Goal: Task Accomplishment & Management: Complete application form

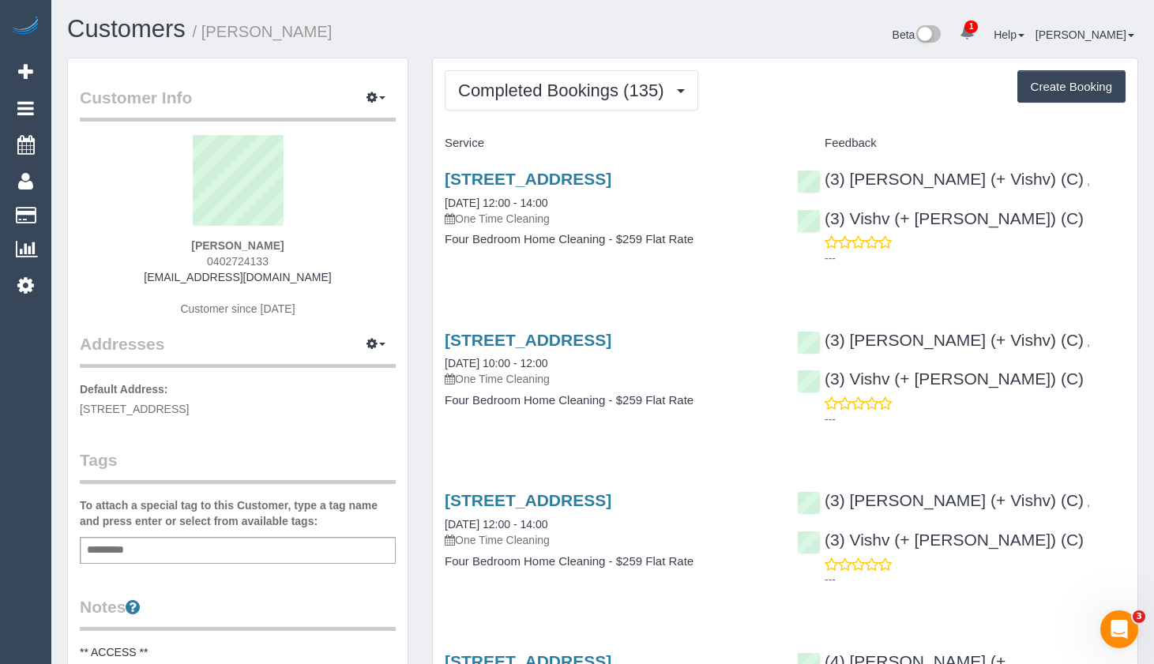
drag, startPoint x: 1135, startPoint y: 258, endPoint x: 1115, endPoint y: 248, distance: 23.0
click at [1135, 258] on div "(3) [PERSON_NAME] (+ Vishv) (C) , (3) Vishv (+ [PERSON_NAME]) (C) ---" at bounding box center [961, 214] width 352 height 117
click at [1038, 84] on button "Create Booking" at bounding box center [1071, 86] width 108 height 33
select select "VIC"
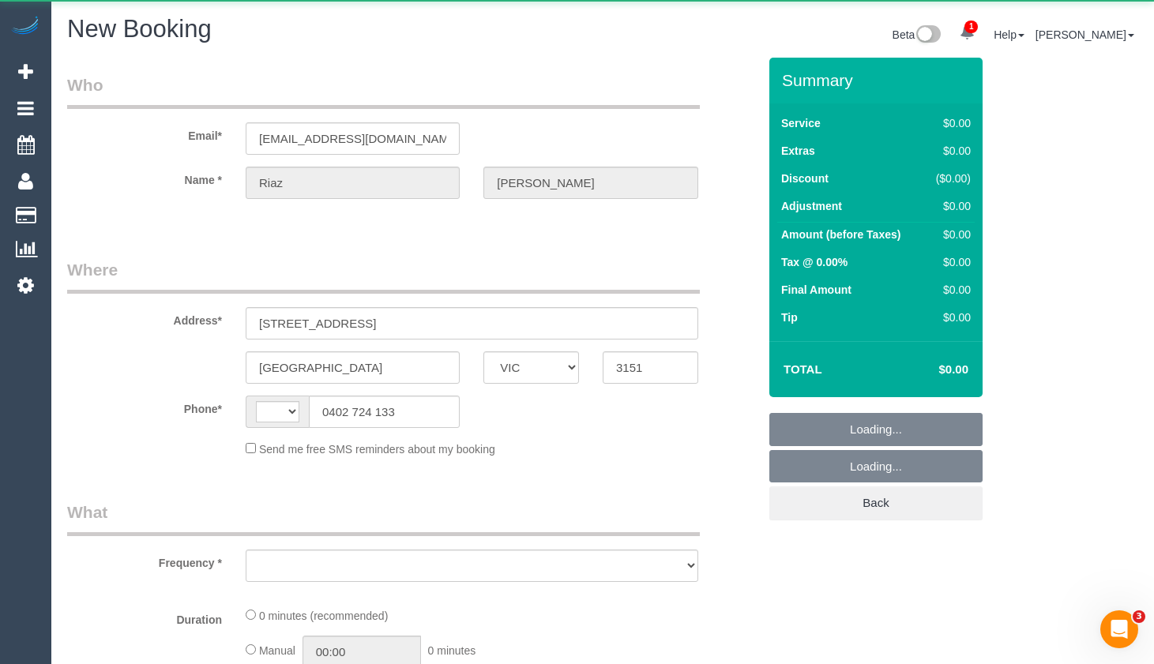
select select "string:AU"
select select "object:1581"
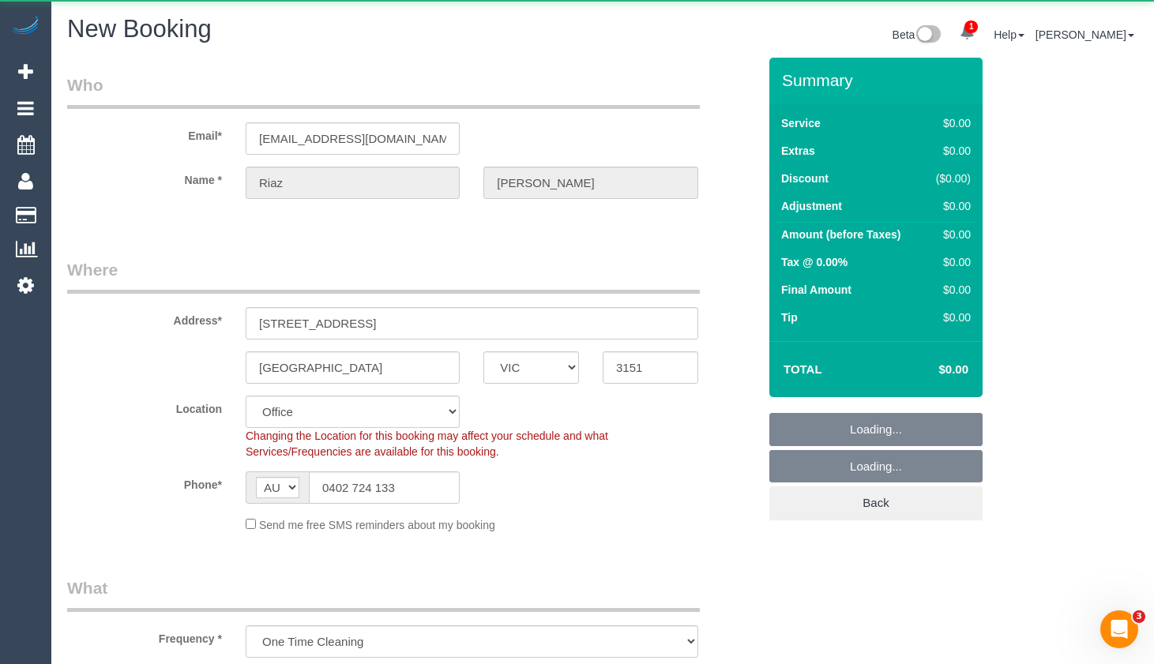
select select "string:stripe-pm_1PAlvb2GScqysDRVTBJSpKnj"
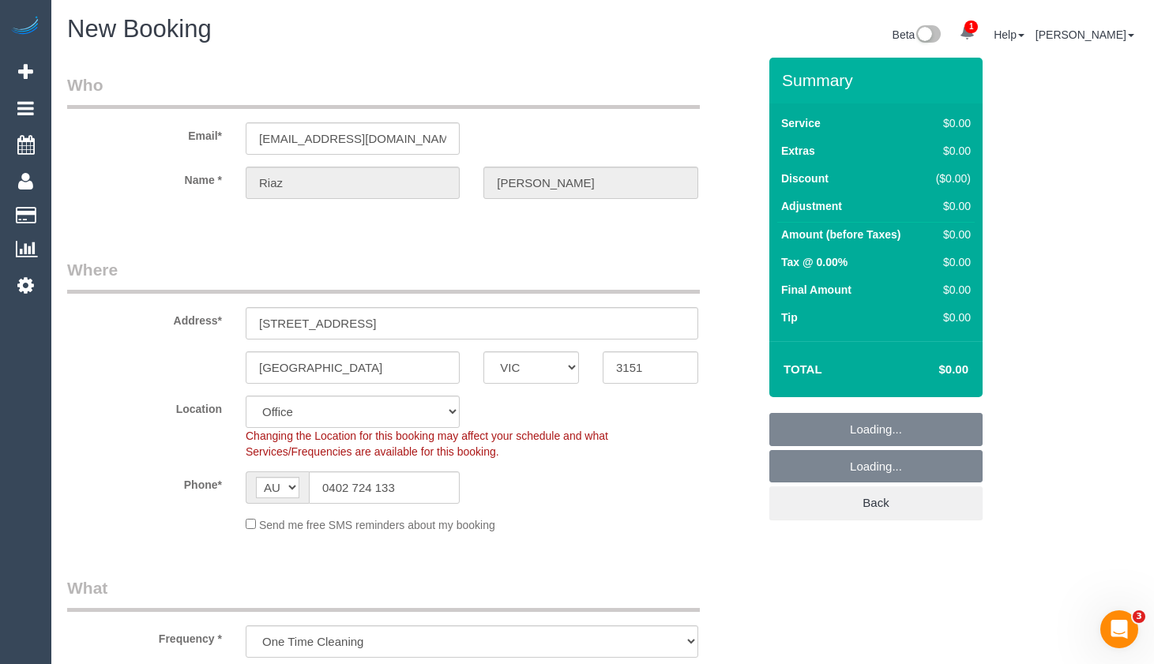
select select "object:3245"
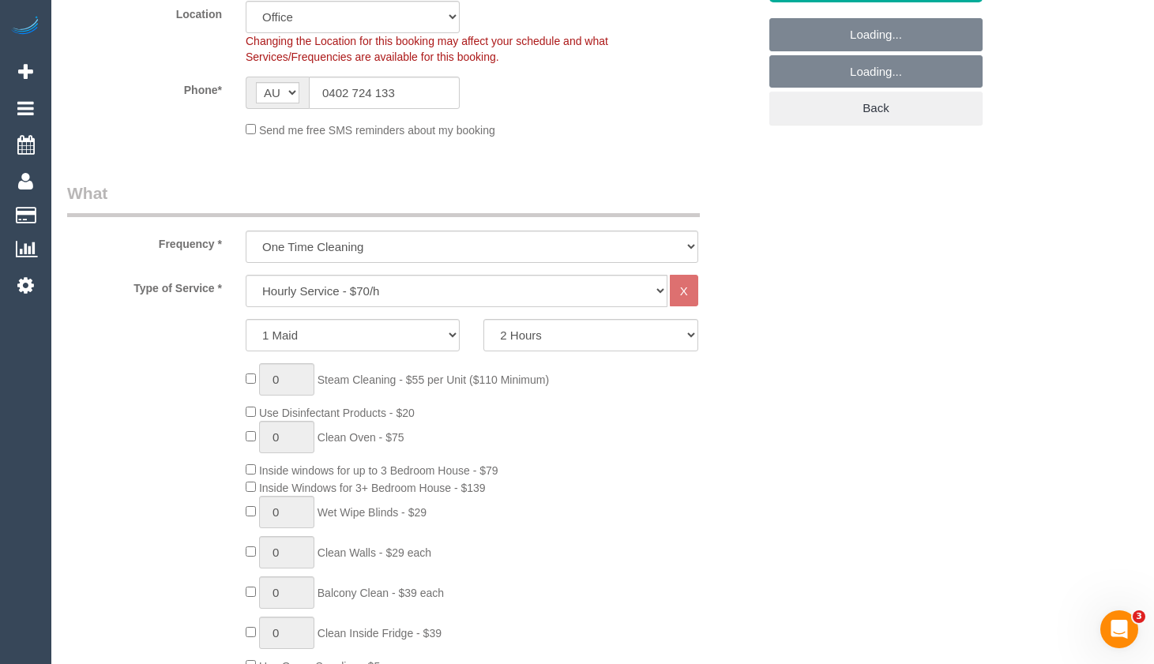
select select "48"
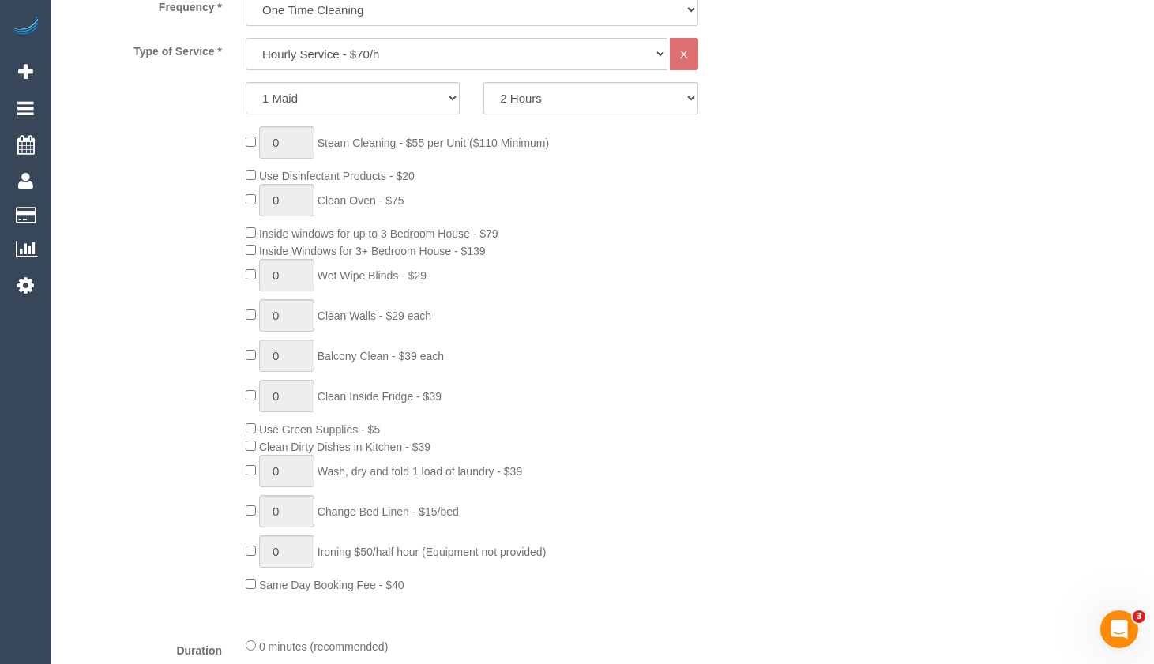
select select "object:3255"
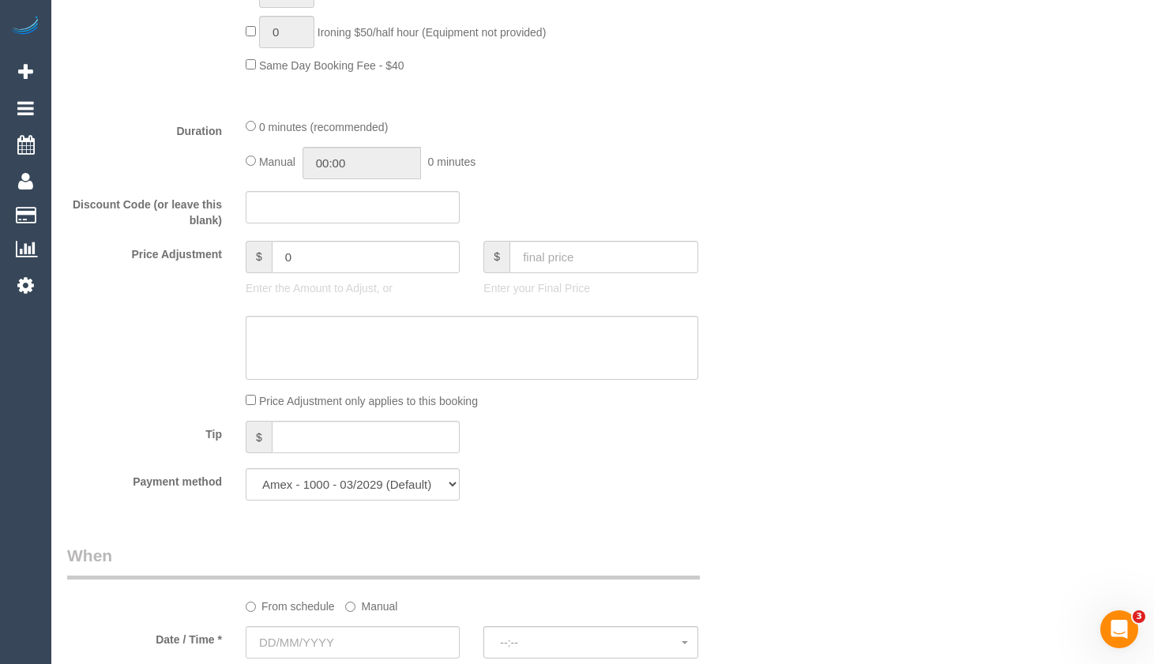
scroll to position [1215, 0]
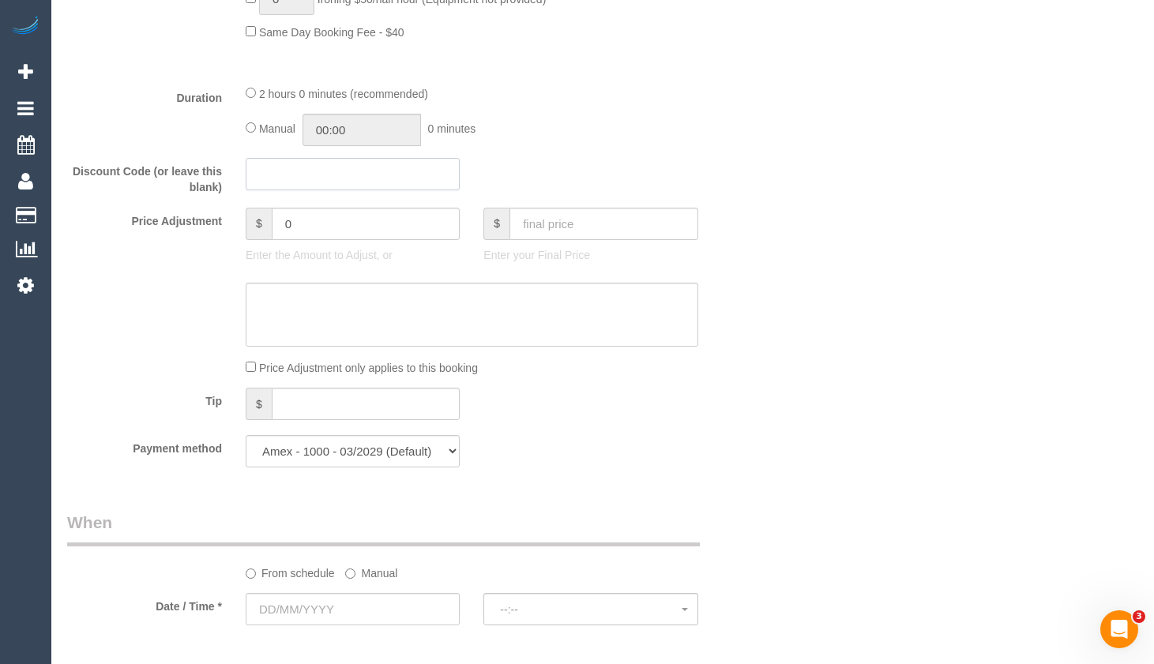
click at [305, 174] on input "text" at bounding box center [353, 174] width 214 height 32
paste input "EarlyBird40"
type input "EarlyBird40"
click at [624, 145] on div "Manual 00:00 0 minutes" at bounding box center [472, 130] width 453 height 32
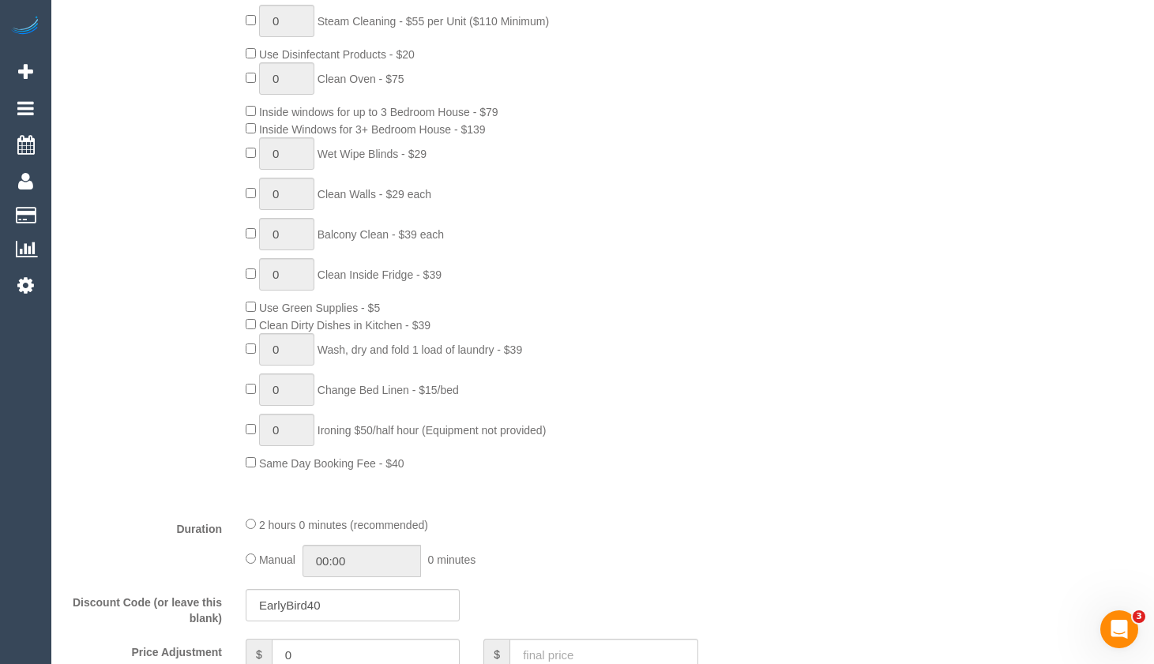
scroll to position [741, 0]
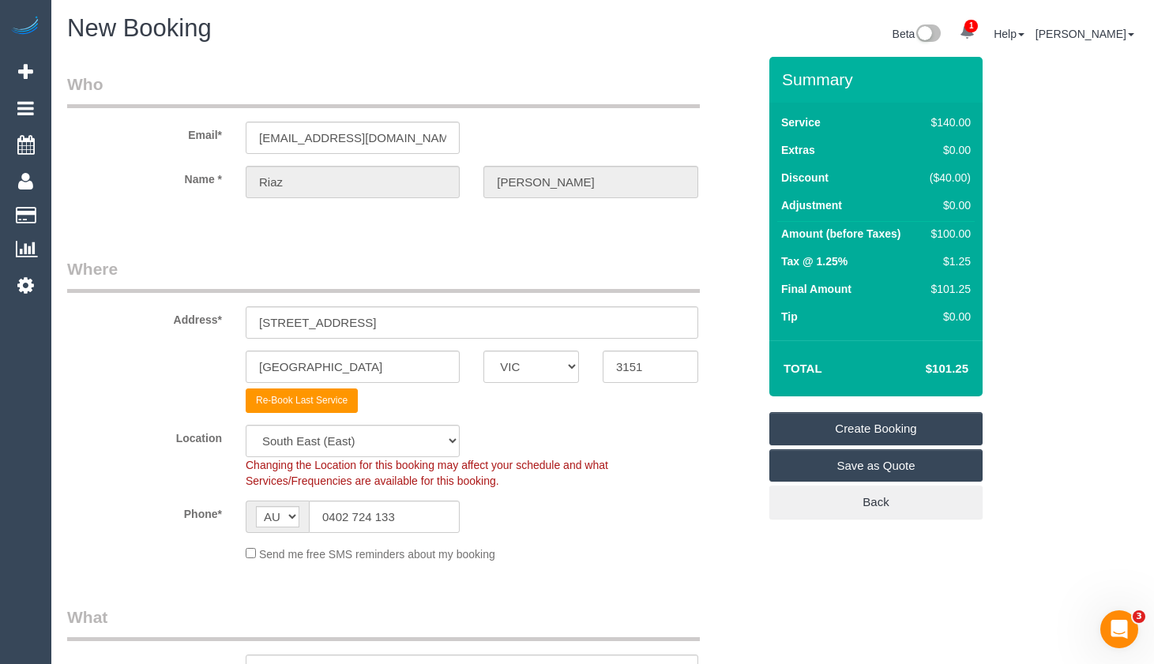
scroll to position [0, 0]
drag, startPoint x: 407, startPoint y: 528, endPoint x: 748, endPoint y: 521, distance: 341.3
click at [268, 532] on div "AF AL DZ AD AO AI AQ AG AR AM AW AU AT AZ BS BH BD BB BY BE BZ BJ BM BT BO BA B…" at bounding box center [353, 518] width 214 height 32
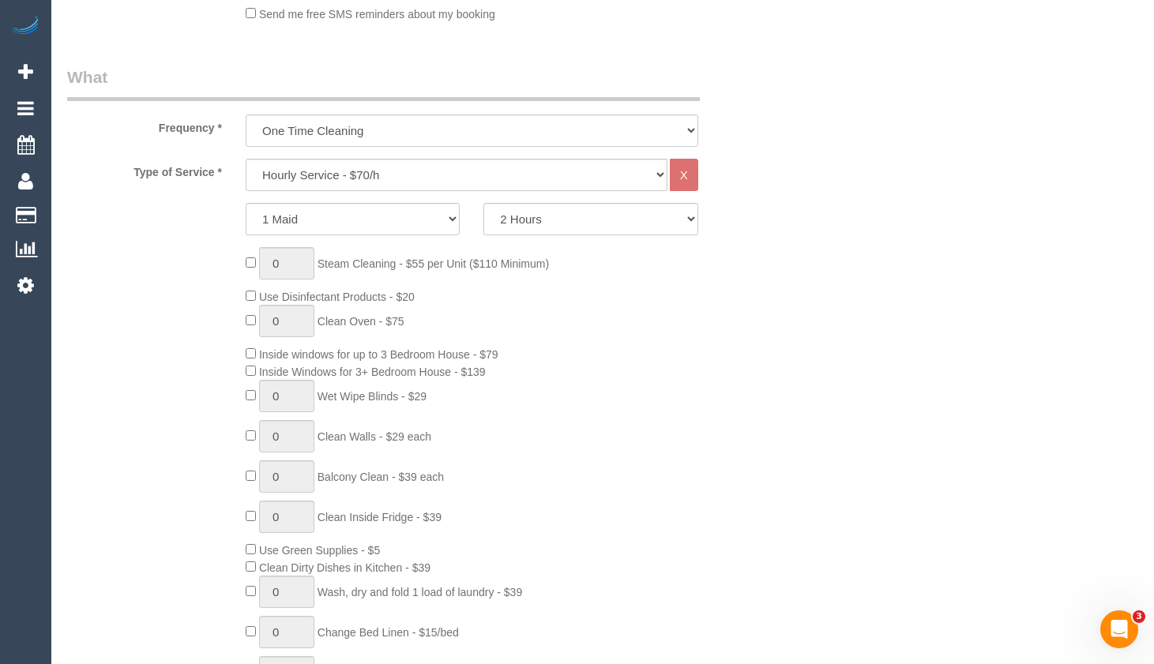
scroll to position [553, 0]
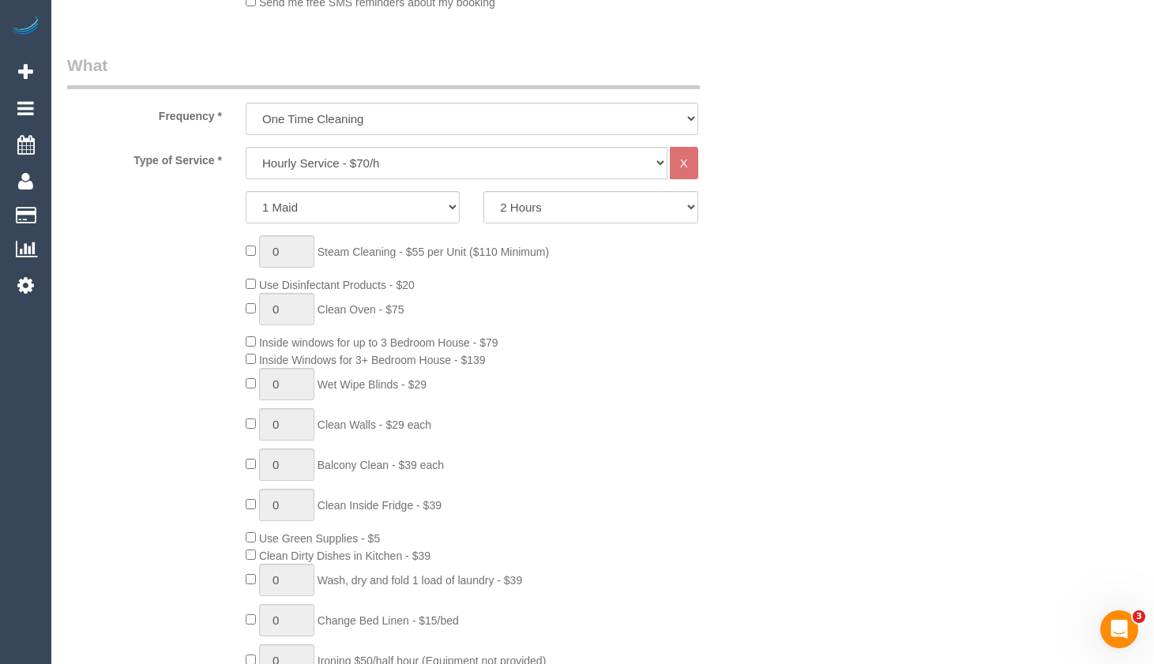
click at [565, 157] on select "Hourly Service - $70/h Hourly Service - $65/h Hourly Service - $60/h Hourly Ser…" at bounding box center [457, 163] width 422 height 32
select select "213"
click at [246, 147] on select "Hourly Service - $70/h Hourly Service - $65/h Hourly Service - $60/h Hourly Ser…" at bounding box center [457, 163] width 422 height 32
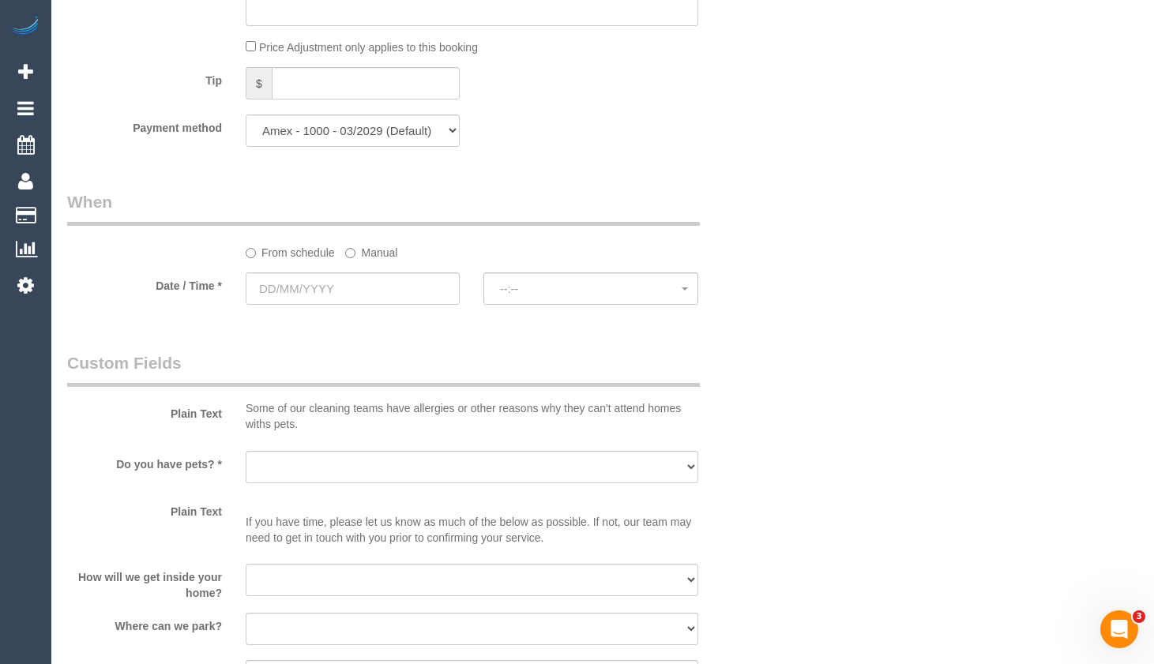
scroll to position [1738, 0]
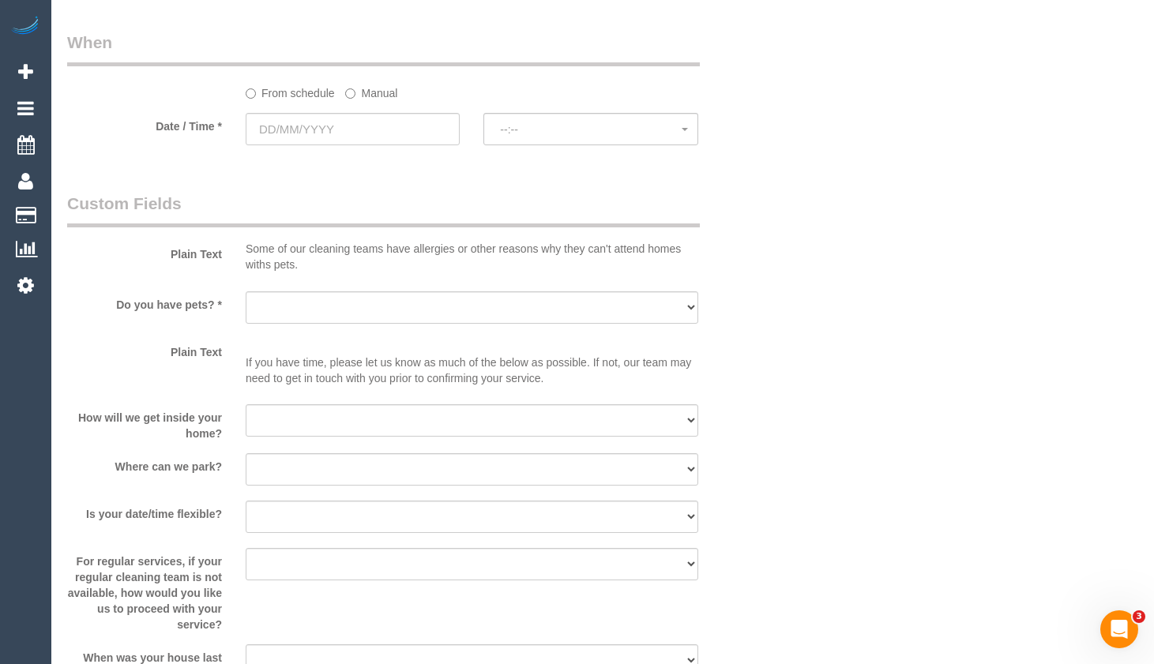
click at [303, 111] on sui-booking-spot "From schedule Manual Date / Time * --:-- --:--" at bounding box center [412, 90] width 690 height 118
click at [335, 126] on input "text" at bounding box center [353, 129] width 214 height 32
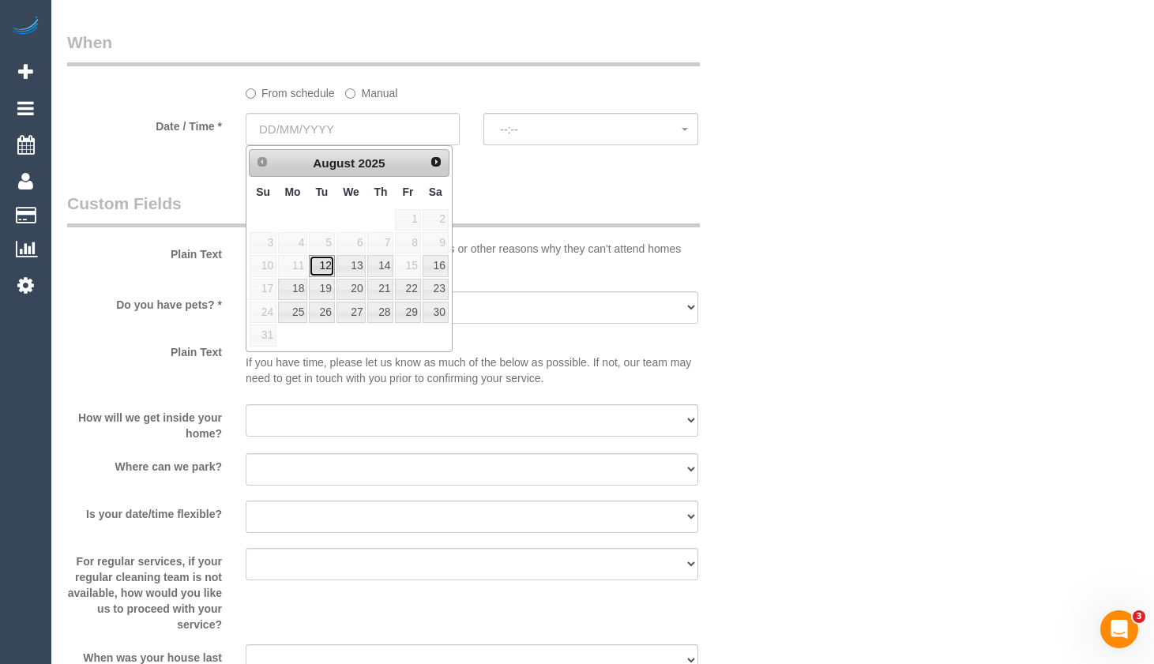
click at [324, 265] on link "12" at bounding box center [321, 265] width 25 height 21
type input "12/08/2025"
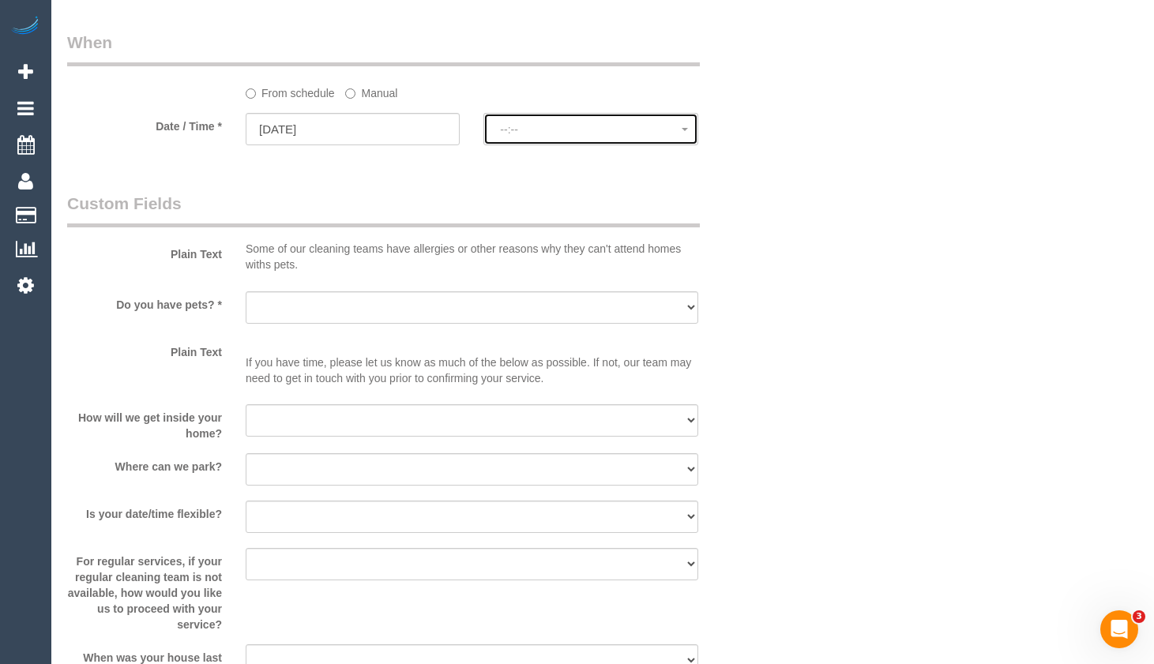
click at [656, 141] on button "--:--" at bounding box center [590, 129] width 214 height 32
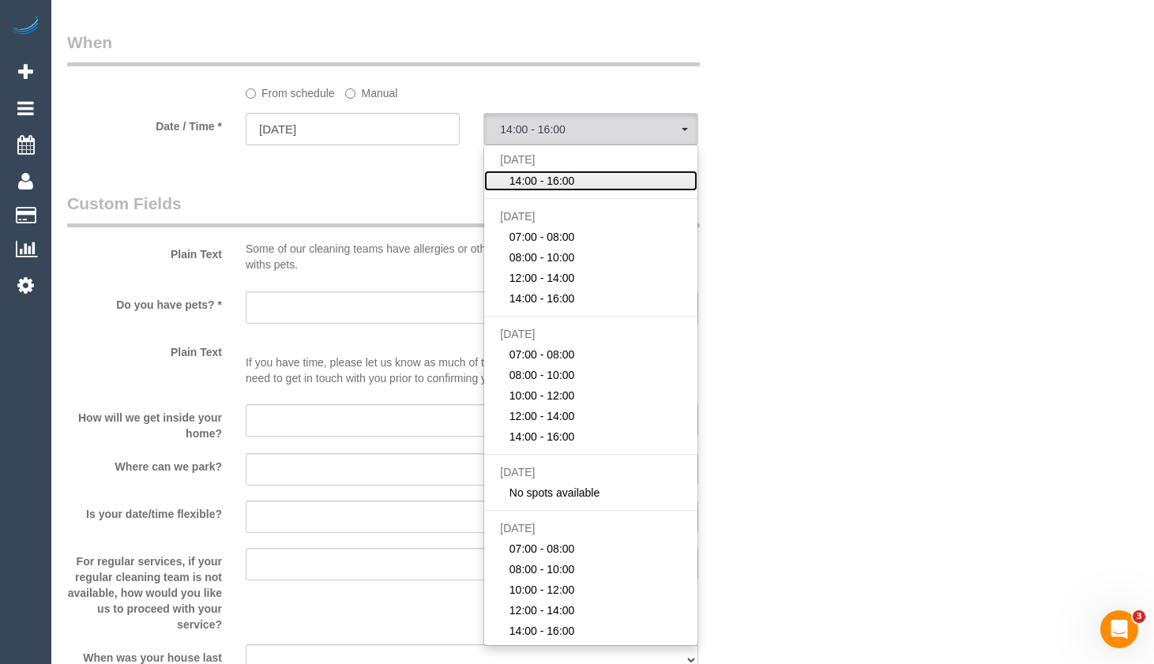
click at [619, 179] on link "14:00 - 16:00" at bounding box center [590, 181] width 213 height 21
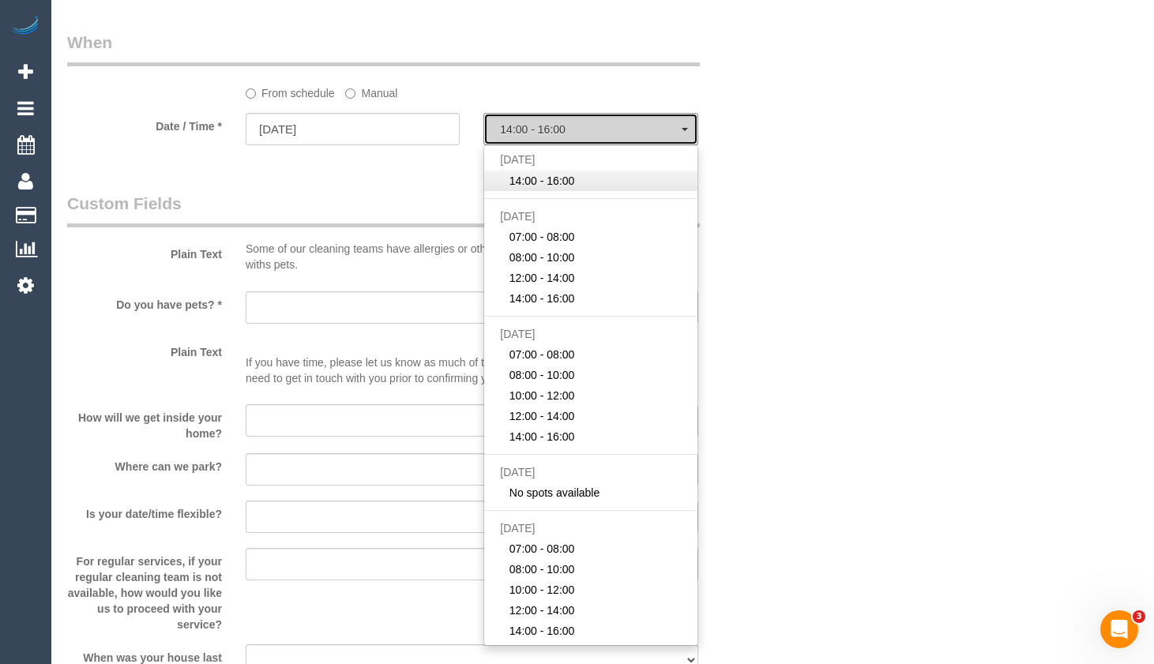
select select "spot1"
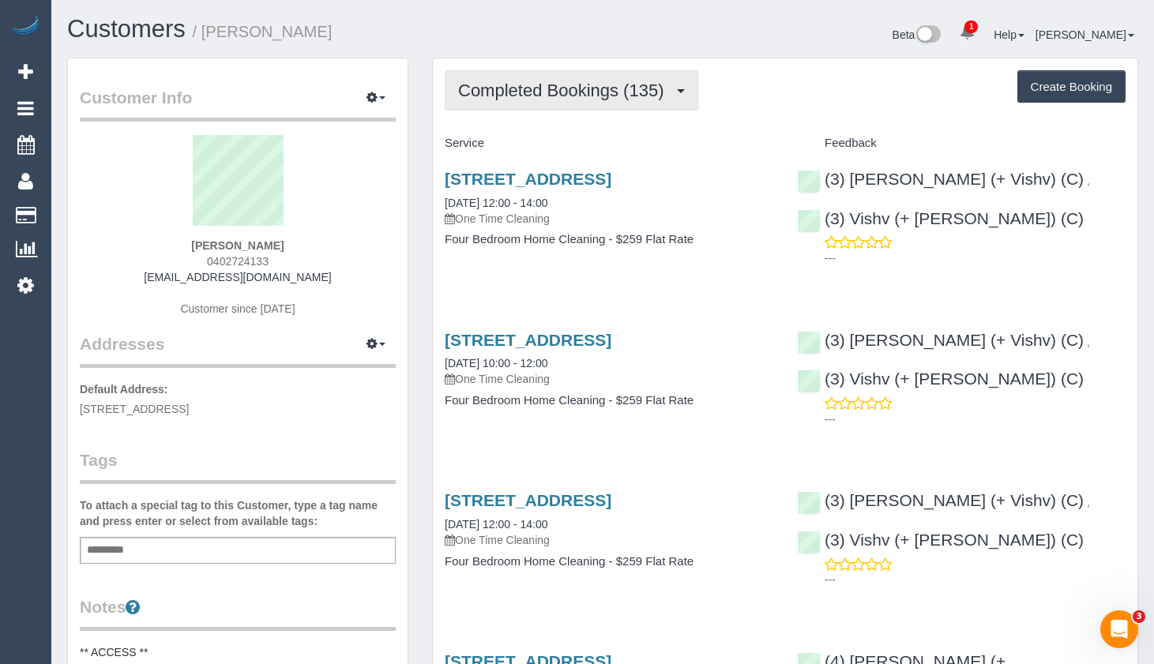
click at [576, 90] on span "Completed Bookings (135)" at bounding box center [564, 91] width 213 height 20
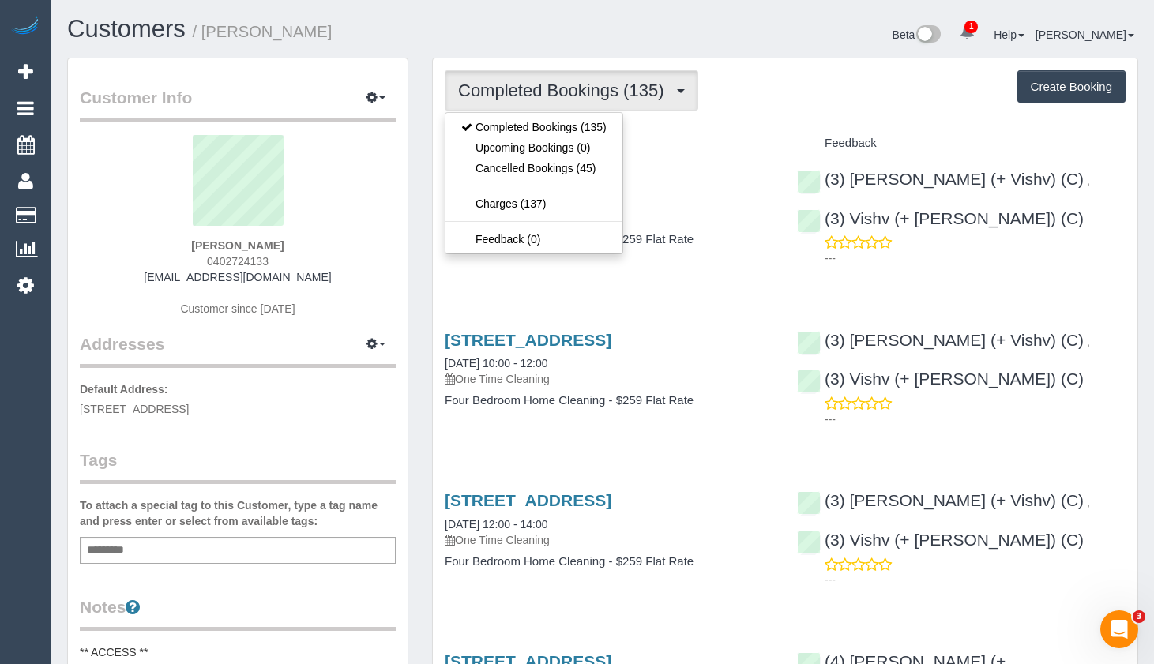
click at [901, 94] on div "Completed Bookings (135) Completed Bookings (135) Upcoming Bookings (0) Cancell…" at bounding box center [785, 90] width 681 height 40
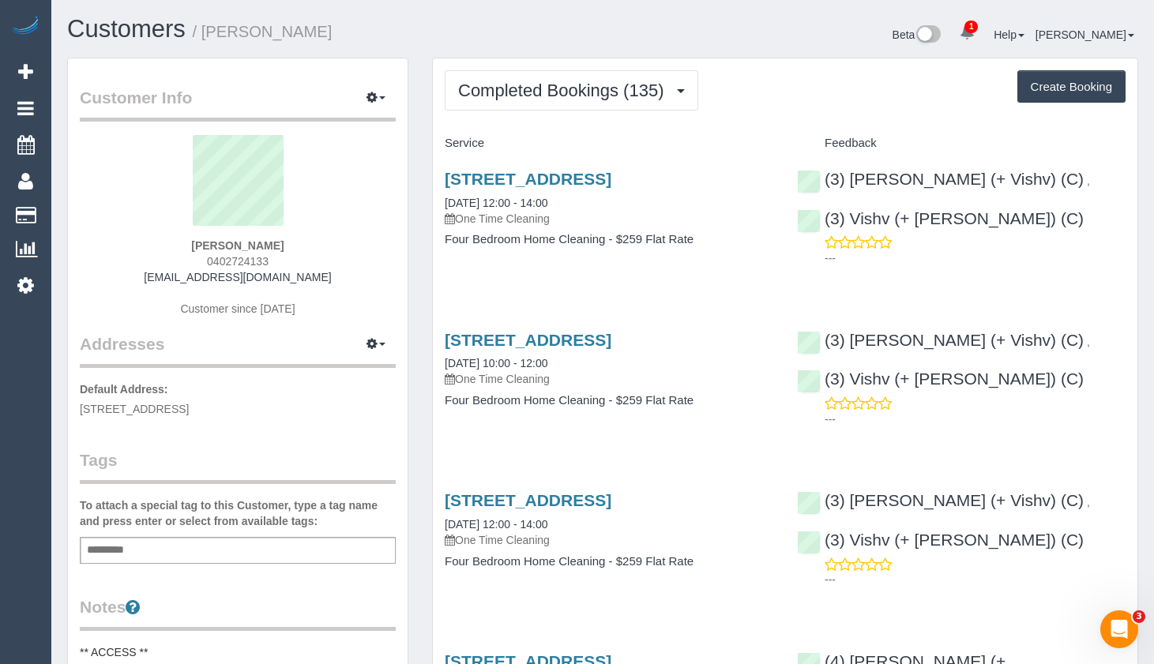
click at [1125, 213] on div "(3) [PERSON_NAME] (+ Vishv) (C) , (3) Vishv (+ [PERSON_NAME]) (C) ---" at bounding box center [961, 214] width 352 height 117
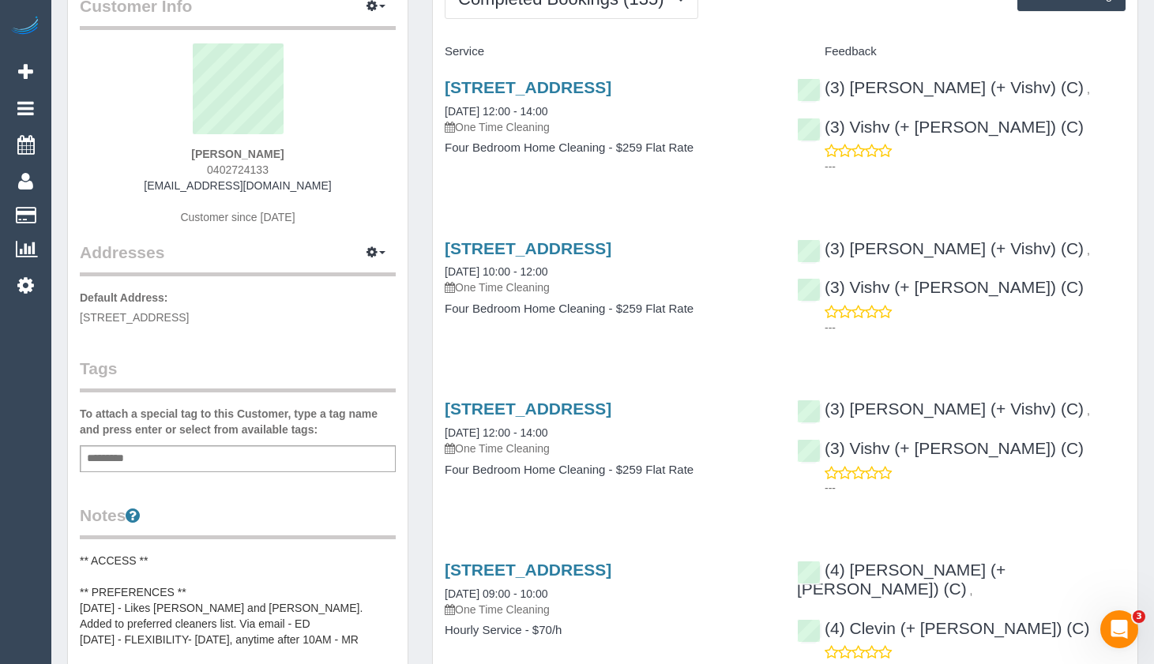
scroll to position [28, 0]
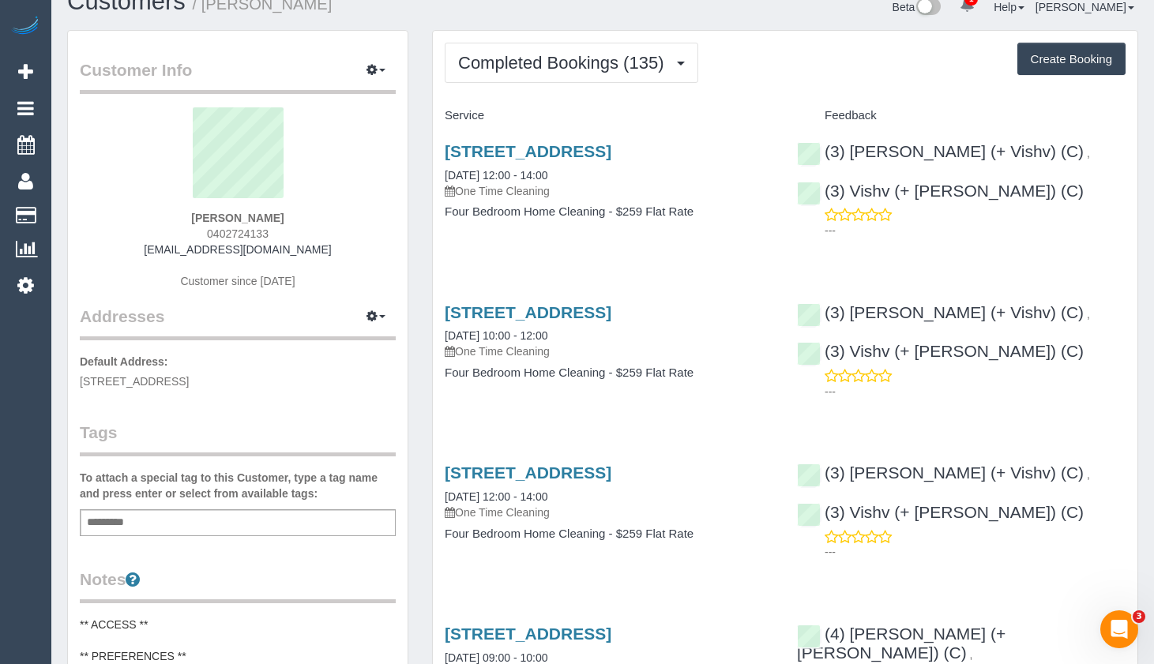
click at [1119, 318] on div "(3) Kelvin (+ Vishv) (C) , (3) Vishv (+ Kelvin) (C) ---" at bounding box center [961, 348] width 352 height 117
click at [1119, 250] on div "10 Sugarloaf Close, Burwood East, VIC 3151 26/07/2025 12:00 - 14:00 One Time Cl…" at bounding box center [785, 190] width 705 height 122
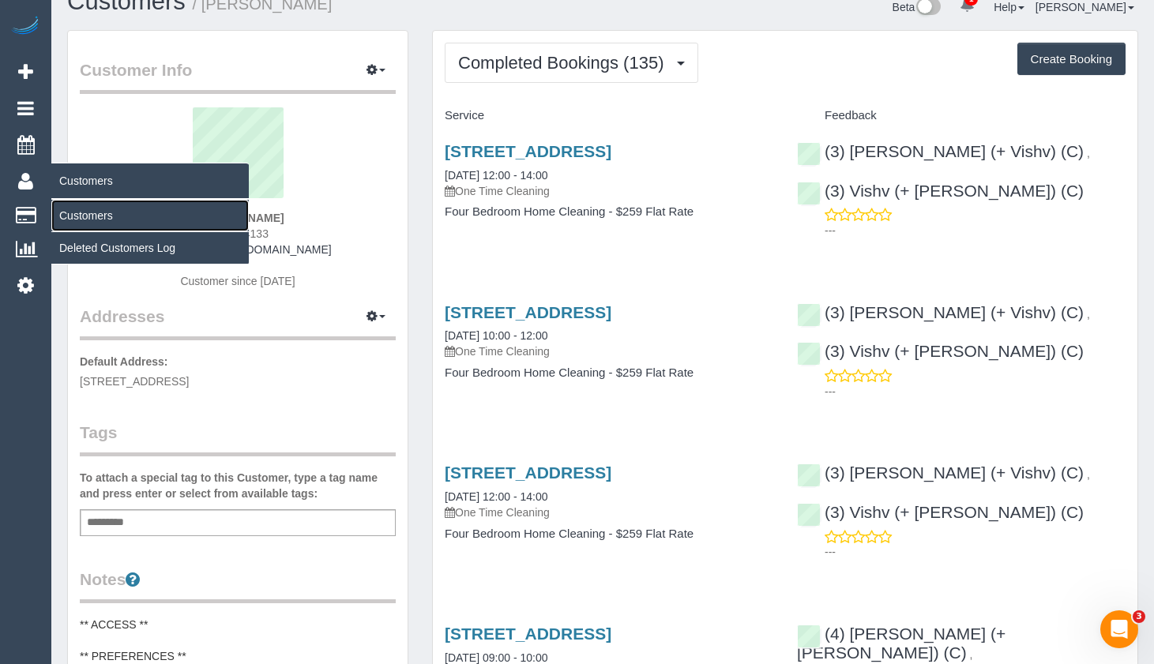
click at [100, 214] on link "Customers" at bounding box center [149, 216] width 197 height 32
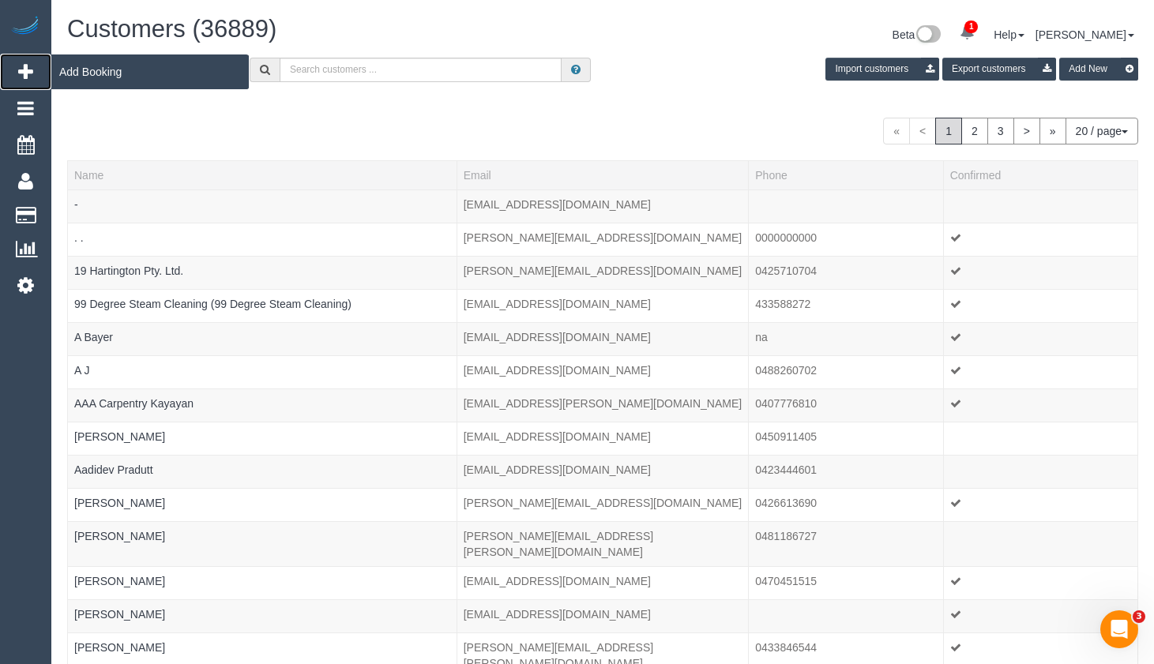
click at [36, 67] on link "Add Booking" at bounding box center [25, 72] width 51 height 36
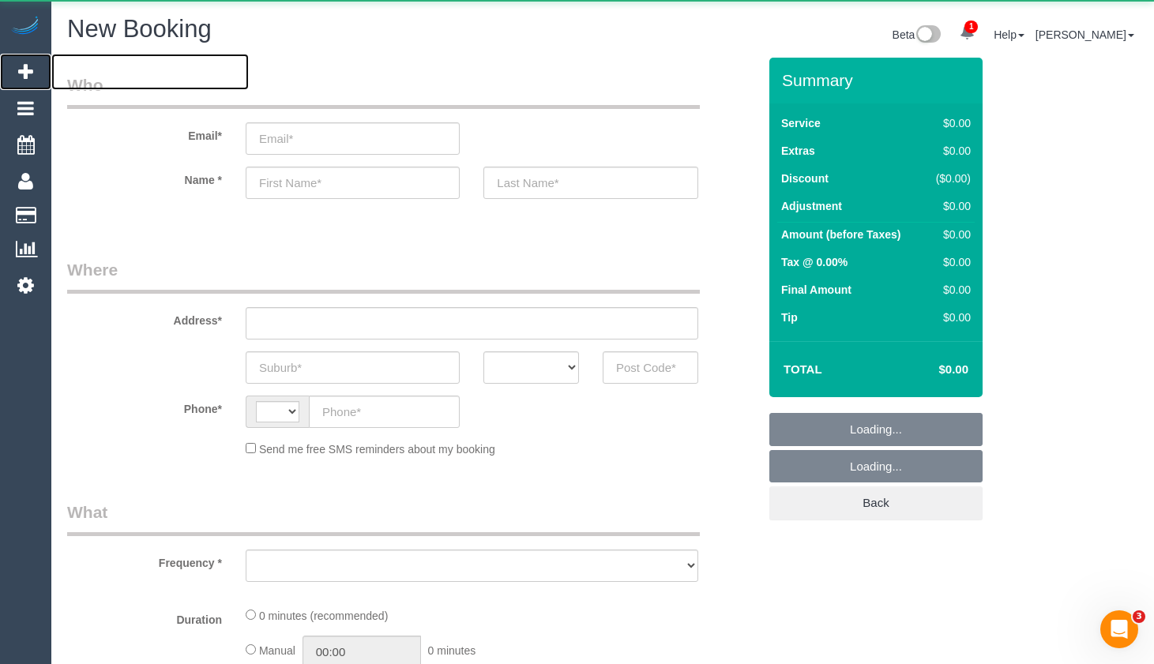
select select "string:AU"
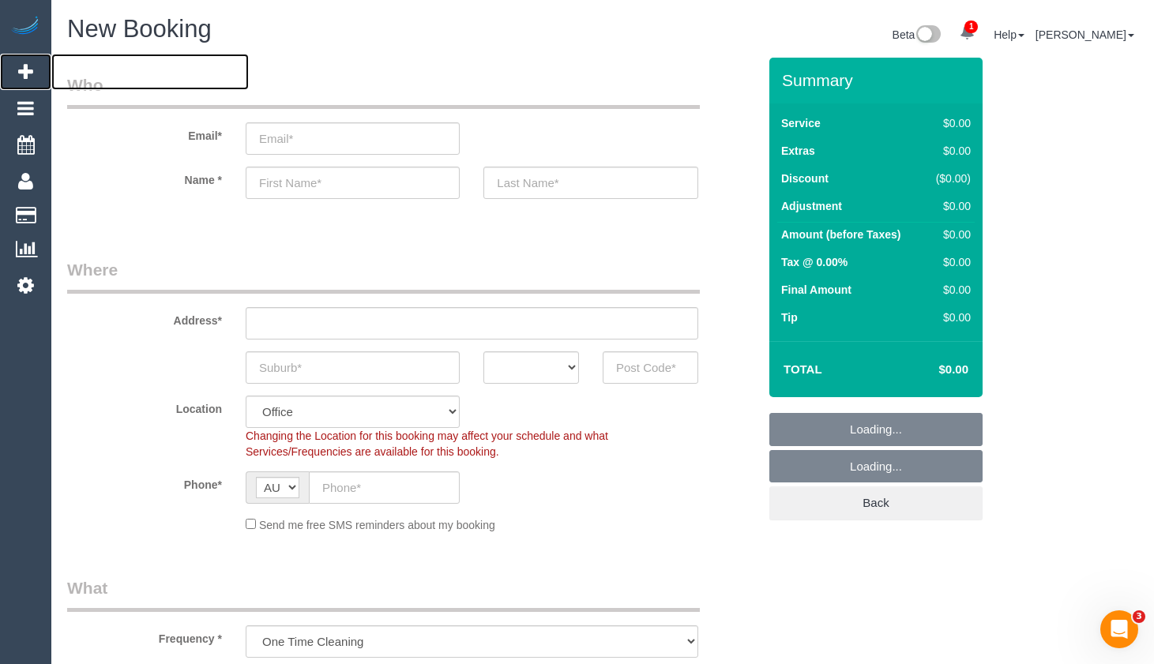
select select "object:3427"
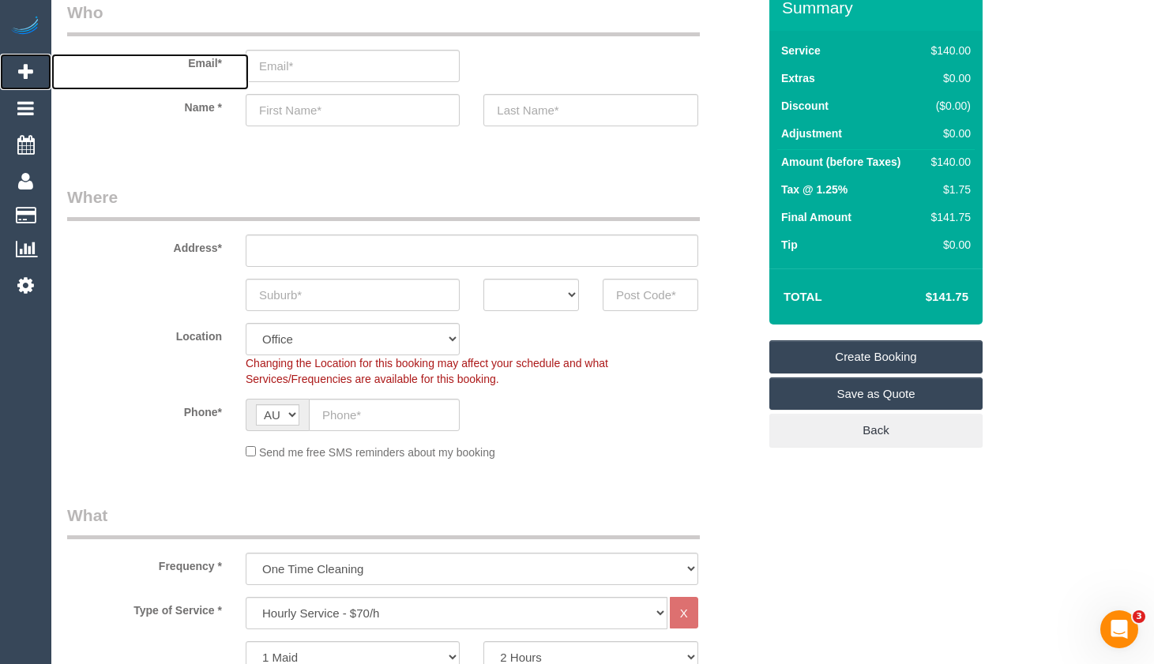
scroll to position [79, 0]
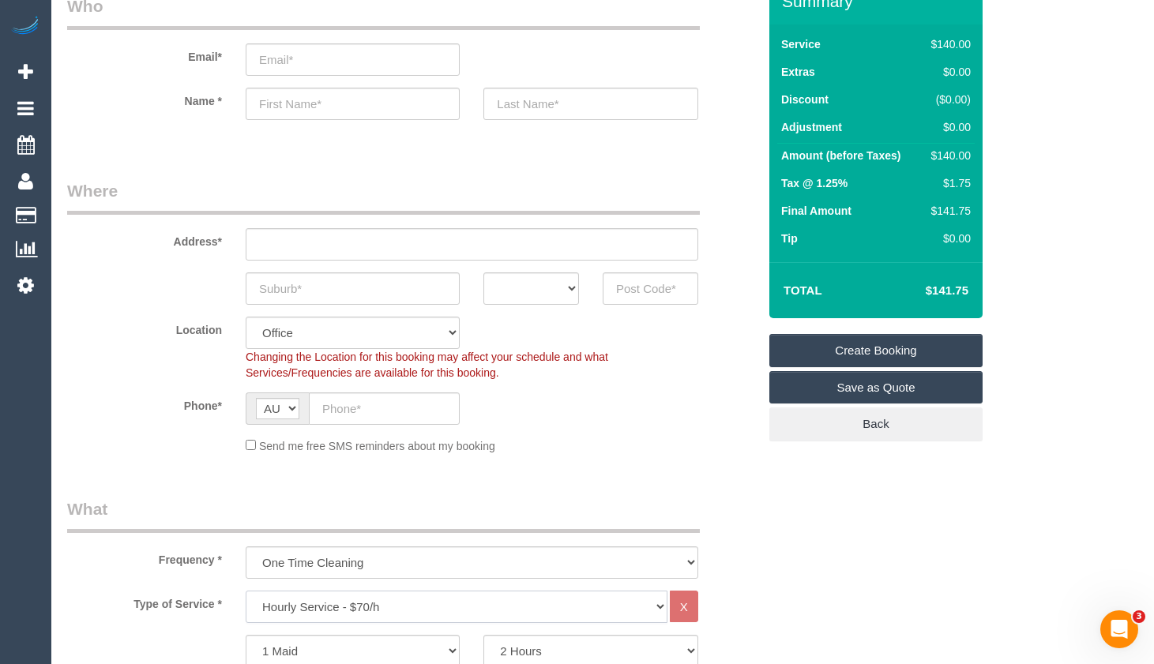
click at [373, 612] on select "Hourly Service - $70/h Hourly Service - $65/h Hourly Service - $60/h Hourly Ser…" at bounding box center [457, 607] width 422 height 32
select select "211"
click at [246, 591] on select "Hourly Service - $70/h Hourly Service - $65/h Hourly Service - $60/h Hourly Ser…" at bounding box center [457, 607] width 422 height 32
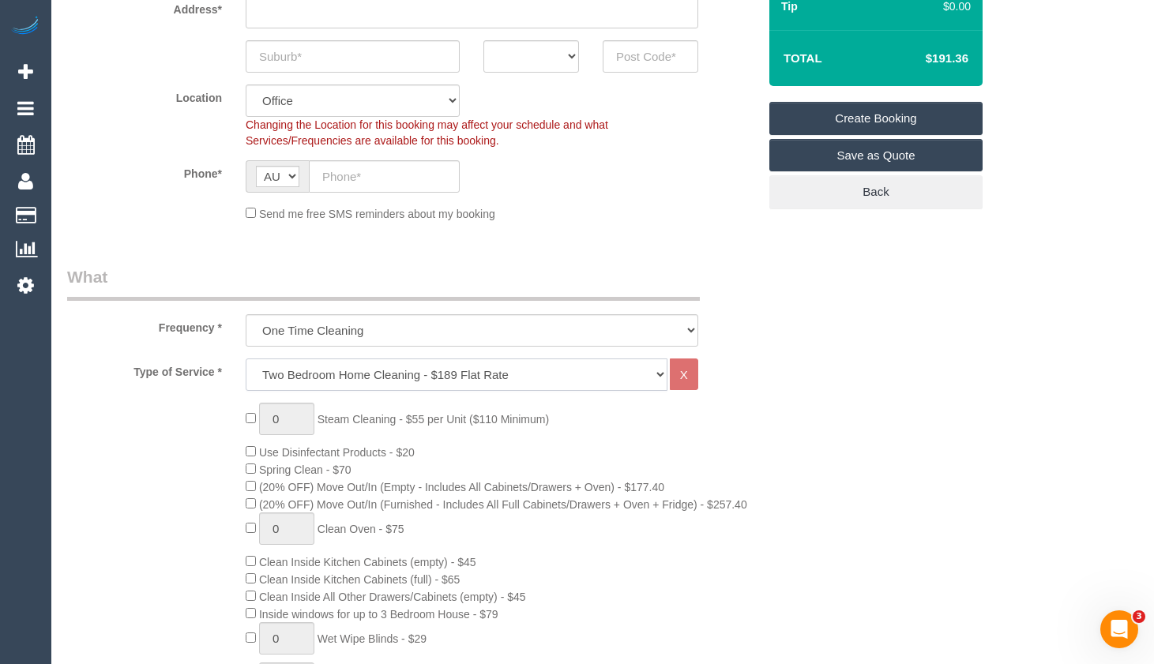
scroll to position [316, 0]
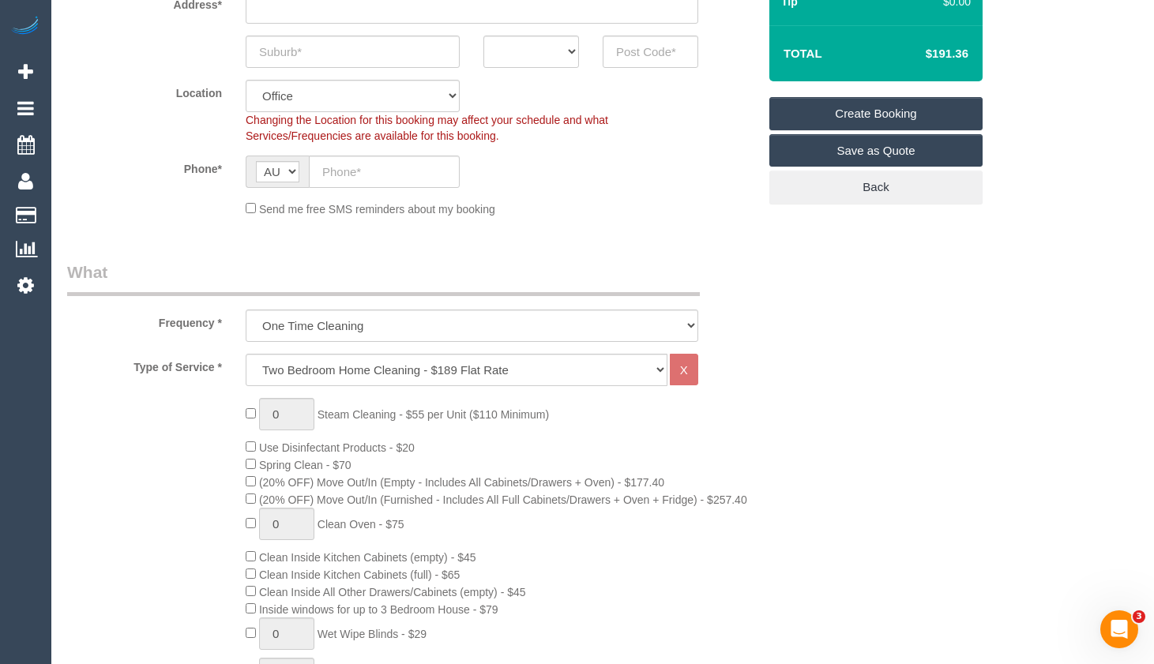
drag, startPoint x: 969, startPoint y: 53, endPoint x: 931, endPoint y: 62, distance: 39.1
click at [931, 62] on td "$191.36" at bounding box center [923, 53] width 103 height 39
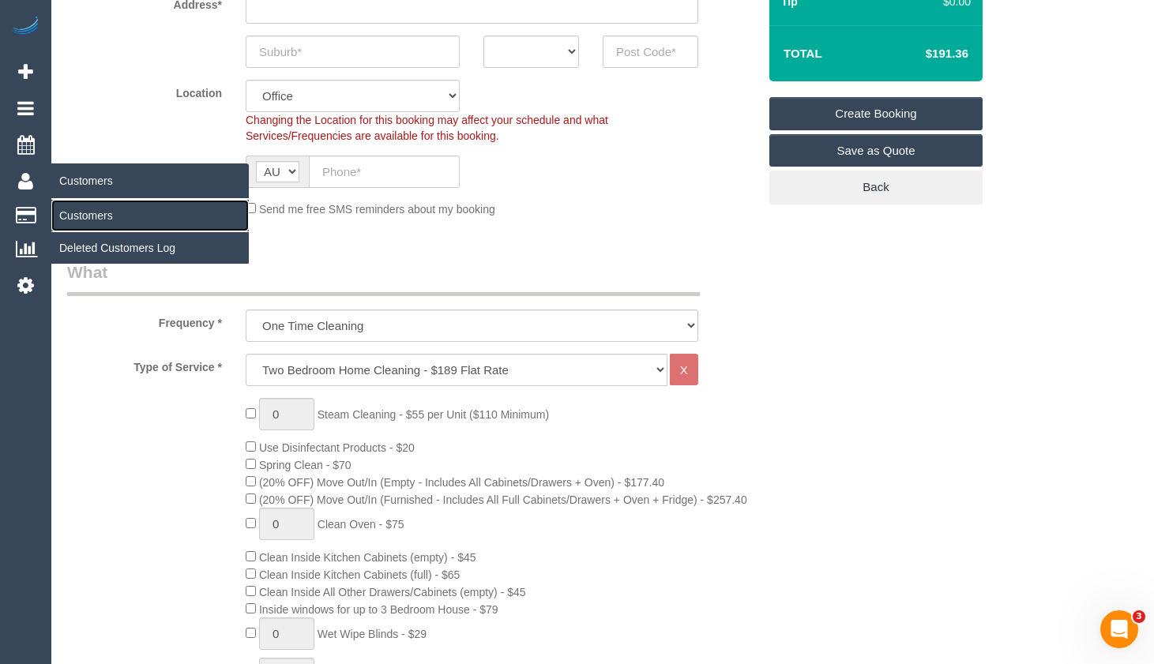
click at [93, 211] on link "Customers" at bounding box center [149, 216] width 197 height 32
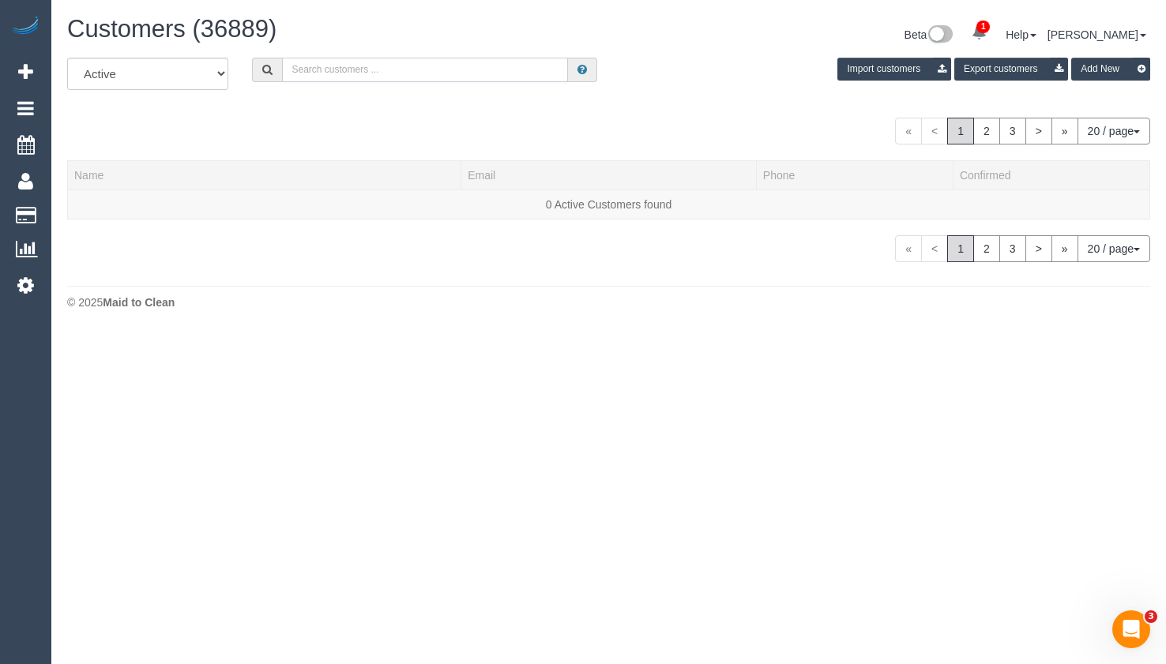
click at [446, 65] on input "text" at bounding box center [425, 70] width 286 height 24
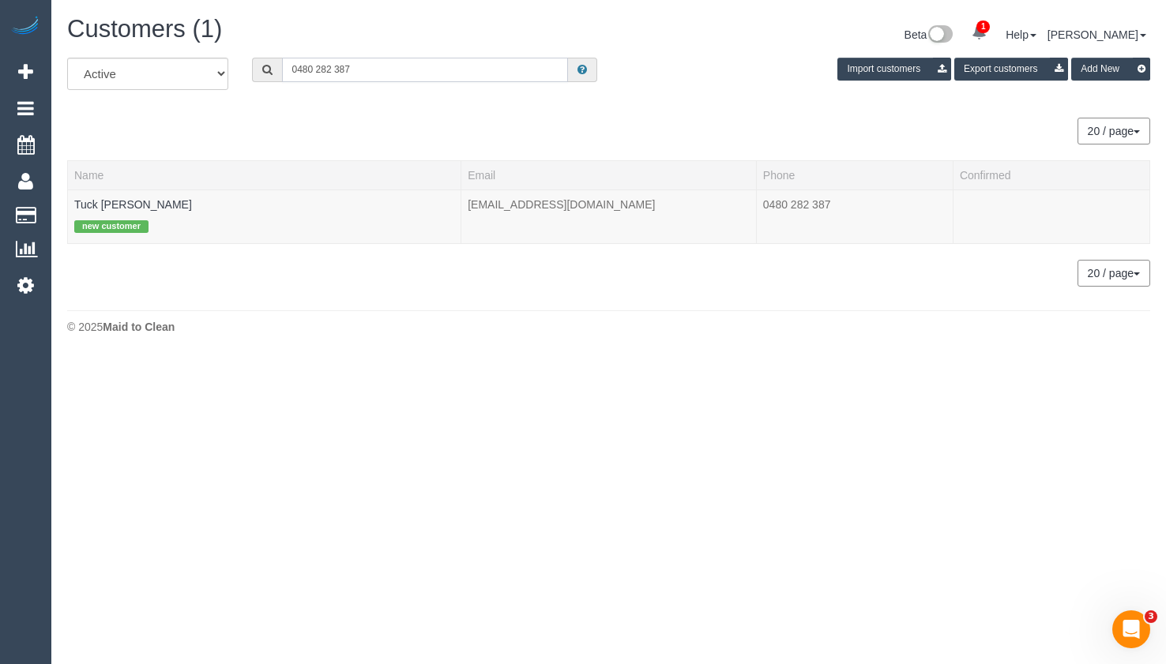
click at [314, 68] on input "0480 282 387" at bounding box center [425, 70] width 286 height 24
type input "0480 282 387"
click at [92, 213] on div "new customer" at bounding box center [264, 225] width 380 height 24
click at [98, 209] on link "Tuck Leong" at bounding box center [133, 204] width 118 height 13
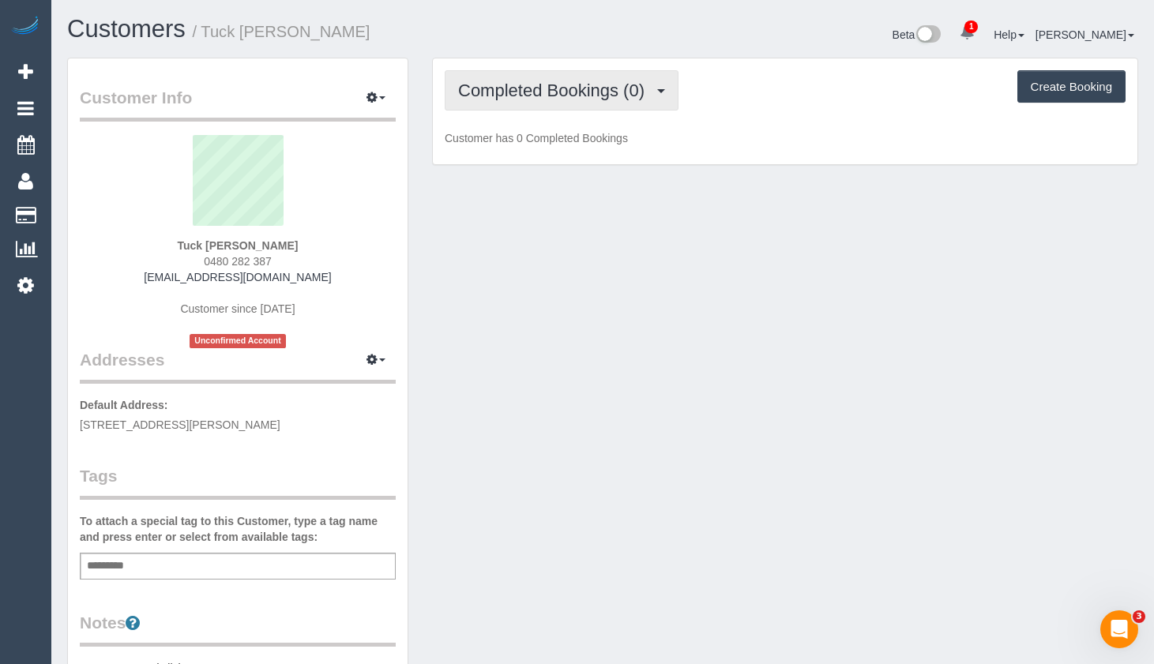
click at [559, 110] on button "Completed Bookings (0)" at bounding box center [562, 90] width 234 height 40
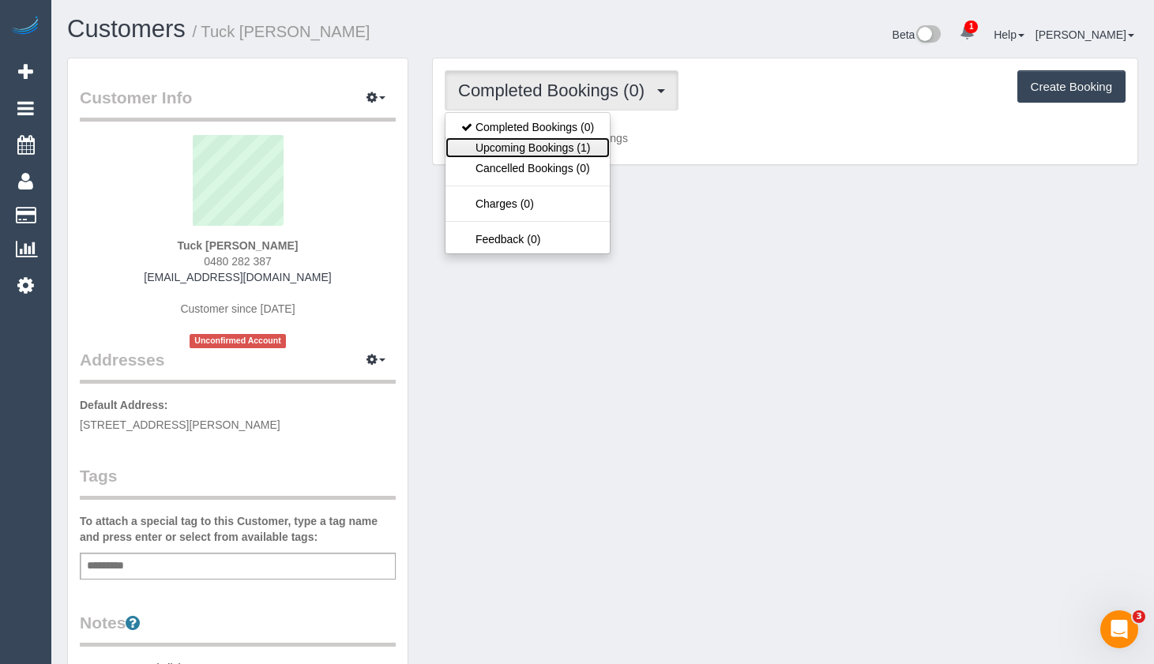
click at [573, 152] on link "Upcoming Bookings (1)" at bounding box center [528, 147] width 164 height 21
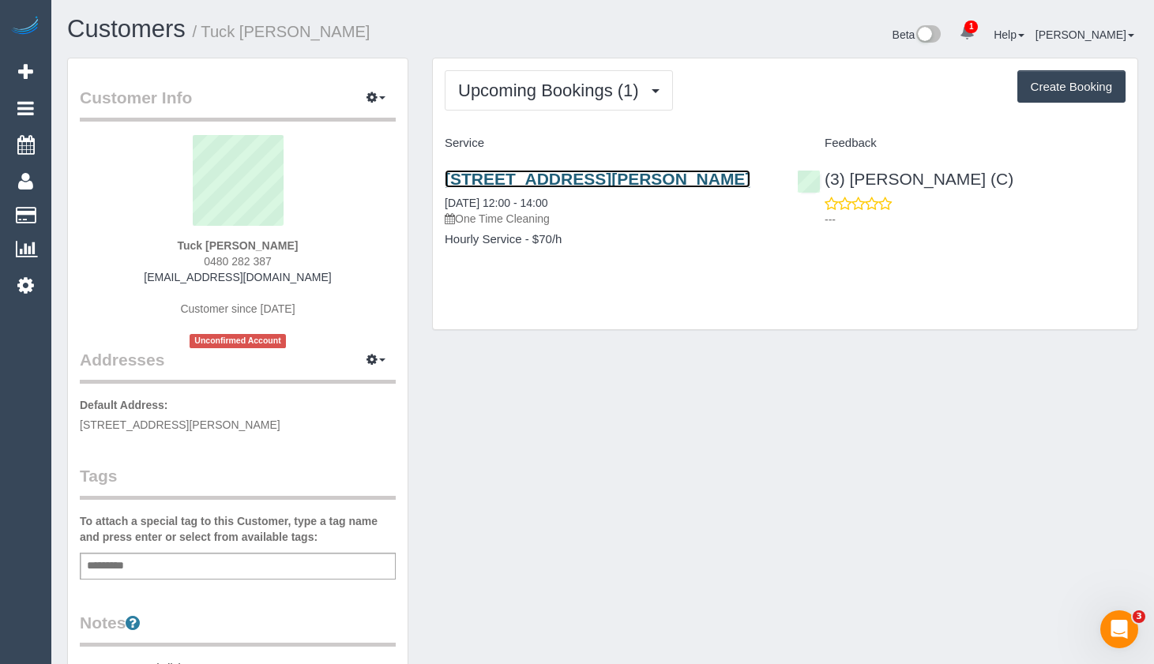
click at [636, 182] on link "5 Appletree Drive, Glen Waverley, VIC 3150" at bounding box center [598, 179] width 306 height 18
click at [964, 329] on div "Upcoming Bookings (1) Completed Bookings (0) Upcoming Bookings (1) Cancelled Bo…" at bounding box center [785, 193] width 705 height 271
click at [1124, 143] on h4 "Feedback" at bounding box center [961, 143] width 329 height 13
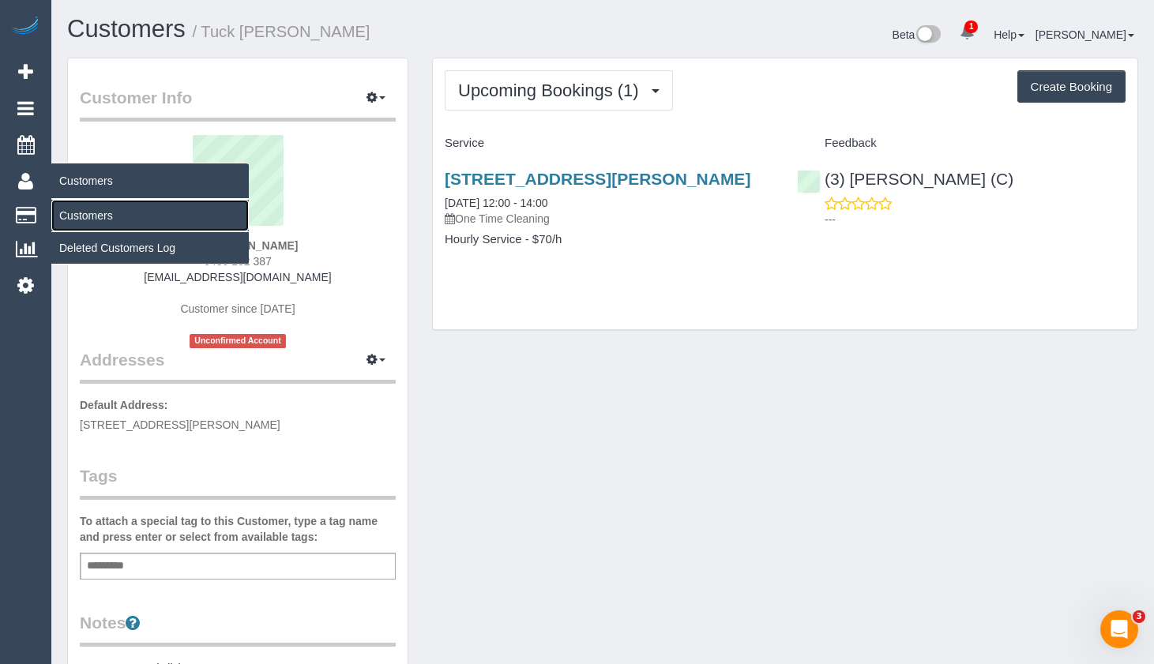
drag, startPoint x: 108, startPoint y: 215, endPoint x: 149, endPoint y: 220, distance: 40.6
click at [108, 214] on link "Customers" at bounding box center [149, 216] width 197 height 32
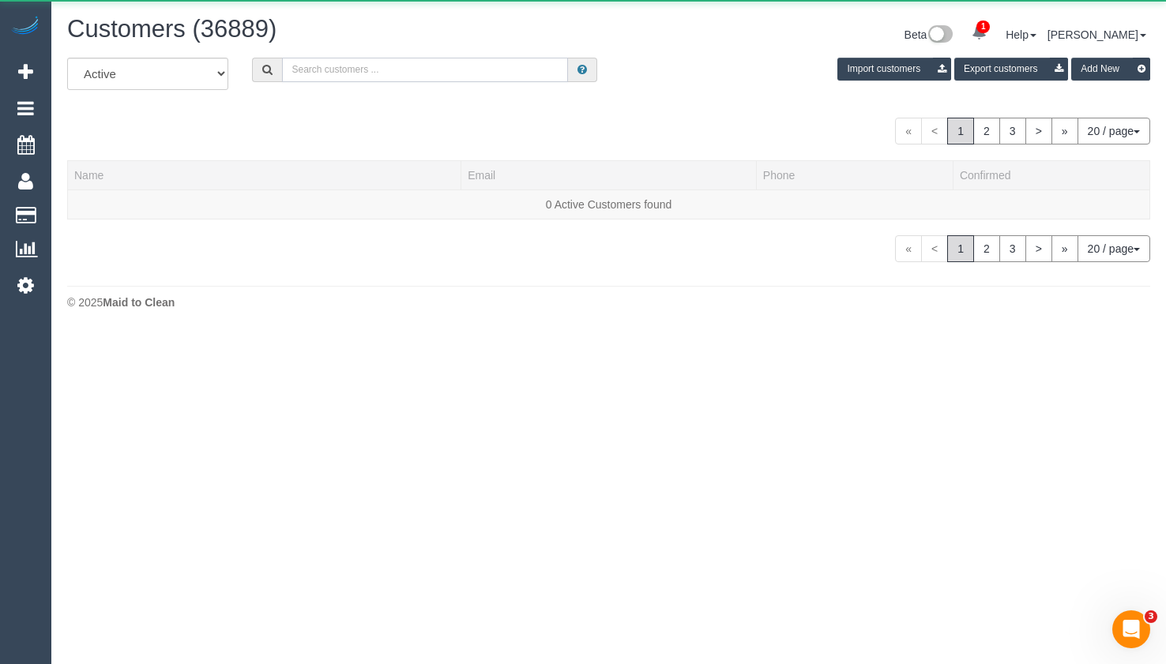
drag, startPoint x: 349, startPoint y: 74, endPoint x: 366, endPoint y: 63, distance: 19.9
click at [363, 65] on input "text" at bounding box center [425, 70] width 286 height 24
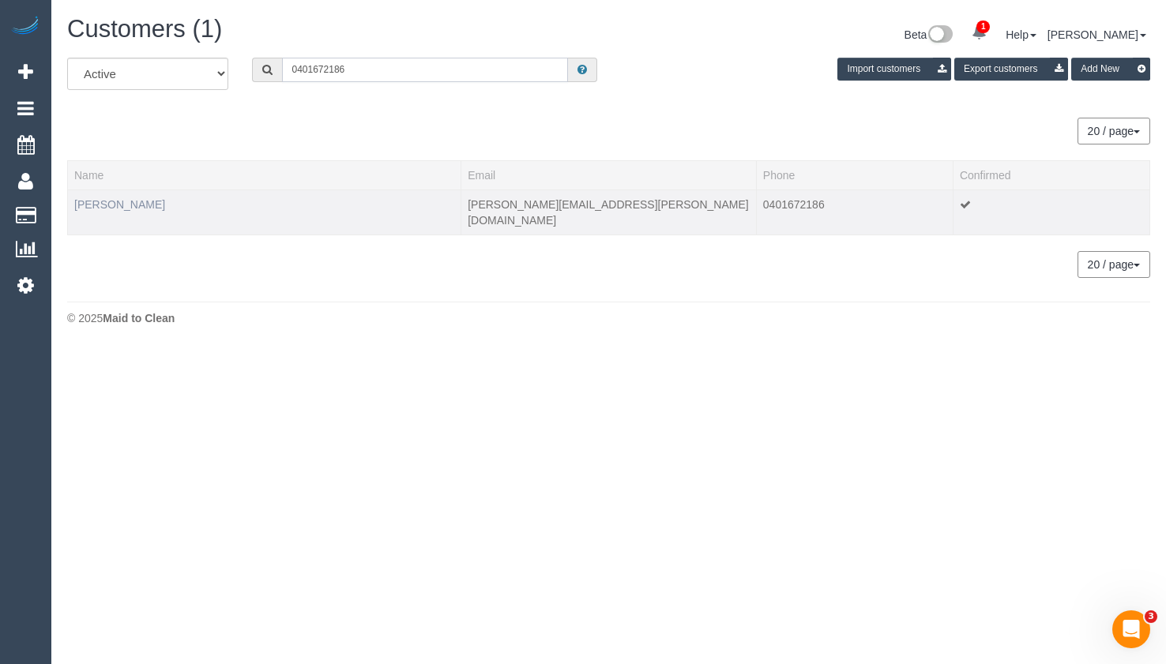
type input "0401672186"
click at [137, 201] on link "Angela Micheletto" at bounding box center [119, 204] width 91 height 13
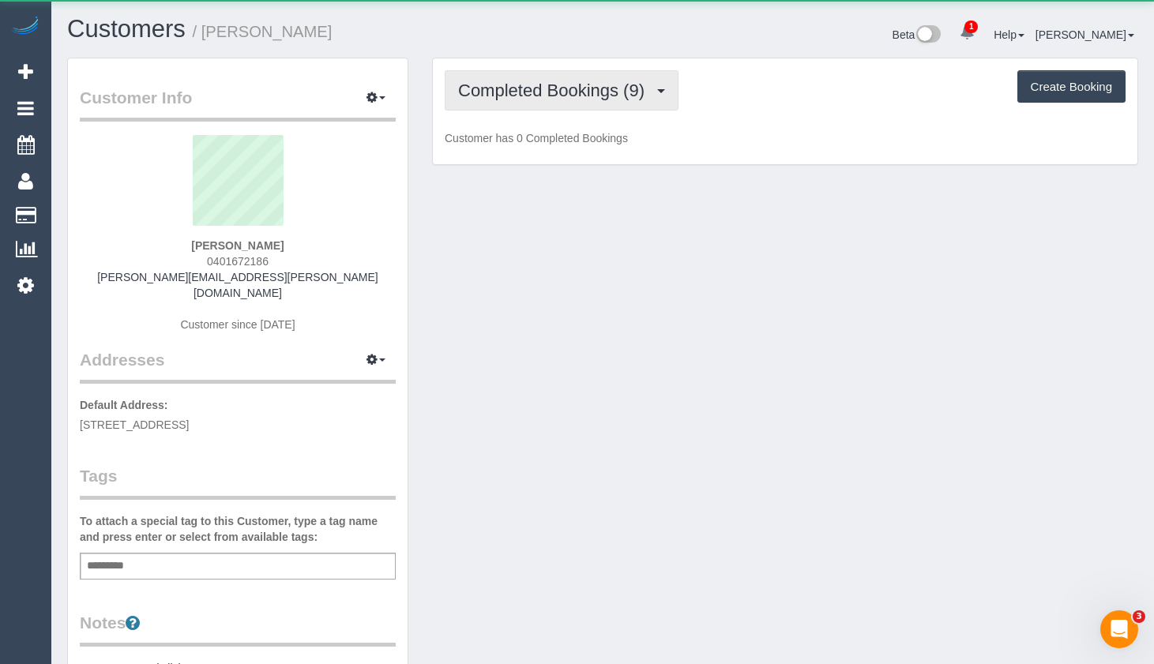
click at [592, 96] on span "Completed Bookings (9)" at bounding box center [555, 91] width 194 height 20
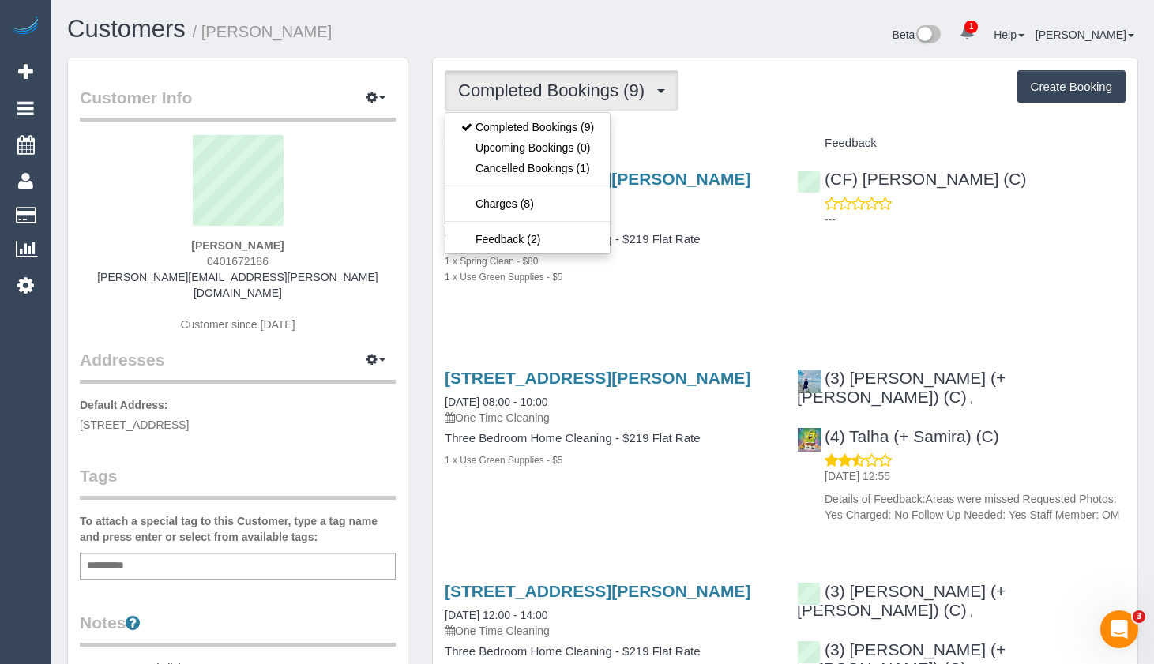
drag, startPoint x: 734, startPoint y: 129, endPoint x: 788, endPoint y: 141, distance: 55.0
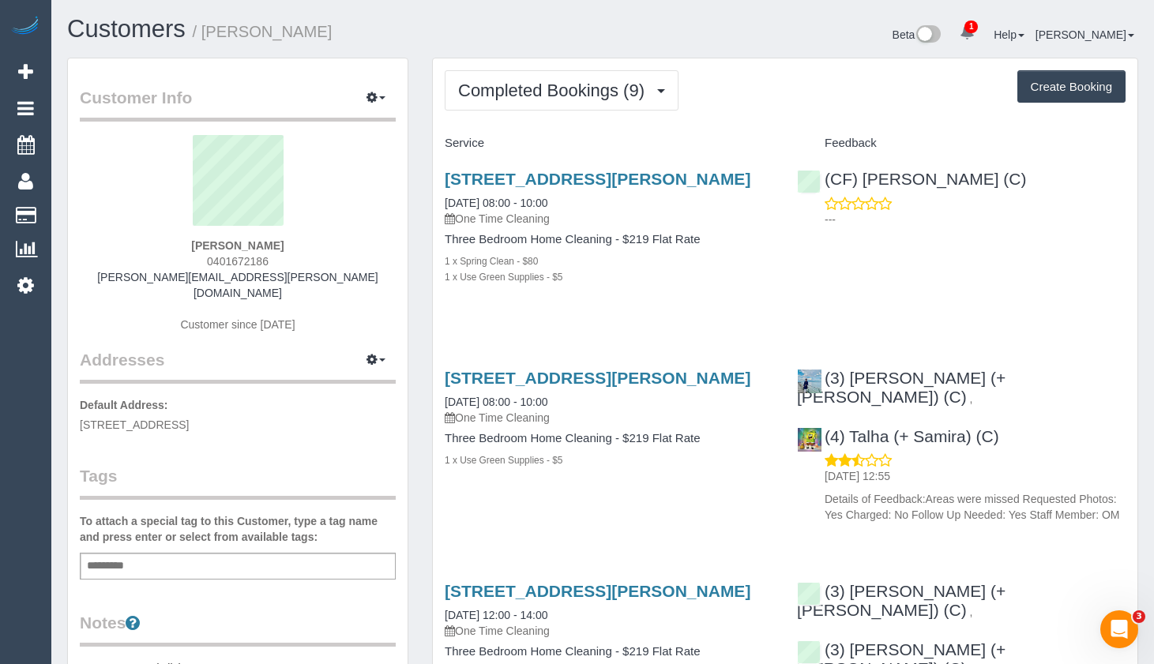
click at [1056, 88] on button "Create Booking" at bounding box center [1071, 86] width 108 height 33
select select "VIC"
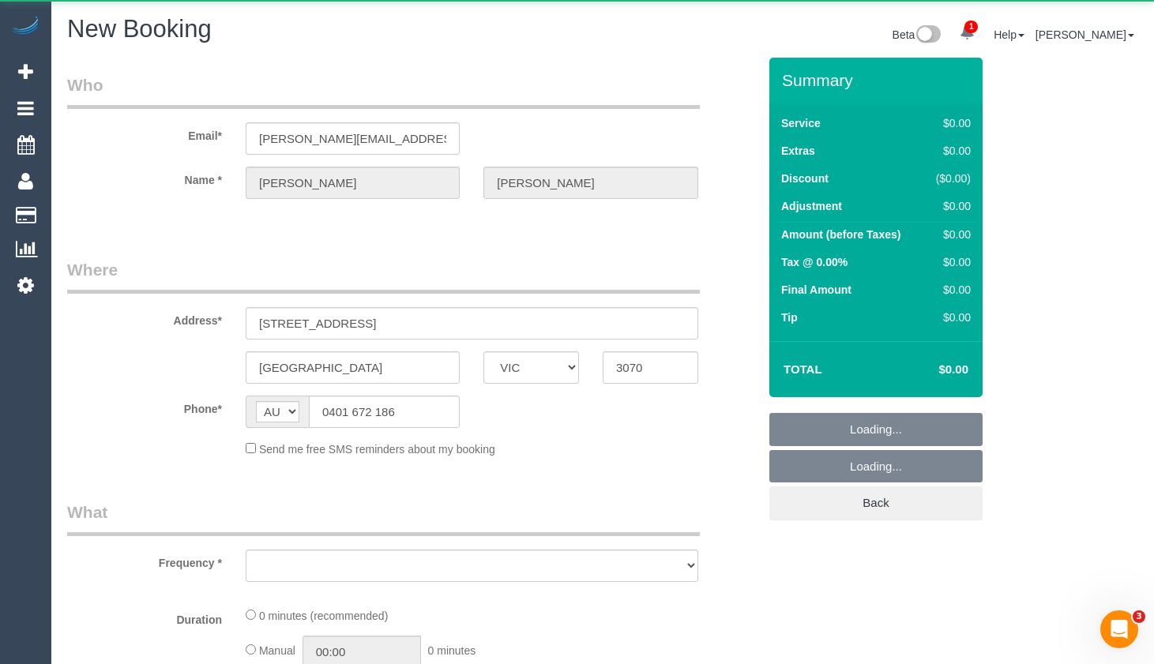
select select "object:5020"
select select "string:stripe-pm_1QRXt62GScqysDRVwZZseFKO"
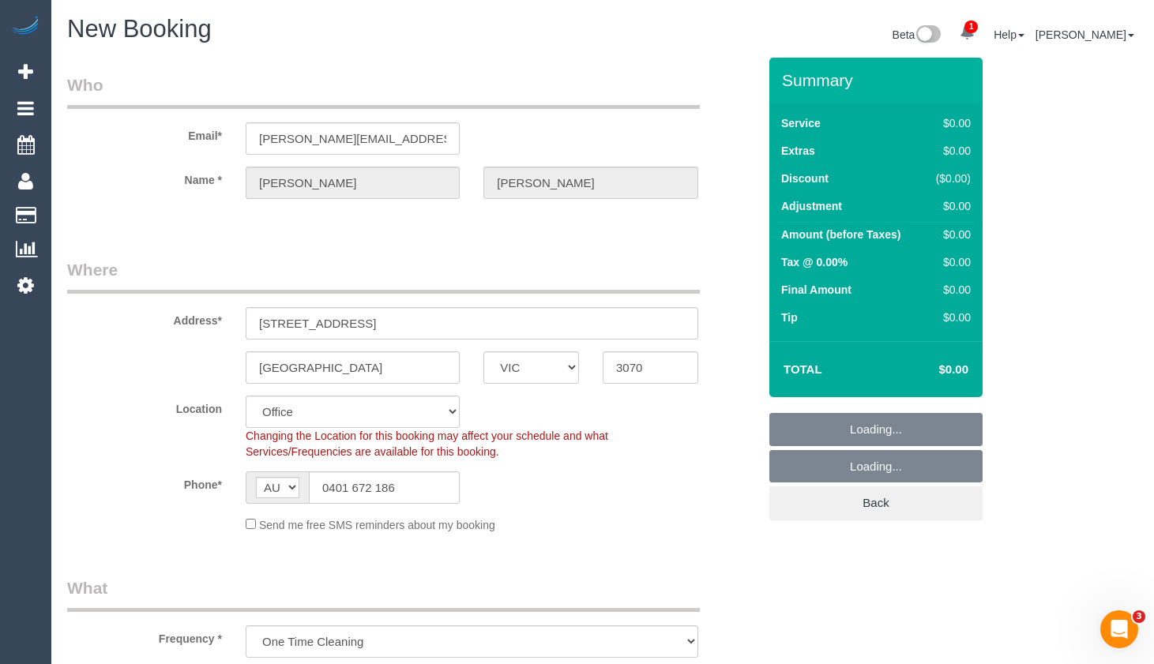
select select "object:5191"
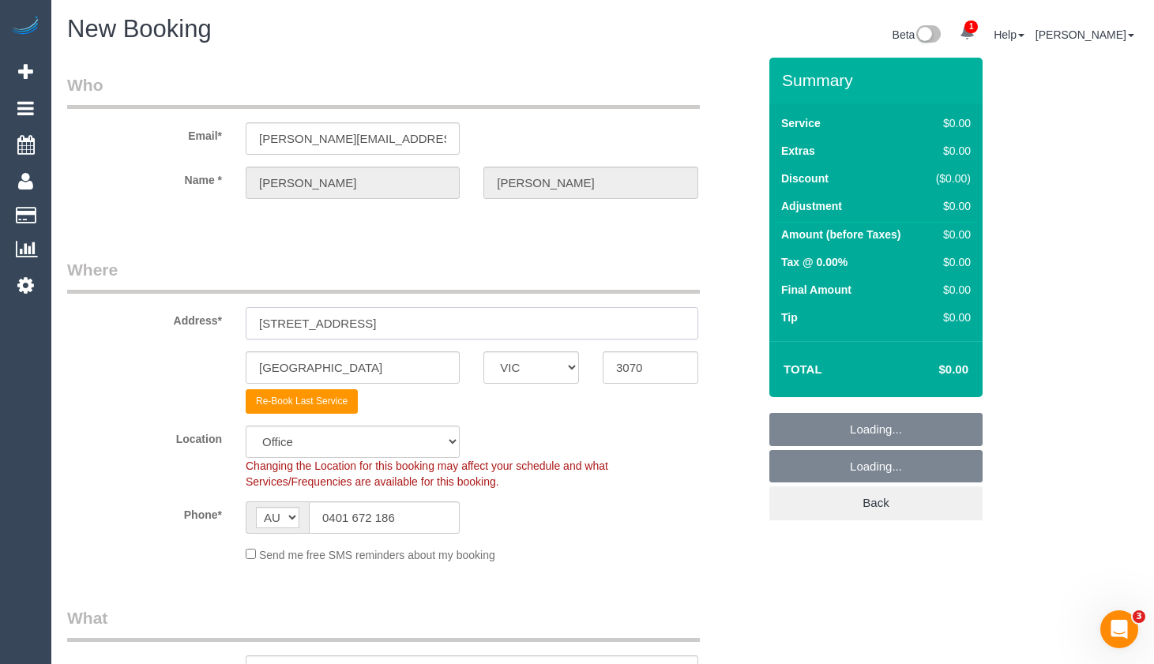
drag, startPoint x: 422, startPoint y: 318, endPoint x: 171, endPoint y: 318, distance: 250.4
click at [171, 318] on div "Address* 2/22 Thomson street" at bounding box center [412, 298] width 714 height 81
select select "47"
select select "object:6447"
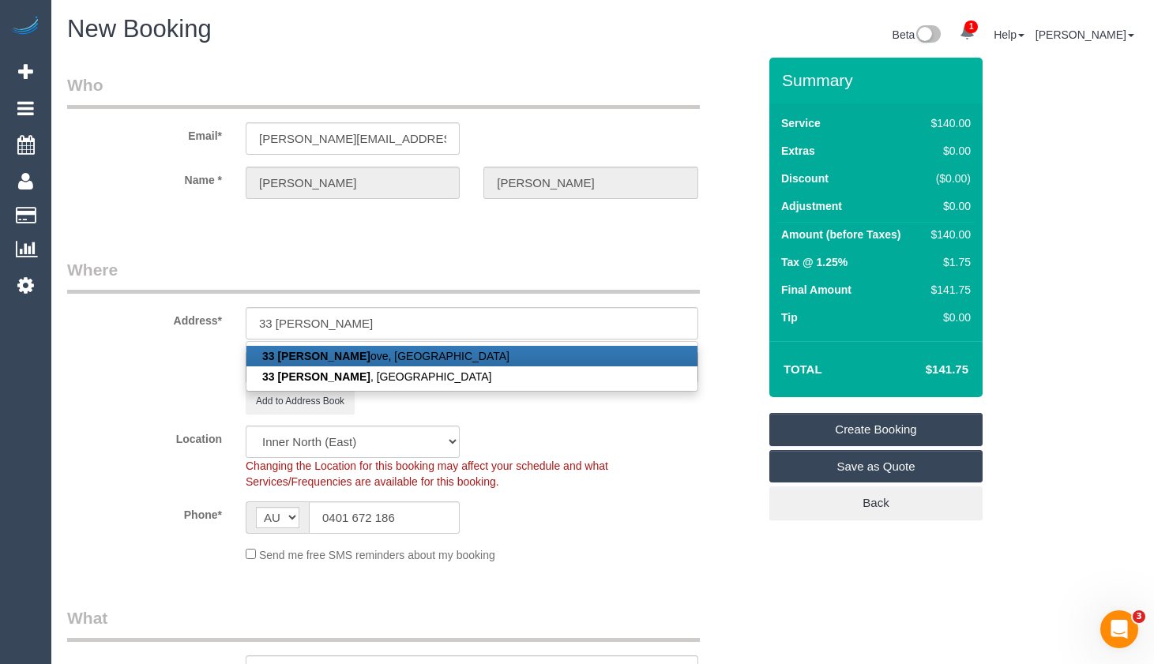
click at [397, 354] on link "33 Gordon Gr ove, Northcote, VIC 3070" at bounding box center [471, 356] width 451 height 21
type input "33 Gordon Grove"
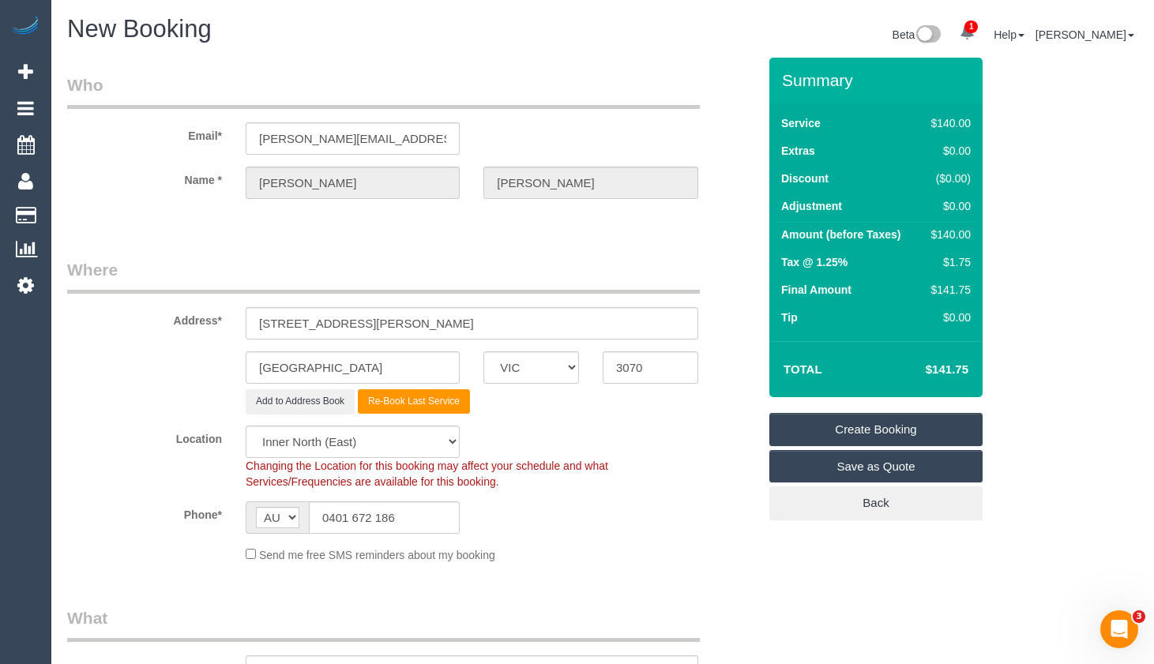
click at [585, 444] on div "Location Office City East (North) East (South) Inner East Inner North (East) In…" at bounding box center [412, 458] width 714 height 64
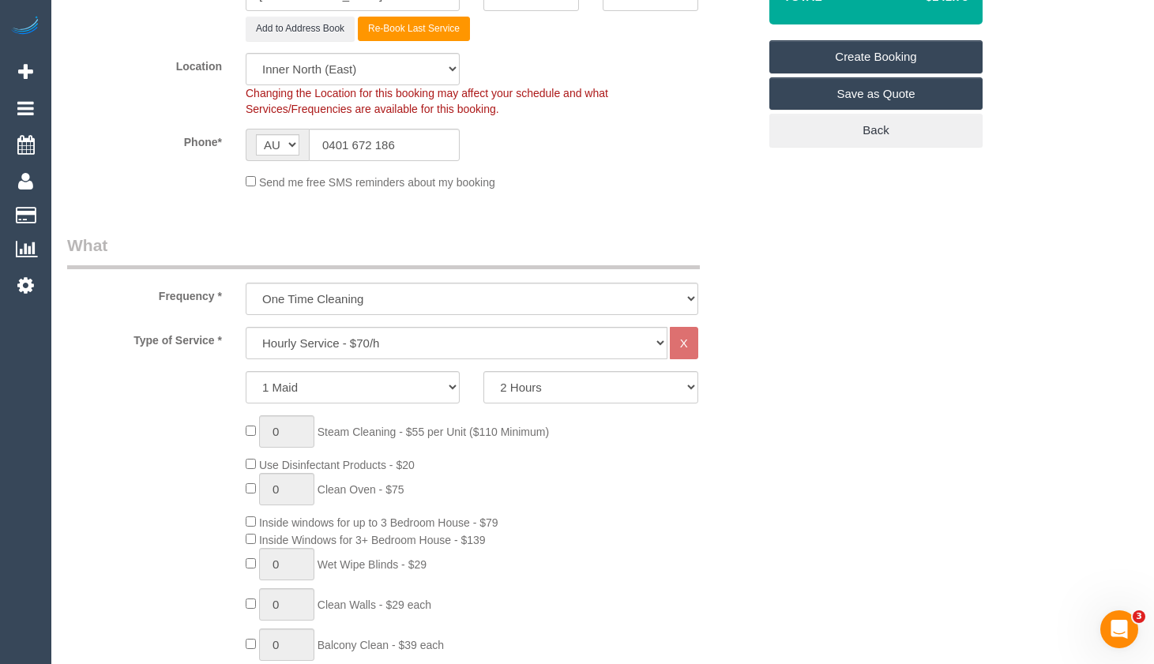
scroll to position [395, 0]
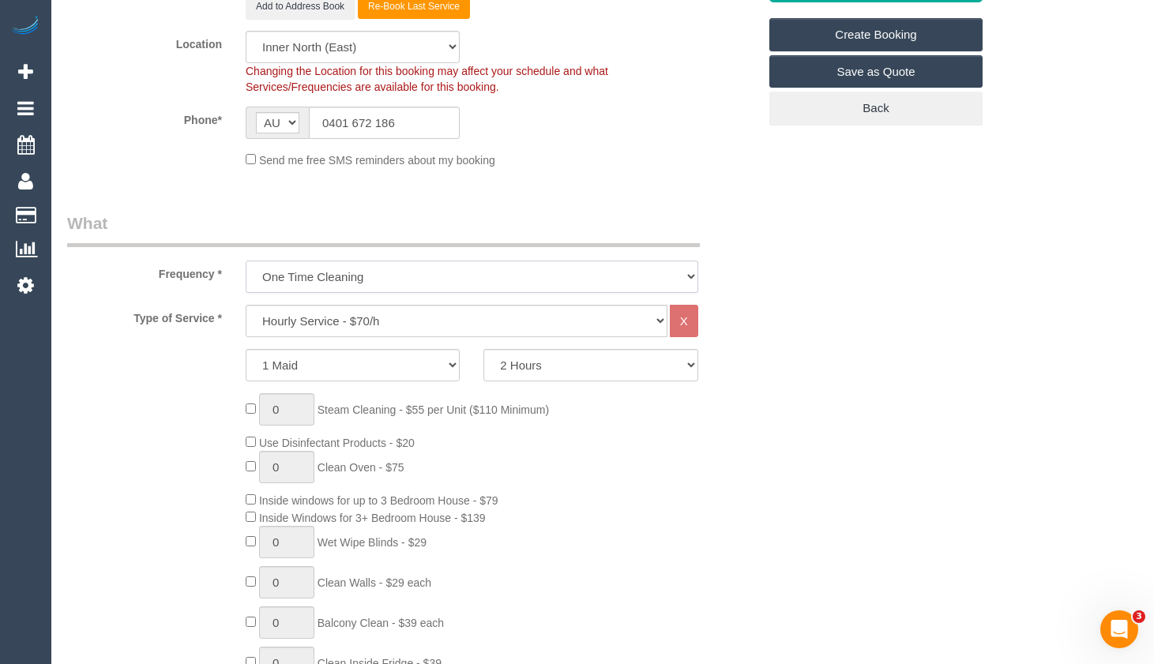
click at [465, 271] on select "One Time Cleaning Weekly - 10% Off - 10.00% (0% for the First Booking) Fortnigh…" at bounding box center [472, 277] width 453 height 32
select select "object:6449"
click at [246, 261] on select "One Time Cleaning Weekly - 10% Off - 10.00% (0% for the First Booking) Fortnigh…" at bounding box center [472, 277] width 453 height 32
click at [413, 326] on select "Hourly Service - $70/h Hourly Service - $65/h Hourly Service - $60/h Hourly Ser…" at bounding box center [457, 321] width 422 height 32
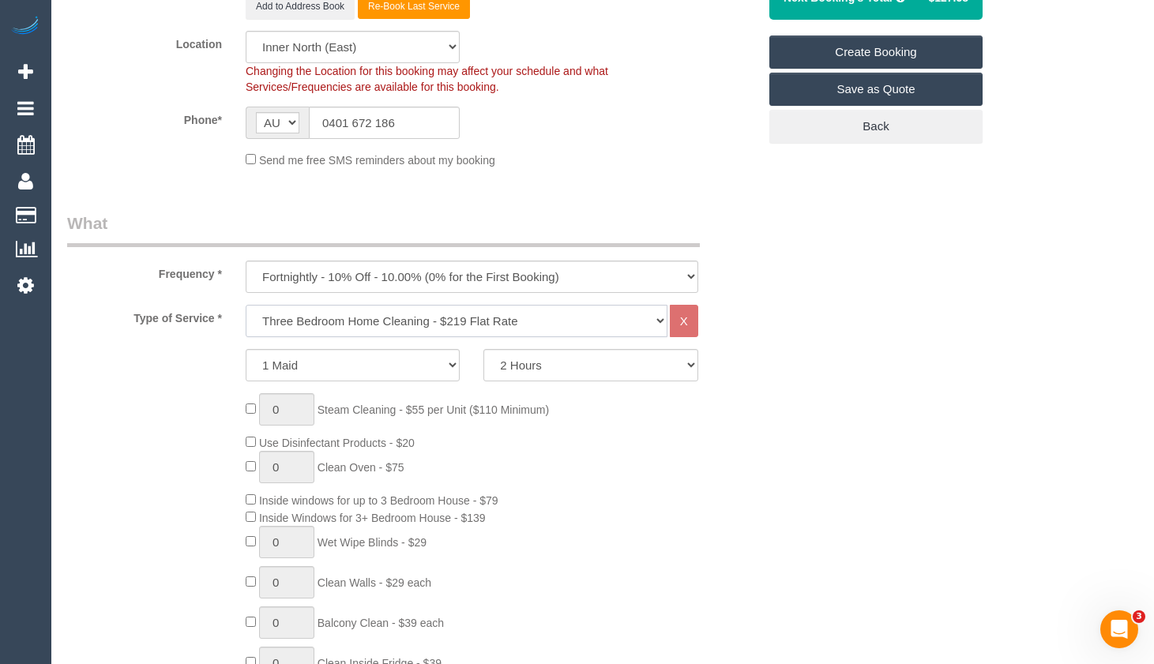
click at [246, 305] on select "Hourly Service - $70/h Hourly Service - $65/h Hourly Service - $60/h Hourly Ser…" at bounding box center [457, 321] width 422 height 32
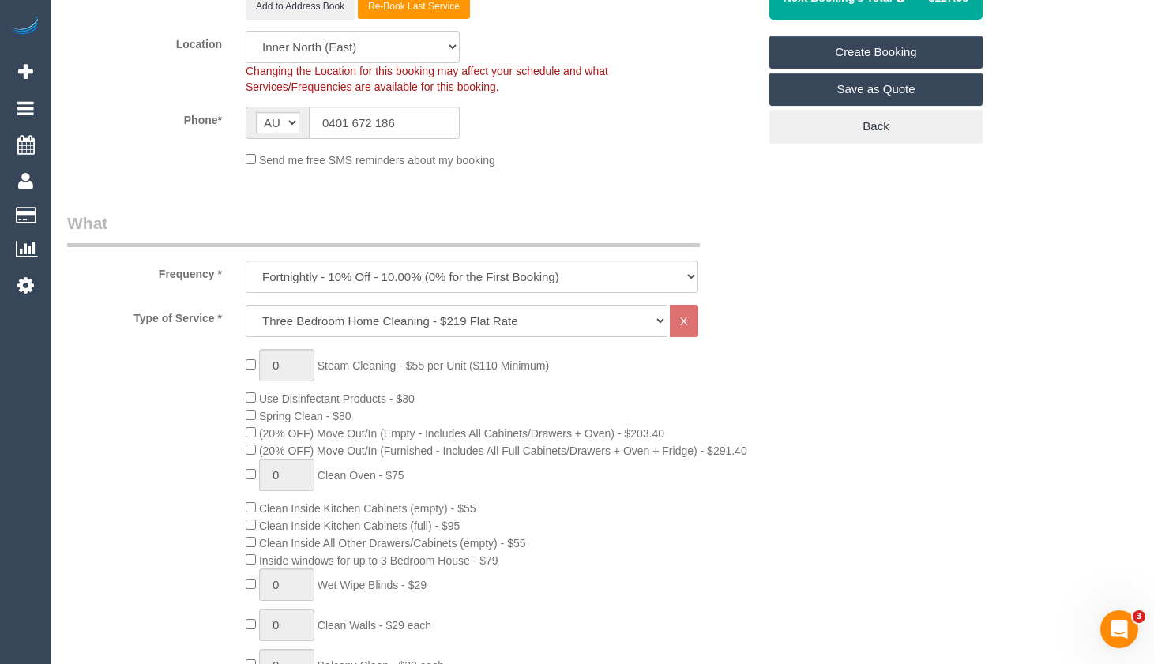
drag, startPoint x: 956, startPoint y: 333, endPoint x: 994, endPoint y: 326, distance: 38.6
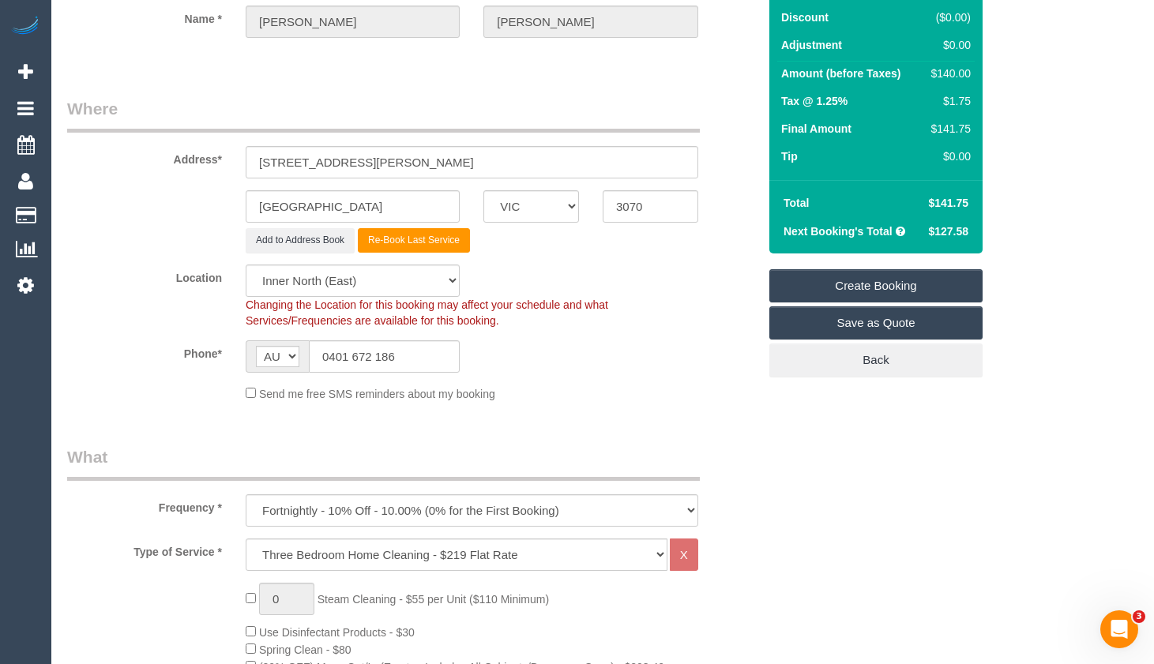
scroll to position [158, 0]
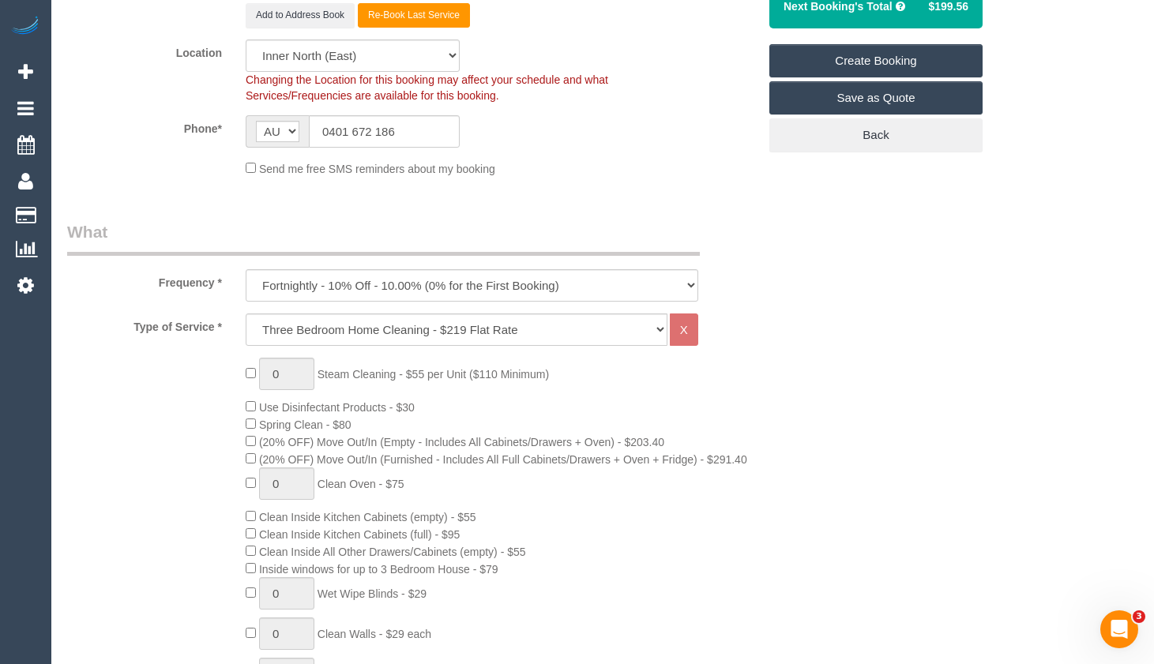
scroll to position [395, 0]
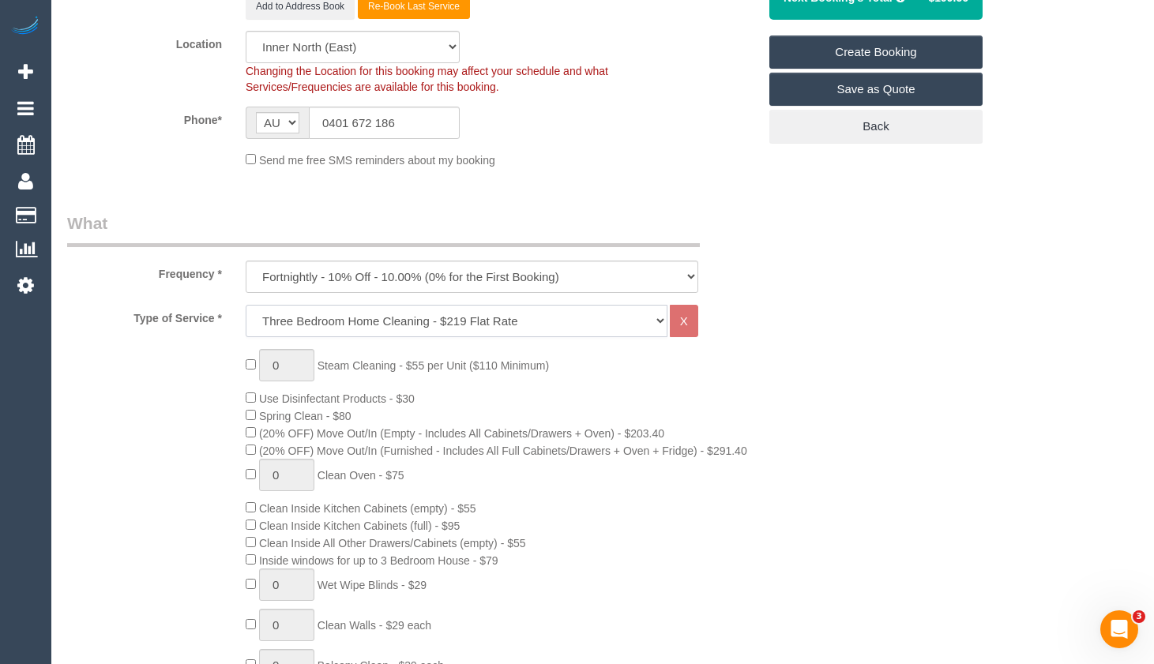
click at [514, 322] on select "Hourly Service - $70/h Hourly Service - $65/h Hourly Service - $60/h Hourly Ser…" at bounding box center [457, 321] width 422 height 32
select select "213"
click at [246, 305] on select "Hourly Service - $70/h Hourly Service - $65/h Hourly Service - $60/h Hourly Ser…" at bounding box center [457, 321] width 422 height 32
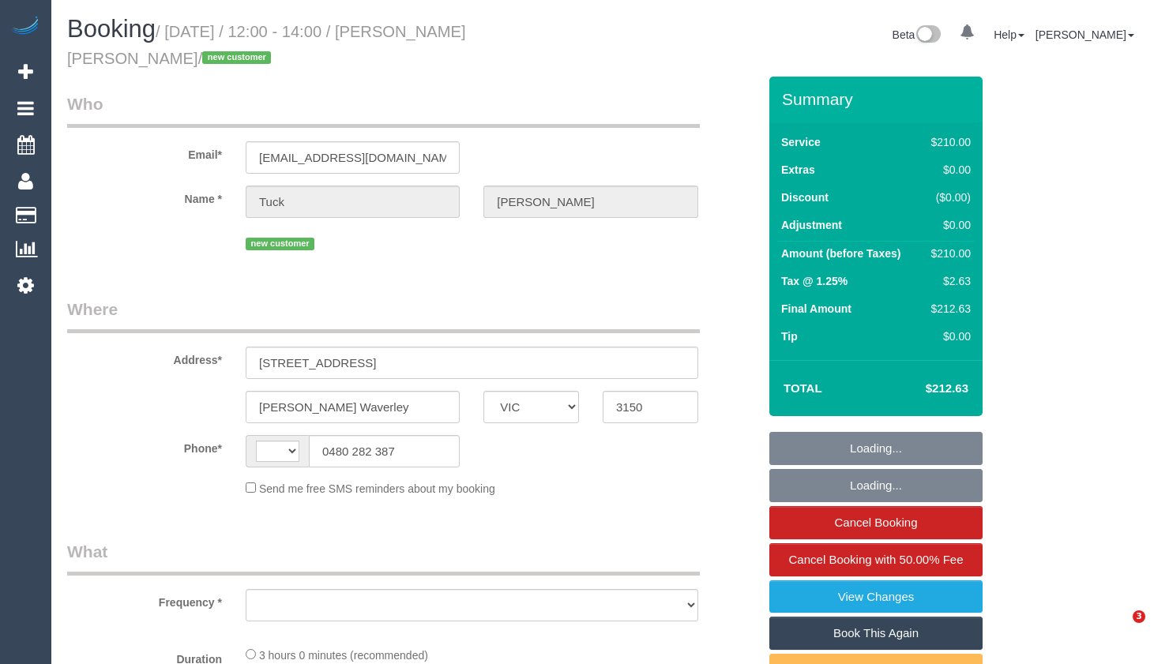
select select "VIC"
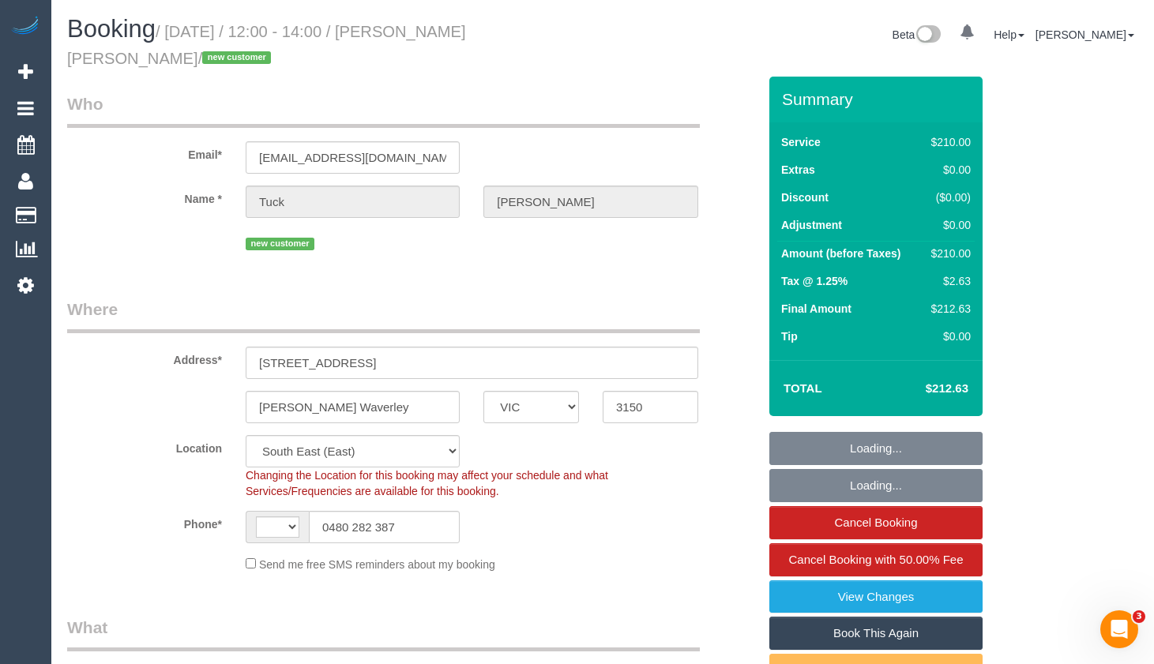
select select "object:921"
select select "string:AU"
select select "180"
select select "number:28"
select select "number:14"
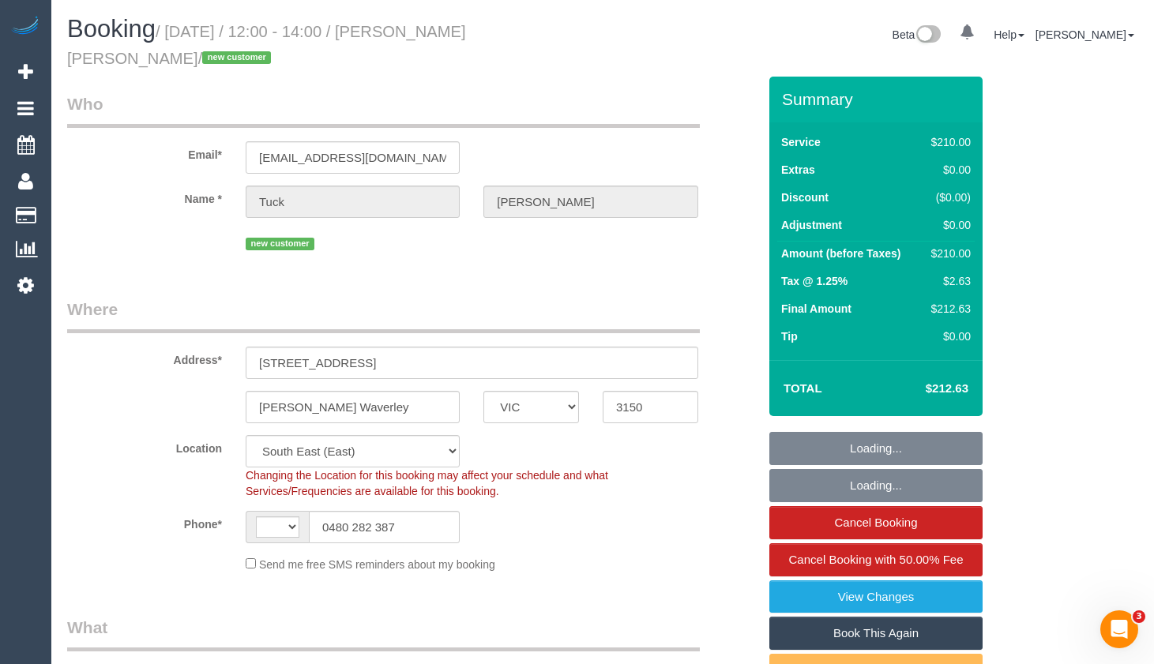
select select "number:19"
select select "number:36"
select select "string:stripe-pm_1RtJDa2GScqysDRVlIeWuUFA"
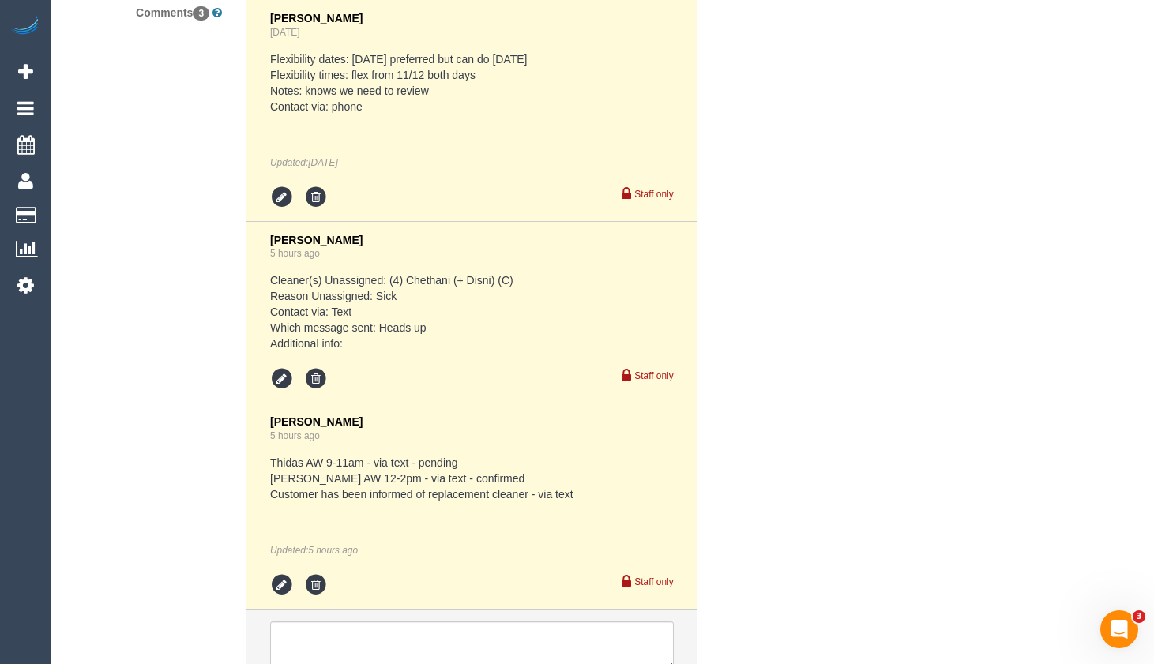
scroll to position [3002, 0]
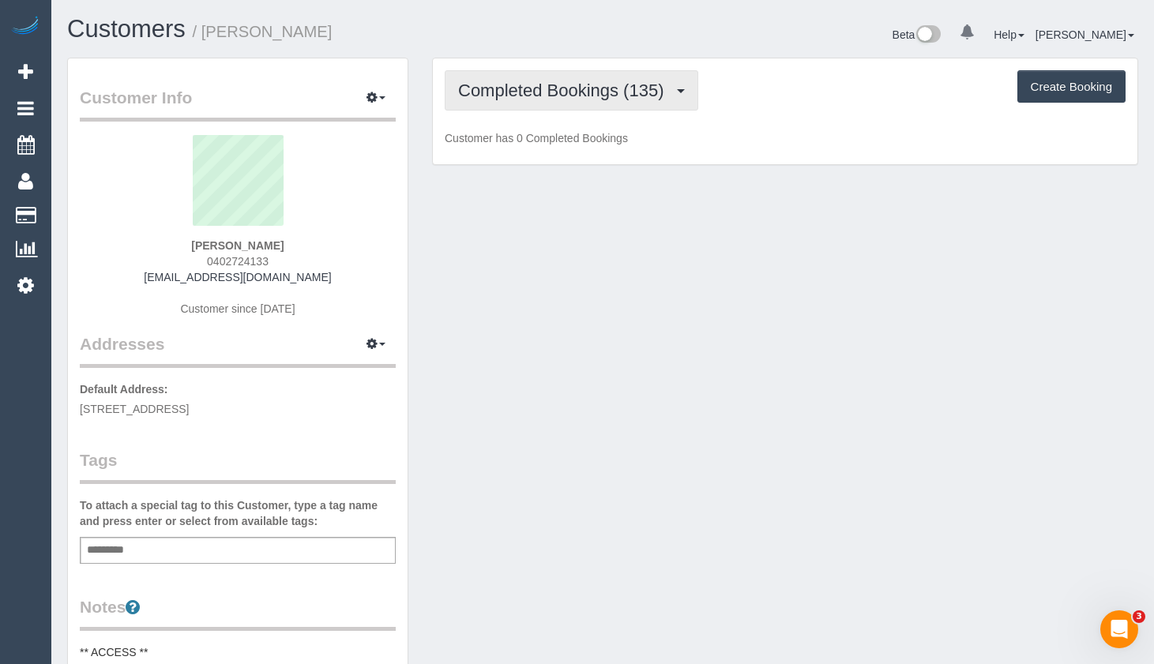
click at [651, 95] on span "Completed Bookings (135)" at bounding box center [564, 91] width 213 height 20
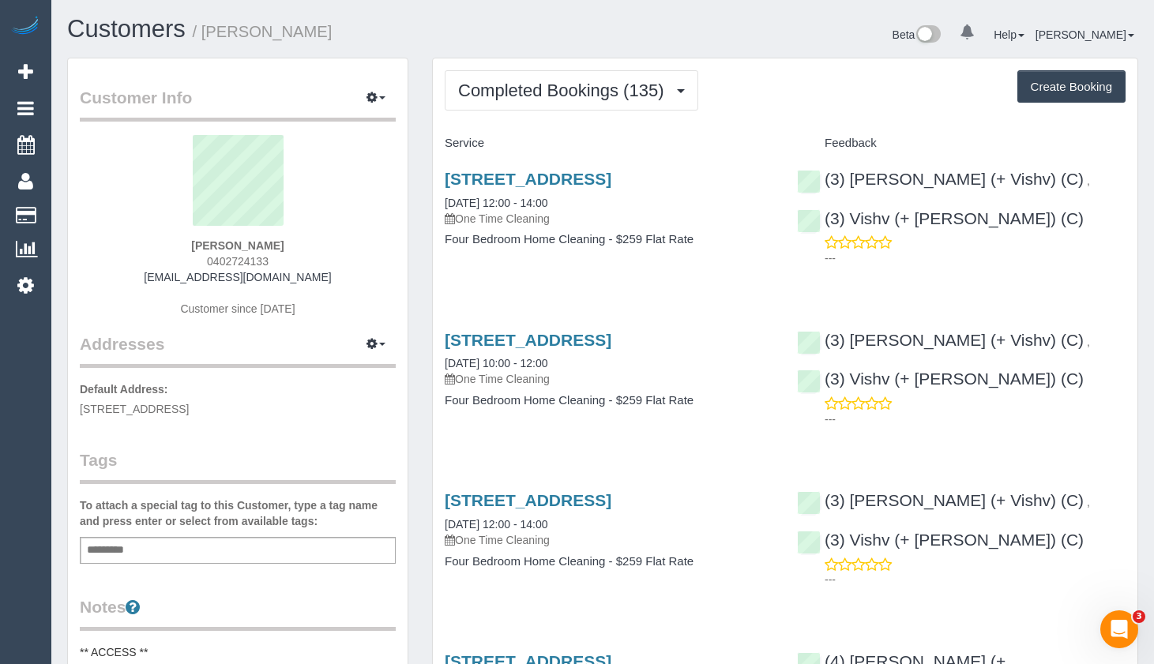
click at [1132, 367] on div "(3) [PERSON_NAME] (+ Vishv) (C) , (3) Vishv (+ [PERSON_NAME]) (C) ---" at bounding box center [961, 376] width 352 height 117
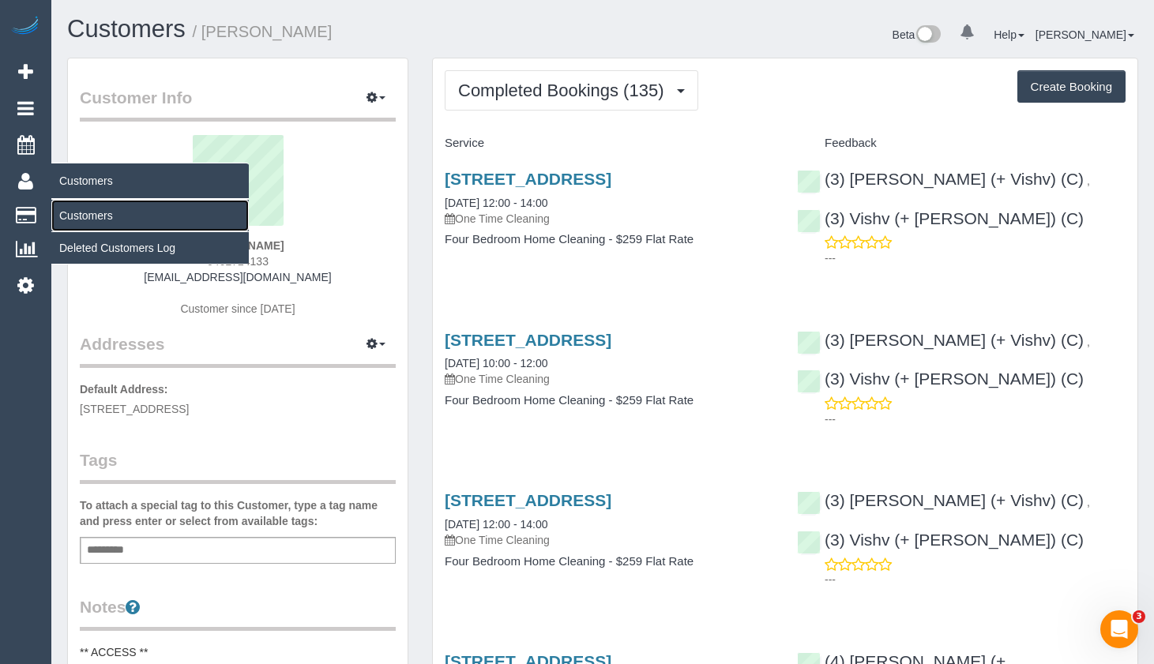
click at [86, 215] on link "Customers" at bounding box center [149, 216] width 197 height 32
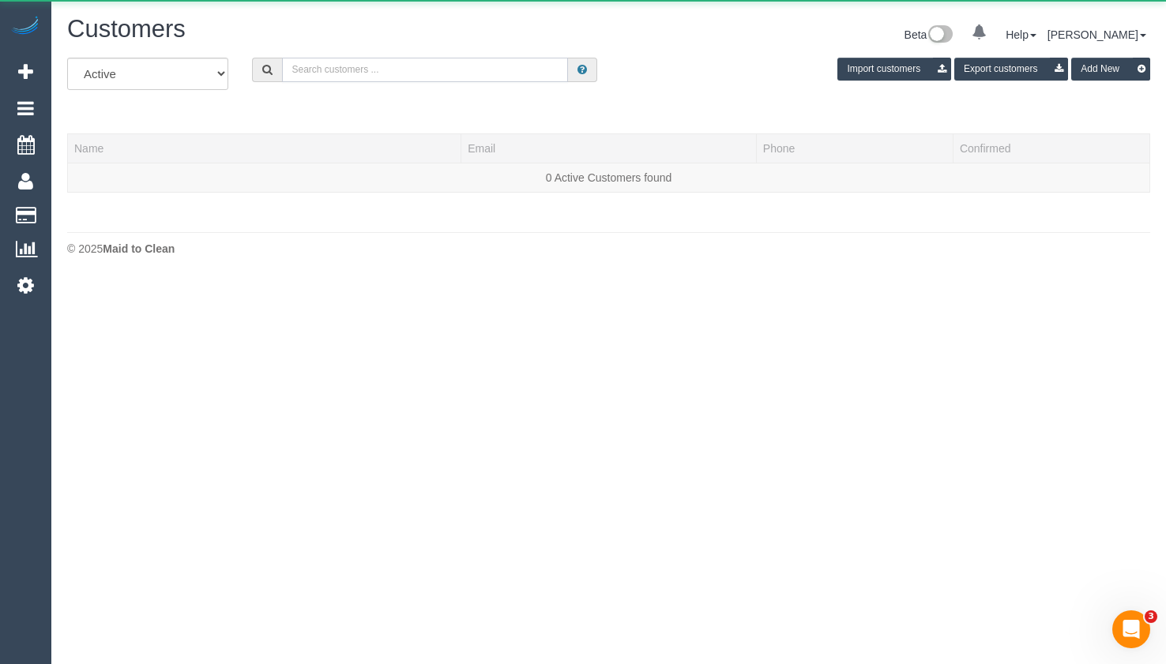
click at [471, 77] on input "text" at bounding box center [425, 70] width 286 height 24
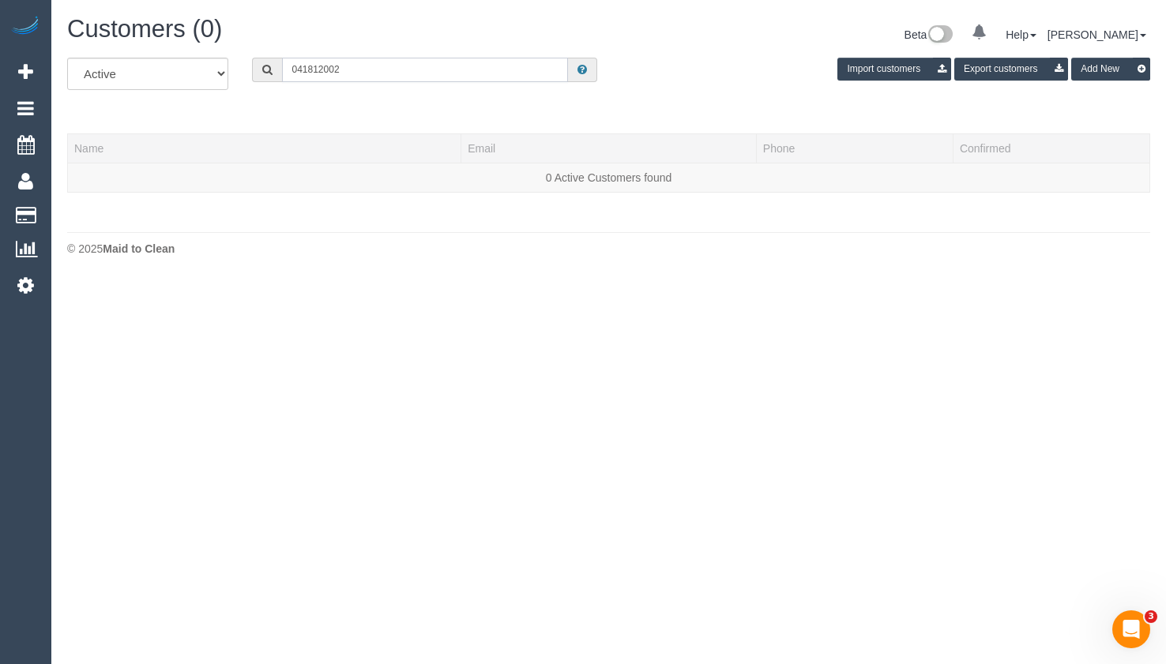
click at [323, 68] on input "041812002" at bounding box center [425, 70] width 286 height 24
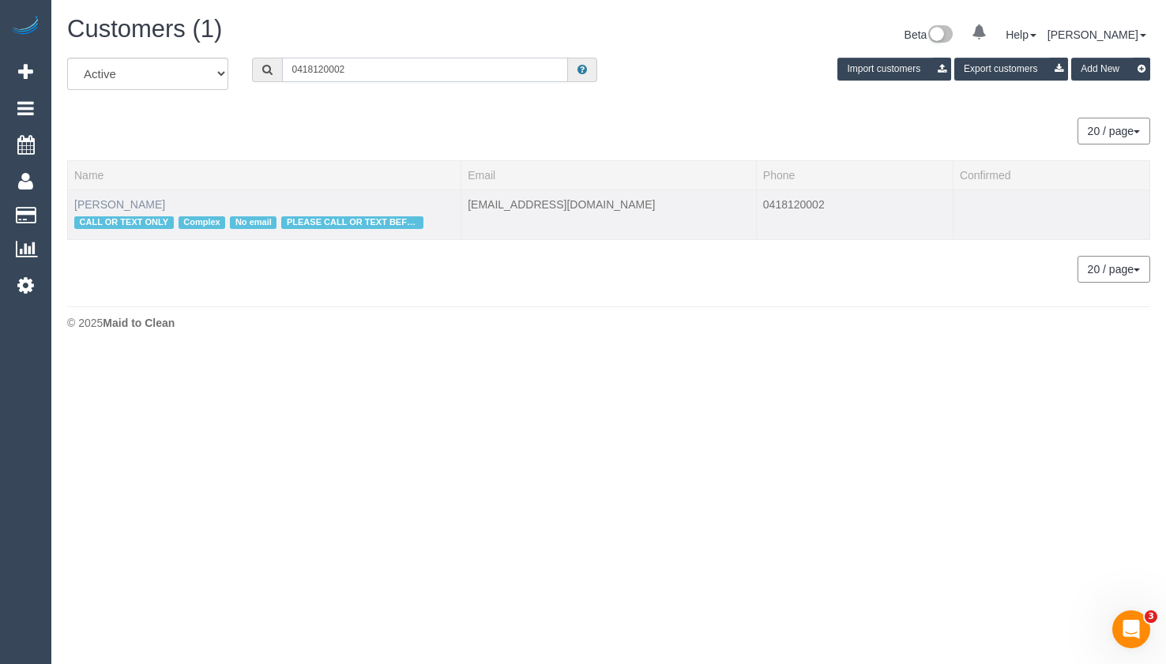
type input "0418120002"
click at [140, 201] on link "Christina Soliman" at bounding box center [119, 204] width 91 height 13
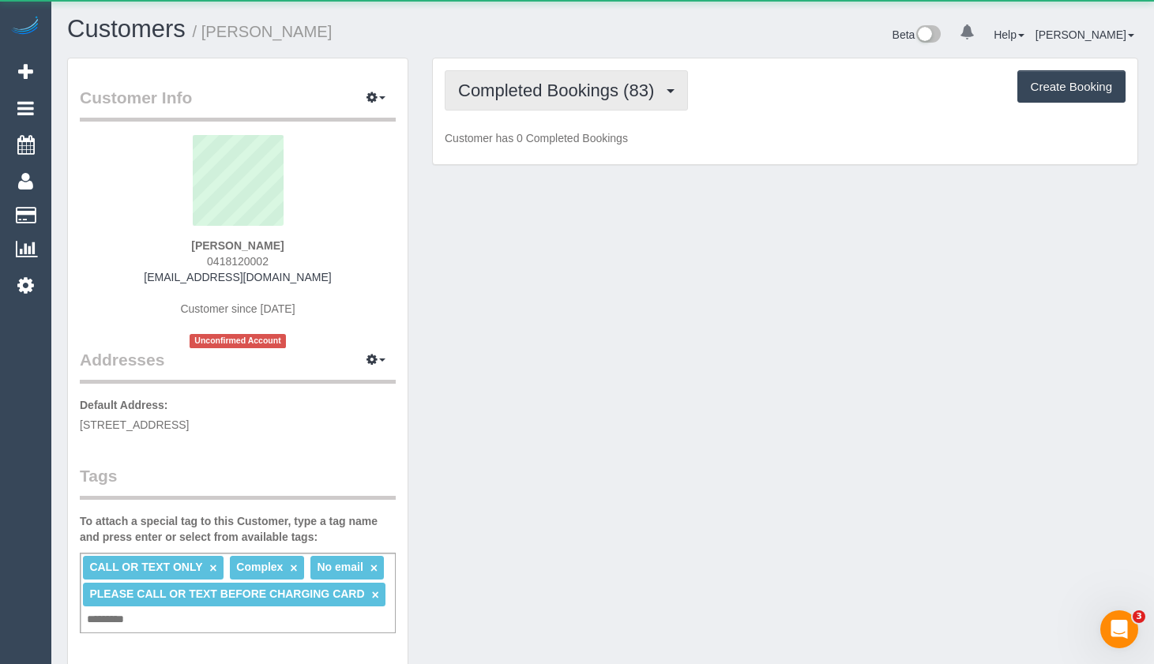
click at [565, 85] on span "Completed Bookings (83)" at bounding box center [560, 91] width 204 height 20
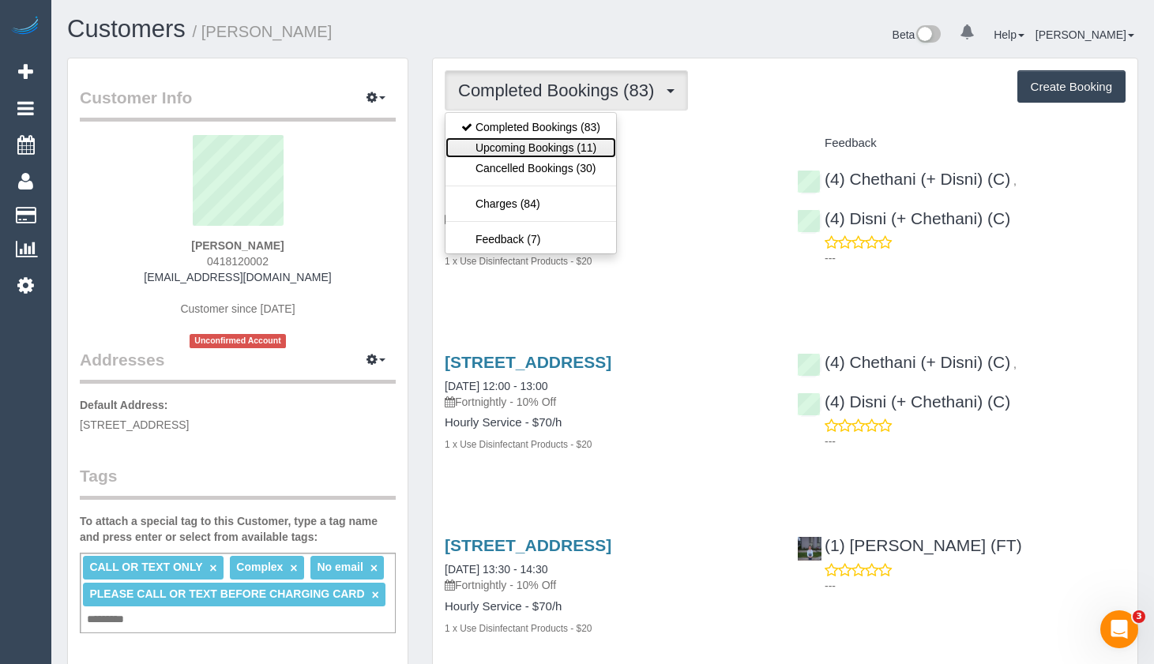
drag, startPoint x: 583, startPoint y: 146, endPoint x: 612, endPoint y: 157, distance: 31.3
click at [584, 146] on link "Upcoming Bookings (11)" at bounding box center [531, 147] width 171 height 21
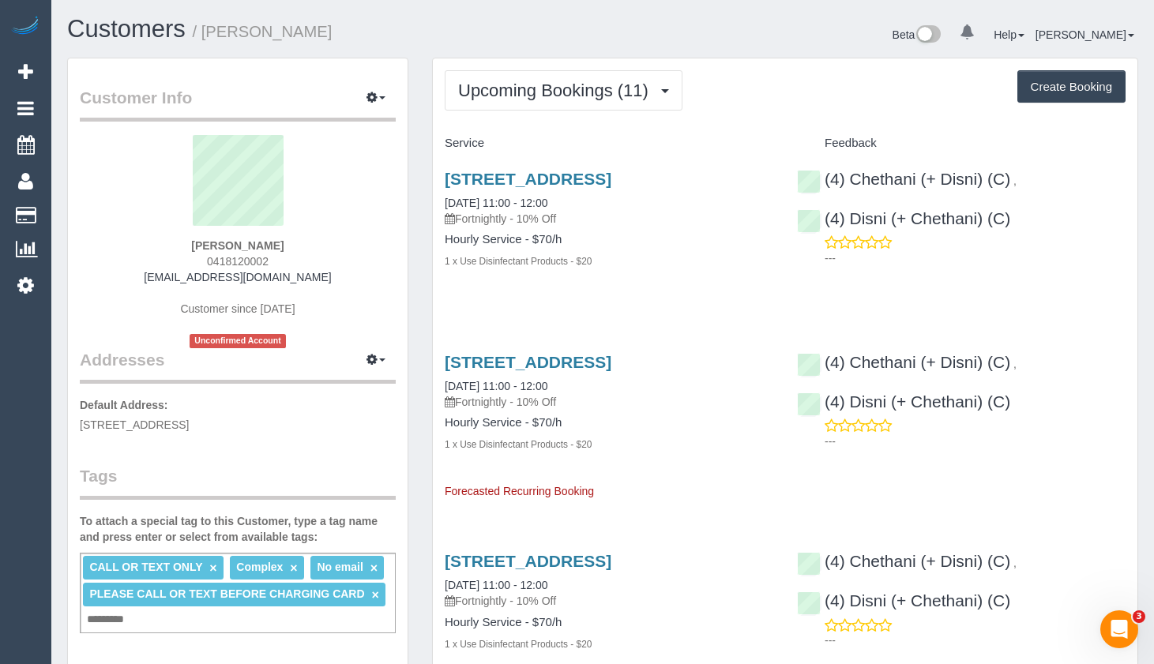
drag, startPoint x: 423, startPoint y: 622, endPoint x: 426, endPoint y: 597, distance: 25.5
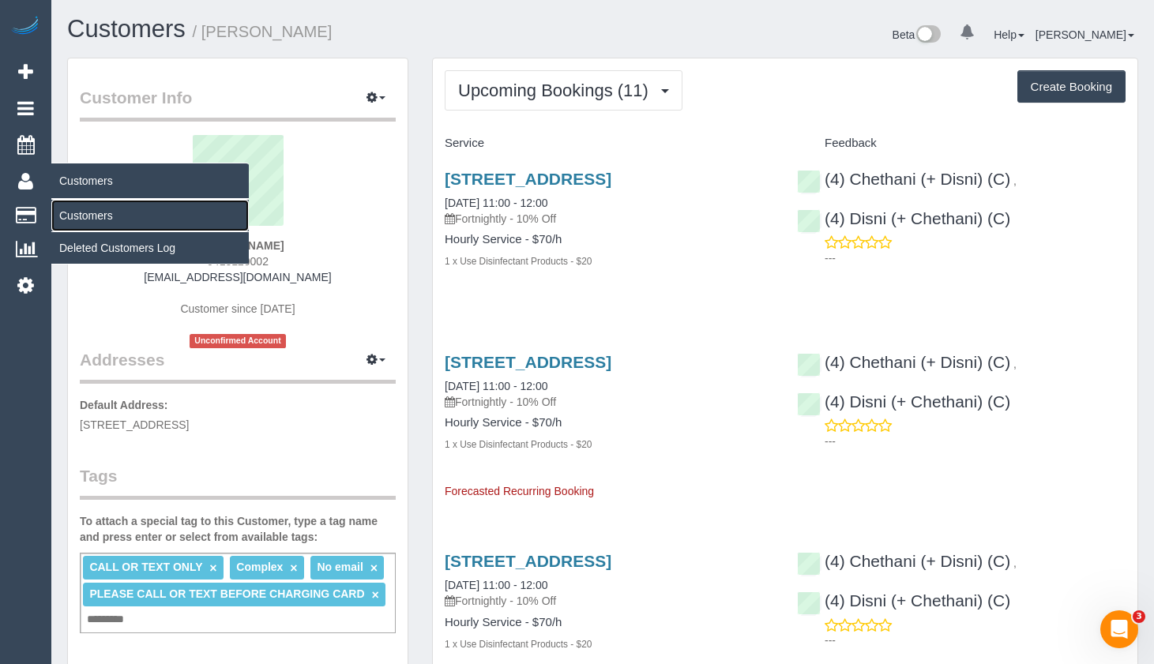
drag, startPoint x: 71, startPoint y: 209, endPoint x: 214, endPoint y: 190, distance: 144.2
click at [72, 209] on link "Customers" at bounding box center [149, 216] width 197 height 32
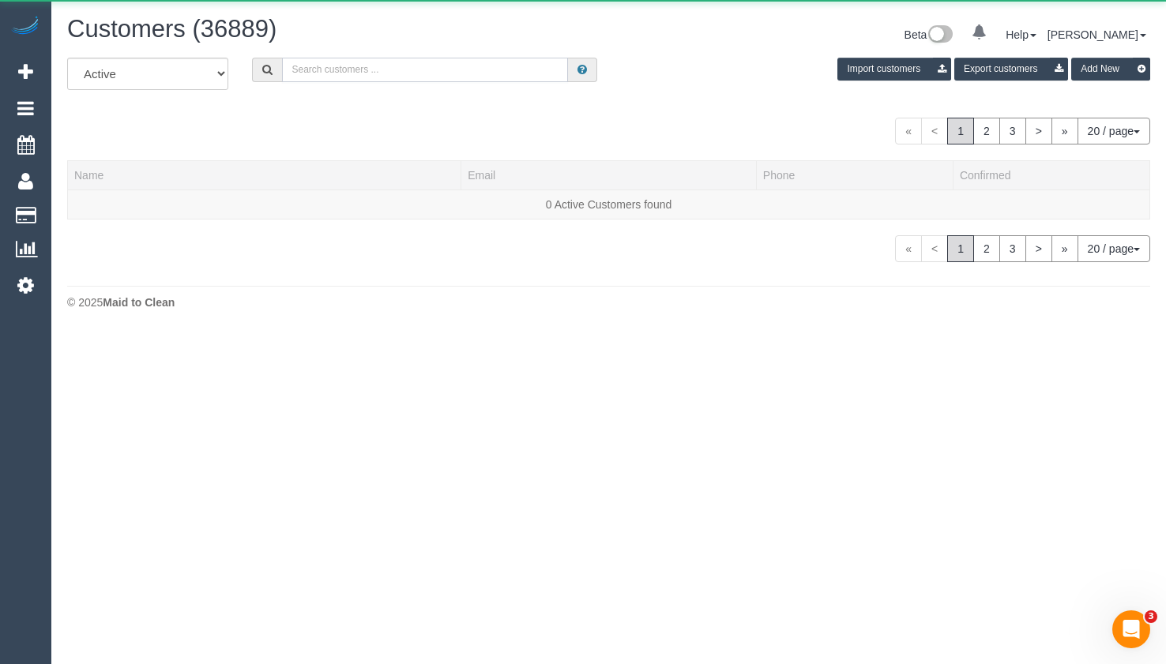
click at [419, 77] on input "text" at bounding box center [425, 70] width 286 height 24
paste input "0401672186"
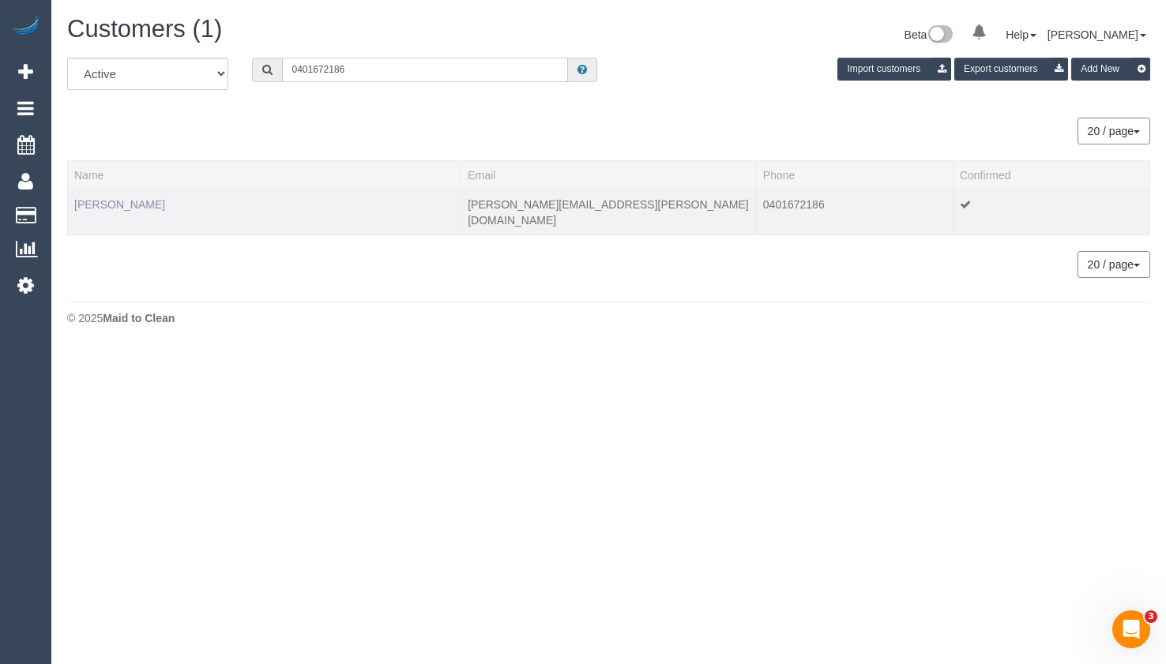
type input "0401672186"
click at [145, 205] on link "Angela Micheletto" at bounding box center [119, 204] width 91 height 13
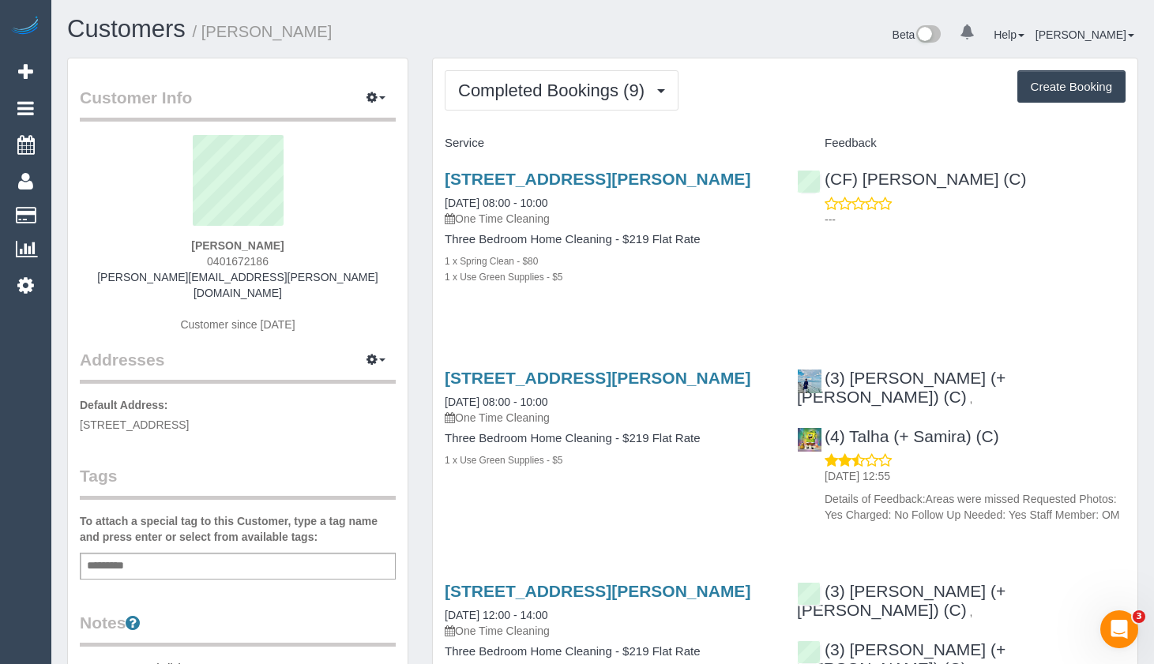
click at [1123, 214] on p "---" at bounding box center [975, 220] width 301 height 16
drag, startPoint x: 1130, startPoint y: 195, endPoint x: 1117, endPoint y: 190, distance: 13.8
click at [1123, 191] on div "(CF) Juan Sebastian (C) ---" at bounding box center [961, 194] width 352 height 77
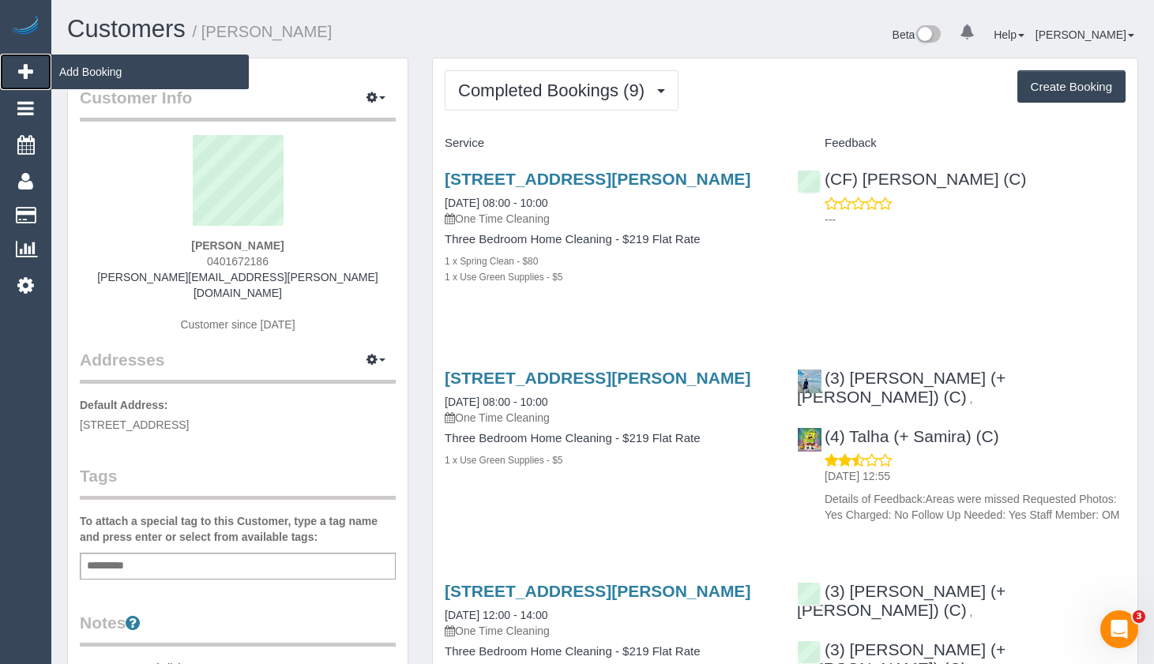
click at [18, 69] on icon at bounding box center [25, 71] width 15 height 19
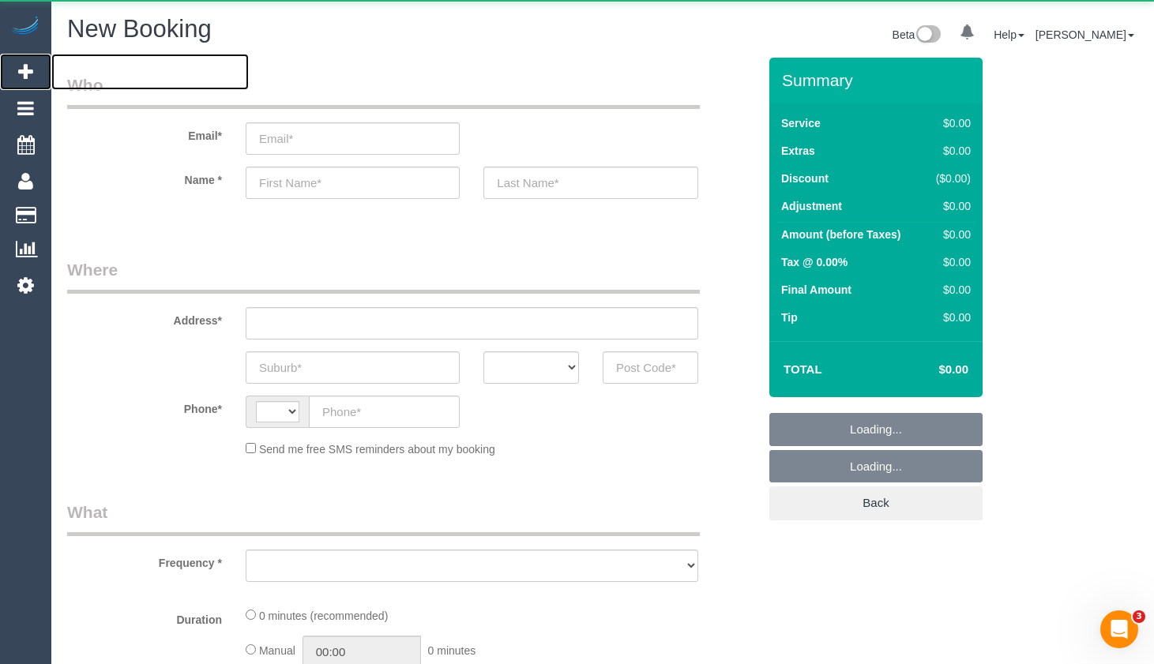
select select "string:AU"
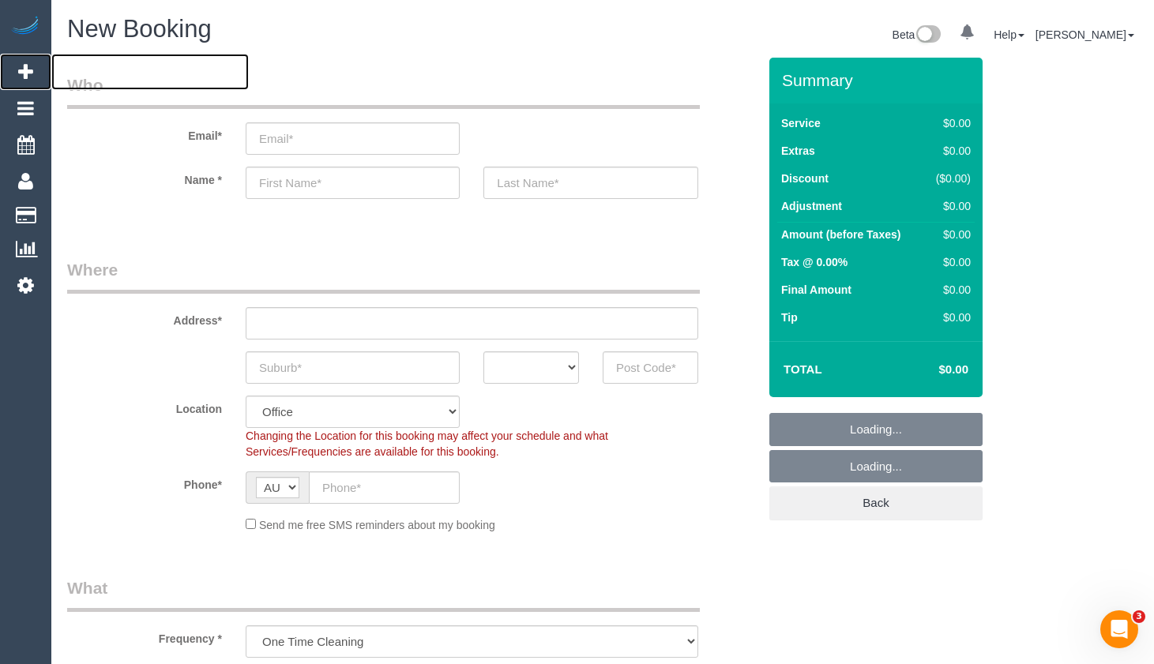
select select "object:5972"
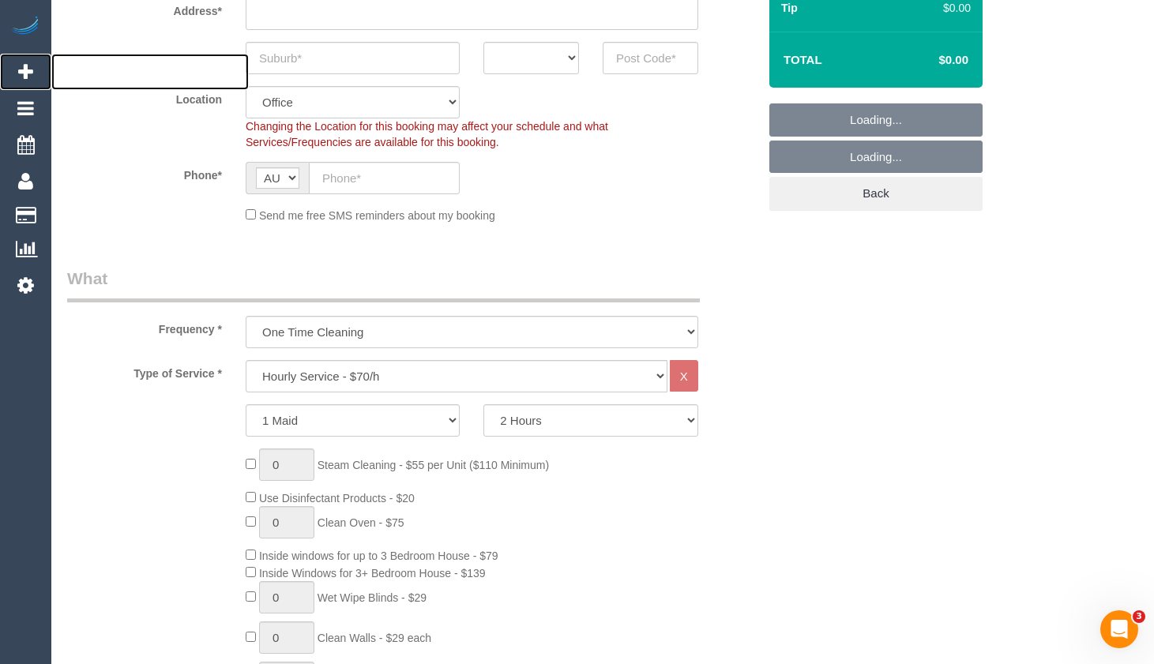
scroll to position [316, 0]
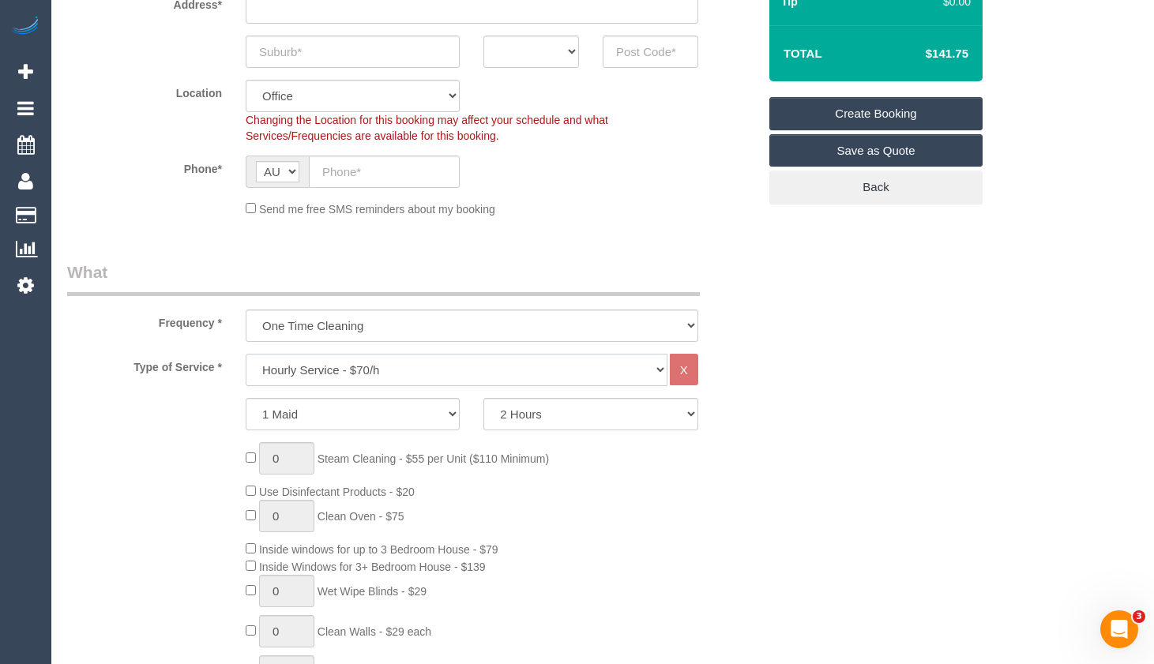
click at [463, 363] on select "Hourly Service - $70/h Hourly Service - $65/h Hourly Service - $60/h Hourly Ser…" at bounding box center [457, 370] width 422 height 32
select select "211"
click at [246, 354] on select "Hourly Service - $70/h Hourly Service - $65/h Hourly Service - $60/h Hourly Ser…" at bounding box center [457, 370] width 422 height 32
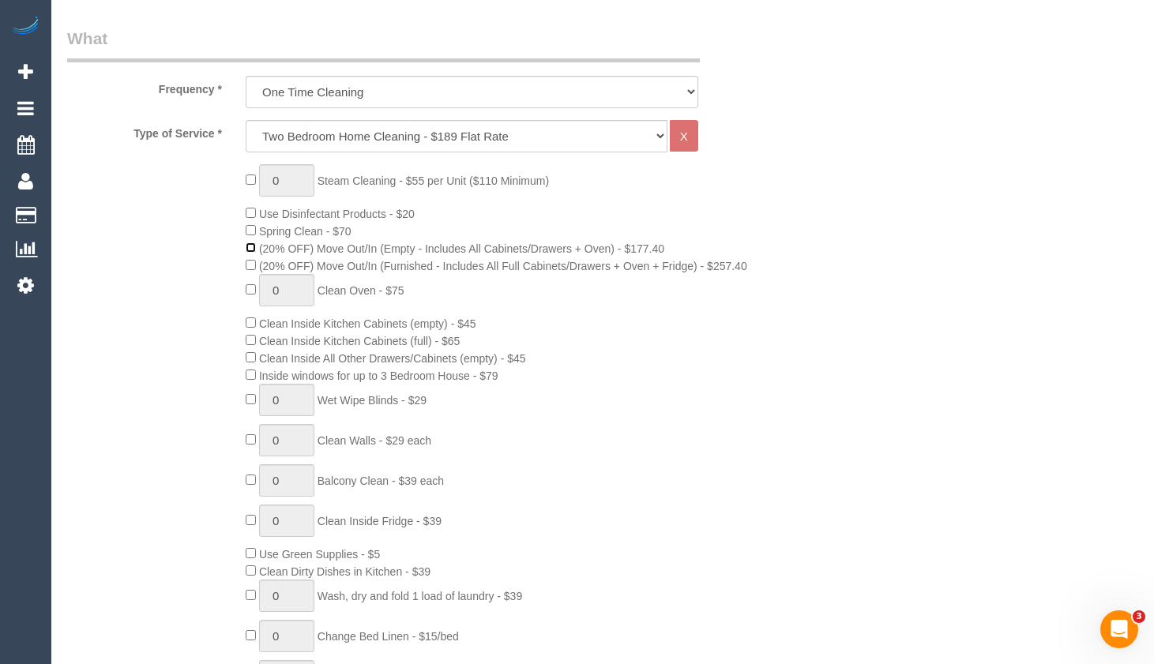
scroll to position [553, 0]
drag, startPoint x: 245, startPoint y: 173, endPoint x: 250, endPoint y: 182, distance: 9.9
click at [245, 174] on div "0 Steam Cleaning - $55 per Unit ($110 Minimum) Use Disinfectant Products - $20 …" at bounding box center [502, 438] width 536 height 554
click at [250, 182] on span "0 Steam Cleaning - $55 per Unit ($110 Minimum)" at bounding box center [397, 177] width 303 height 13
click at [249, 181] on span "1 Steam Cleaning - $55 per Unit ($110 Minimum)" at bounding box center [397, 177] width 303 height 13
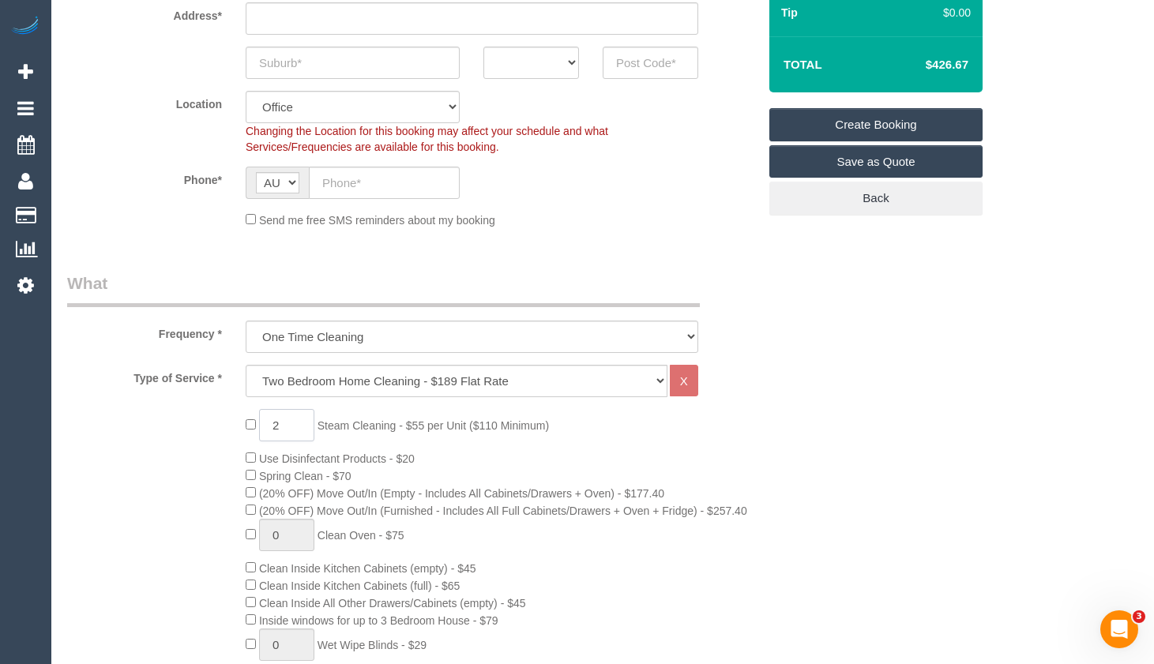
scroll to position [237, 0]
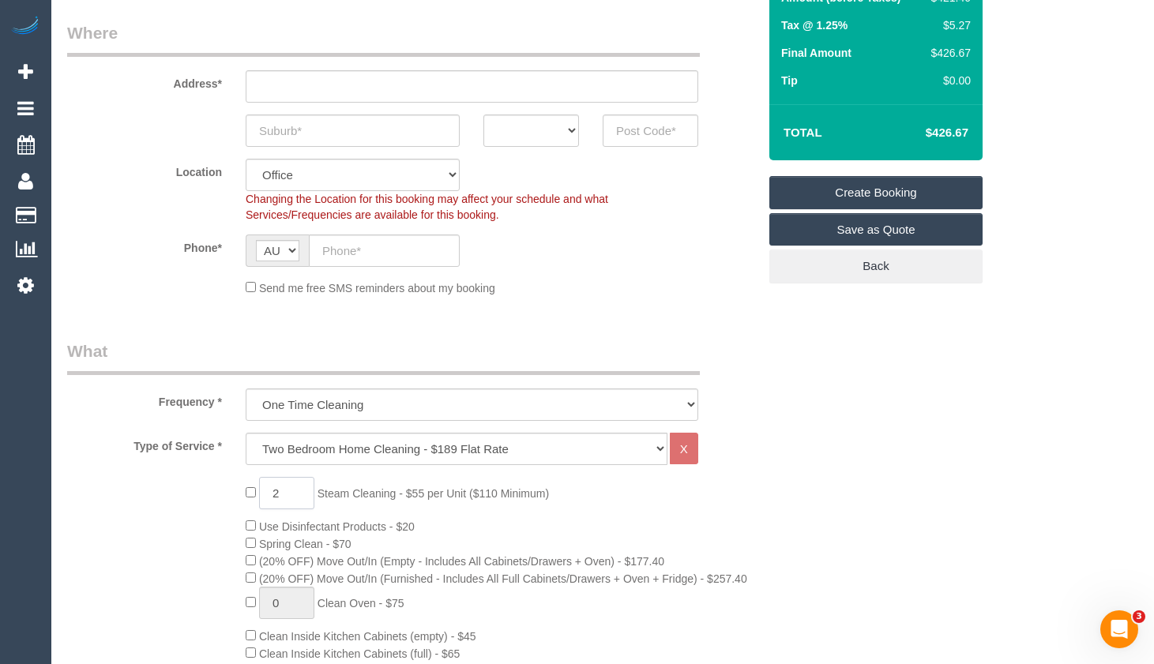
type input "2"
click at [973, 136] on td "$426.67" at bounding box center [923, 132] width 103 height 39
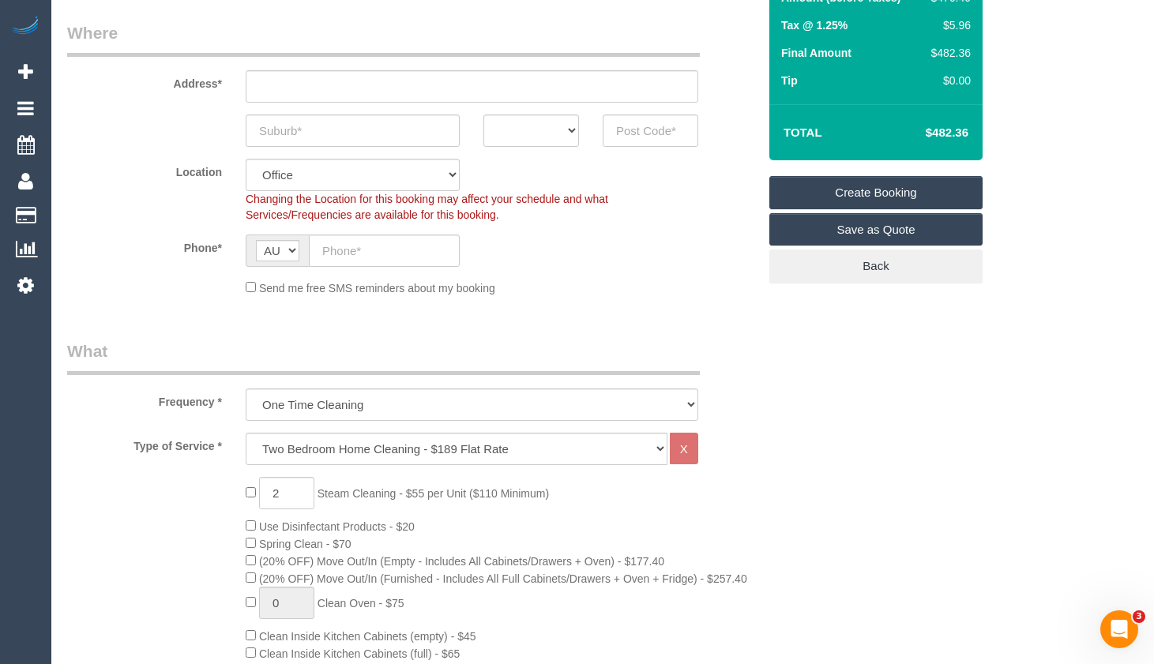
drag, startPoint x: 872, startPoint y: 452, endPoint x: 901, endPoint y: 405, distance: 54.6
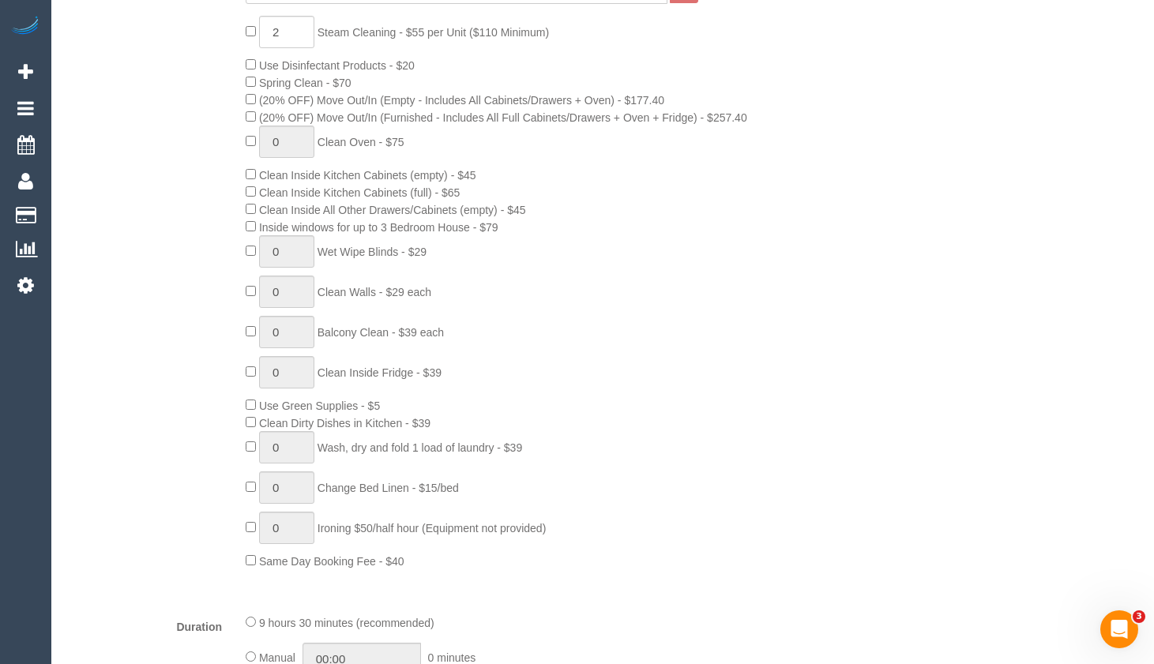
scroll to position [711, 0]
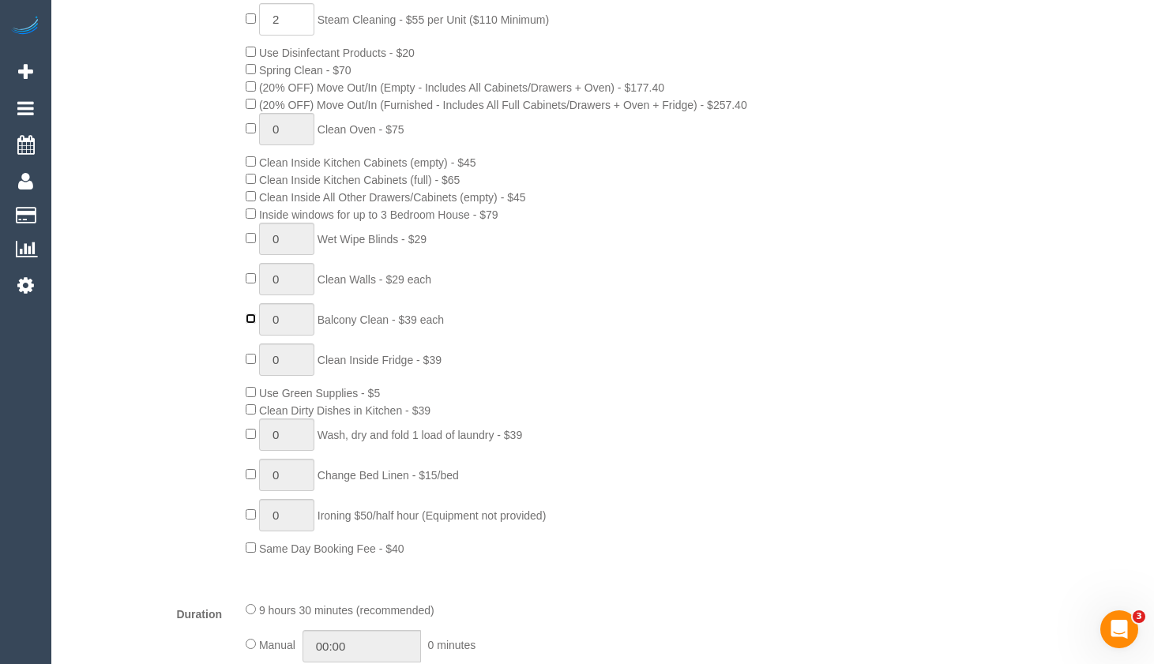
type input "1"
click at [258, 216] on span "Inside windows for up to 3 Bedroom House - $79" at bounding box center [372, 215] width 253 height 13
drag, startPoint x: 513, startPoint y: 215, endPoint x: 497, endPoint y: 214, distance: 15.8
click at [497, 214] on div "2 Steam Cleaning - $55 per Unit ($110 Minimum) Use Disinfectant Products - $20 …" at bounding box center [502, 280] width 536 height 554
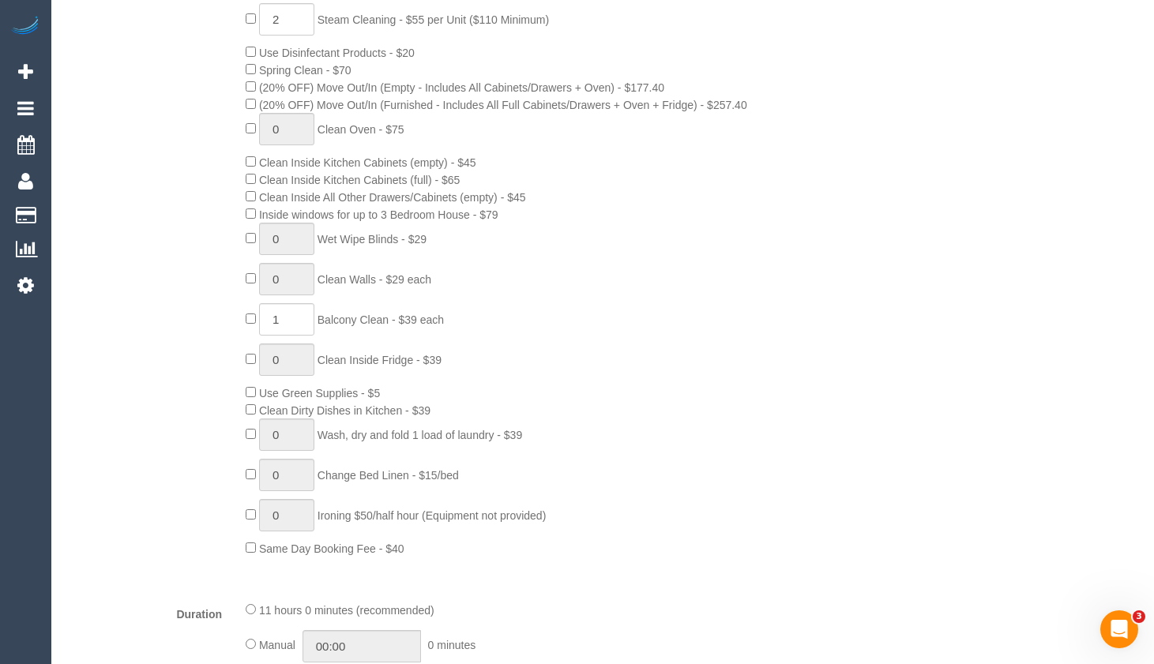
click at [728, 255] on div "2 Steam Cleaning - $55 per Unit ($110 Minimum) Use Disinfectant Products - $20 …" at bounding box center [502, 280] width 536 height 554
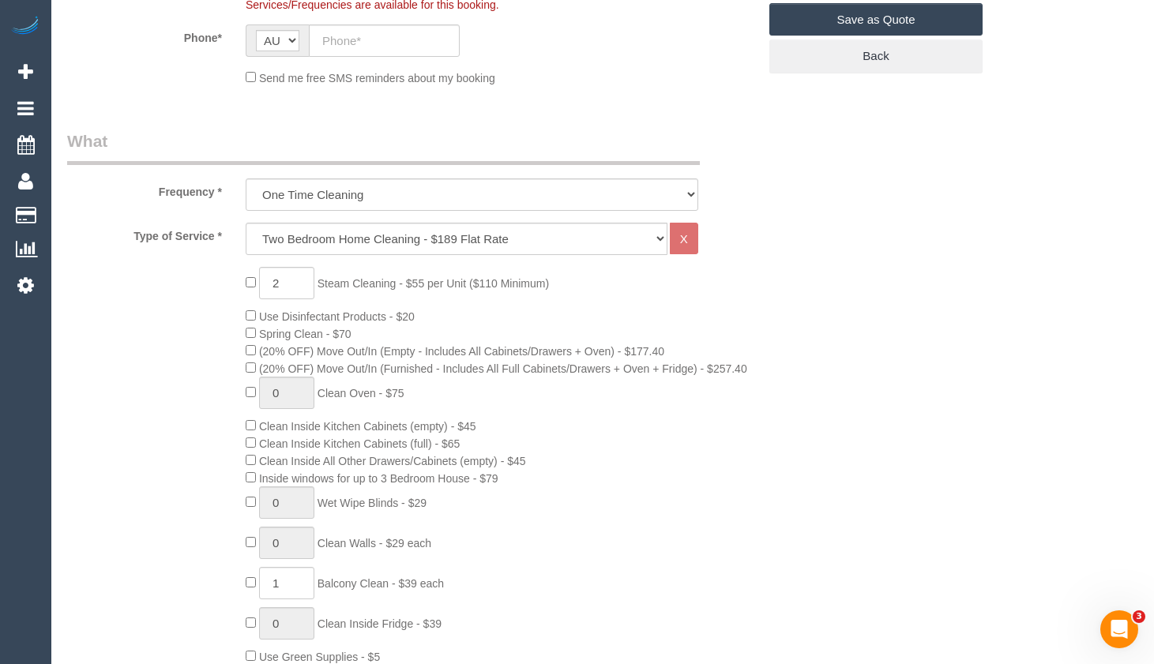
scroll to position [395, 0]
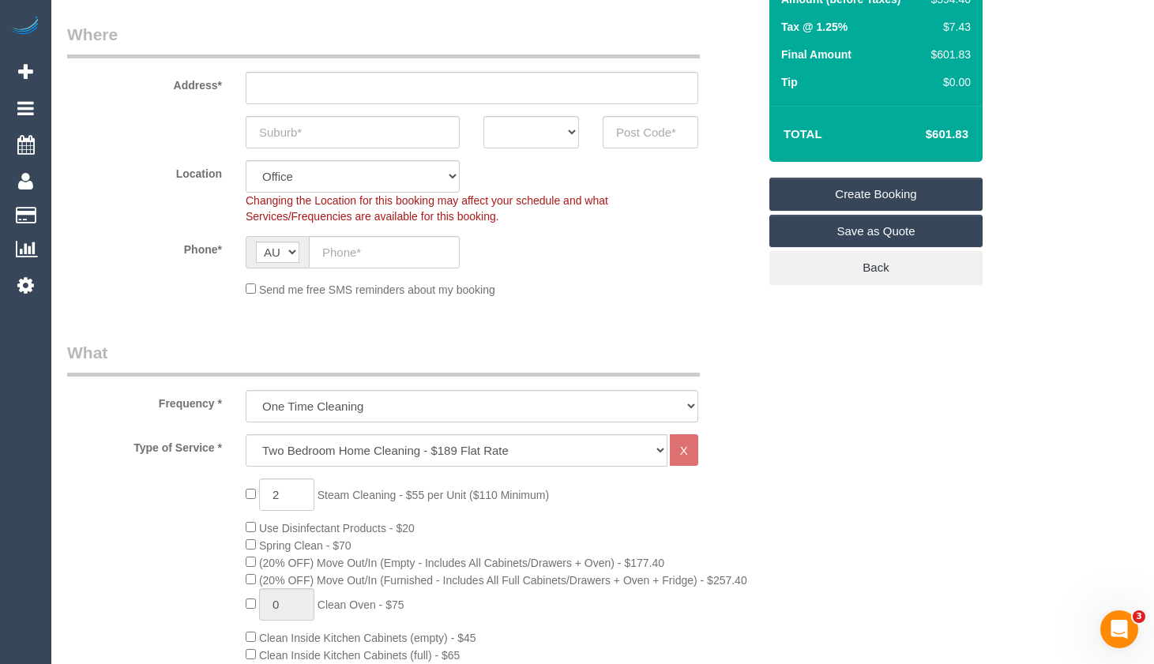
scroll to position [158, 0]
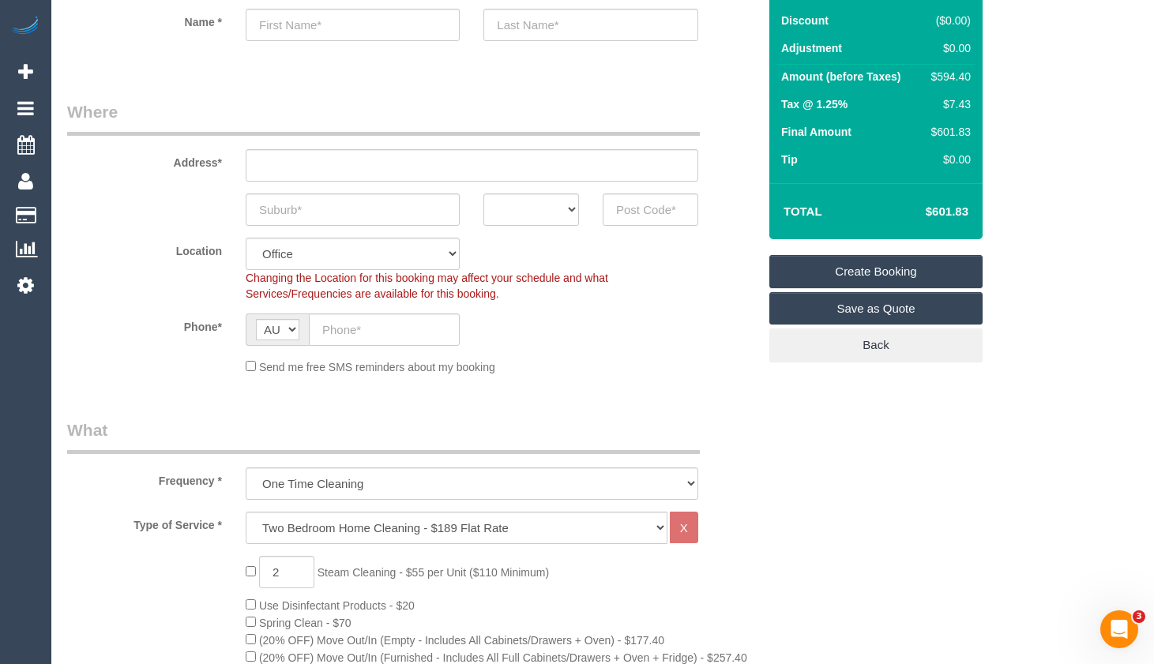
drag, startPoint x: 1128, startPoint y: 246, endPoint x: 1064, endPoint y: 235, distance: 64.9
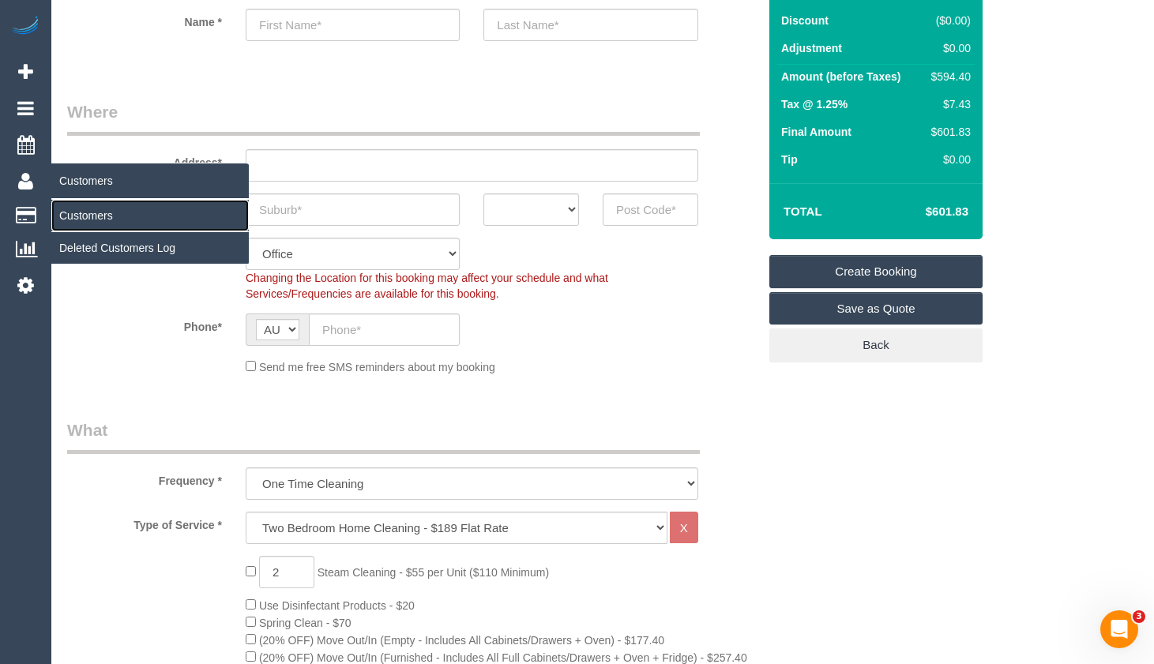
click at [100, 220] on link "Customers" at bounding box center [149, 216] width 197 height 32
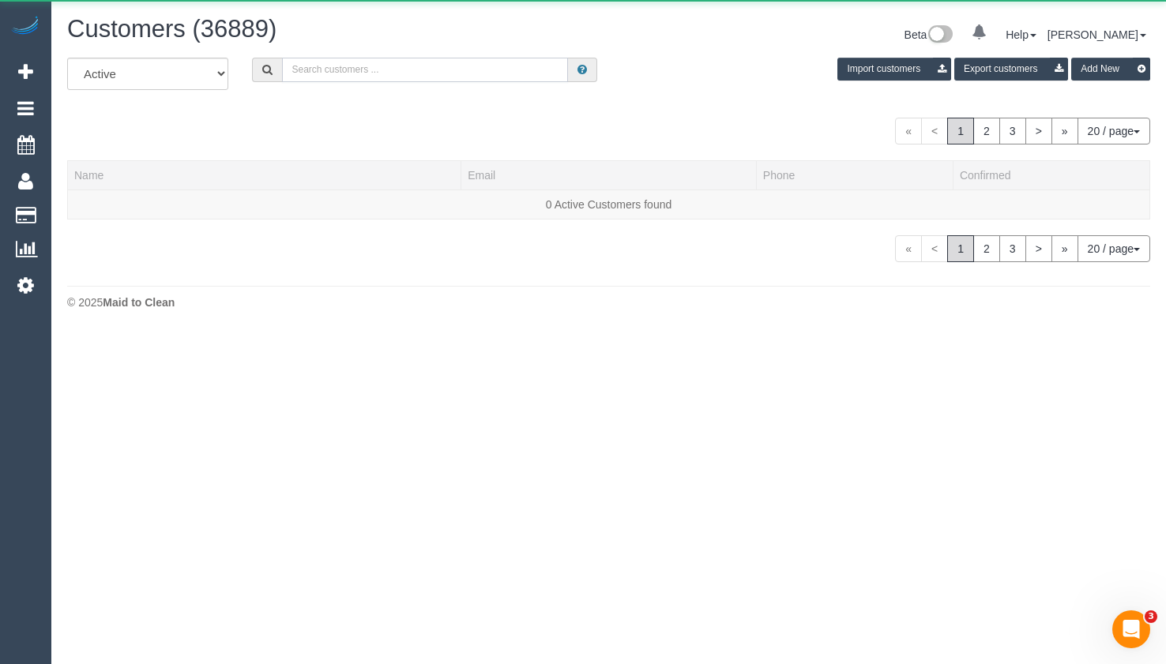
click at [385, 61] on input "text" at bounding box center [425, 70] width 286 height 24
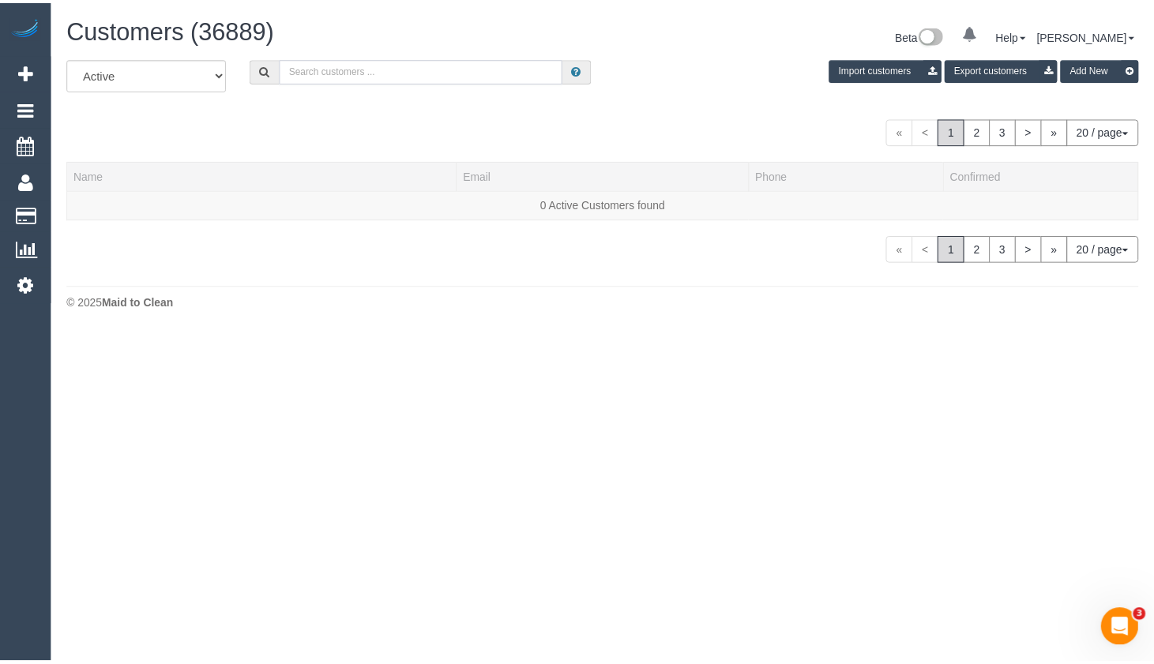
paste input "kolbydkrook@gmail.com"
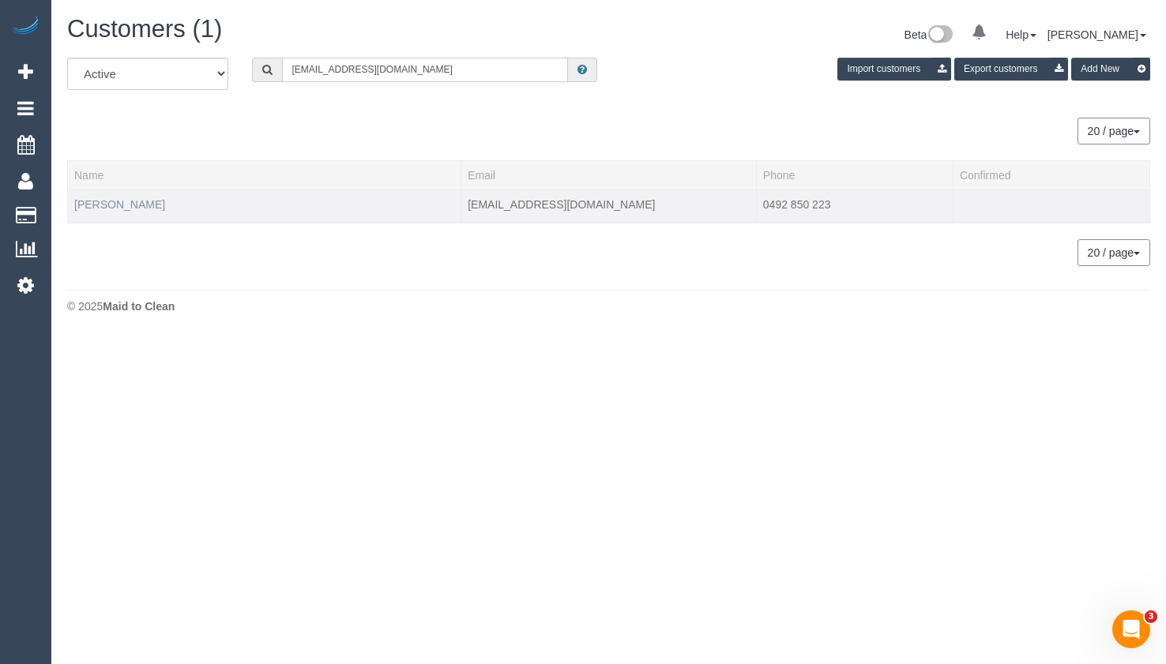
type input "kolbydkrook@gmail.com"
click at [118, 203] on link "Kolby Krook" at bounding box center [119, 204] width 91 height 13
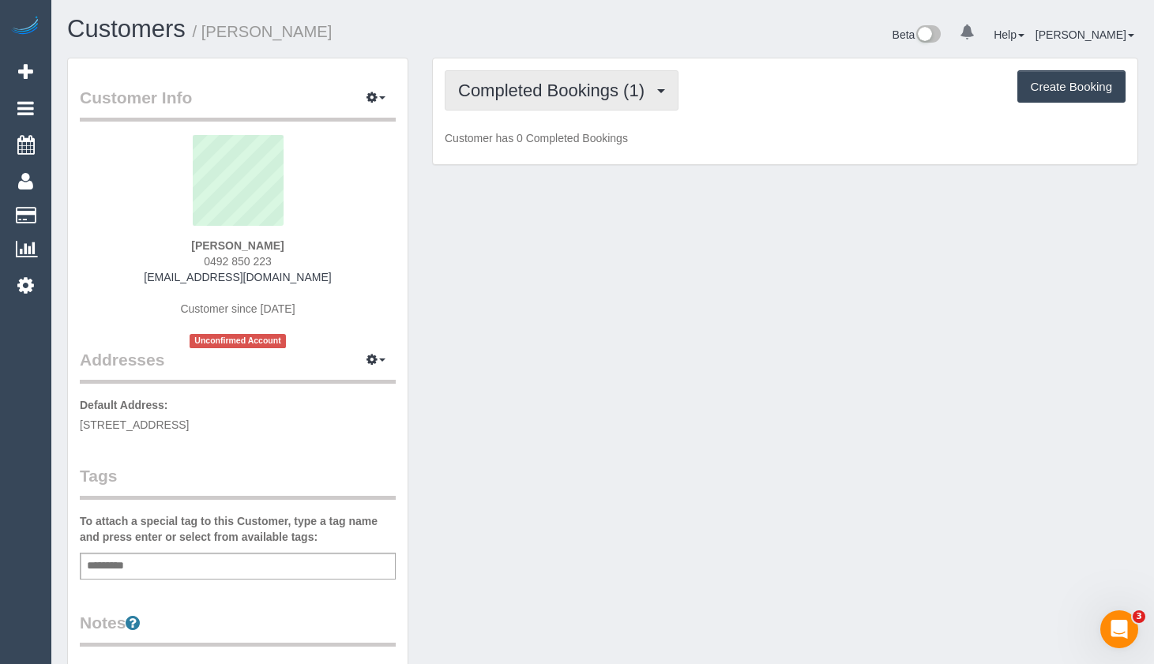
click at [570, 93] on span "Completed Bookings (1)" at bounding box center [555, 91] width 194 height 20
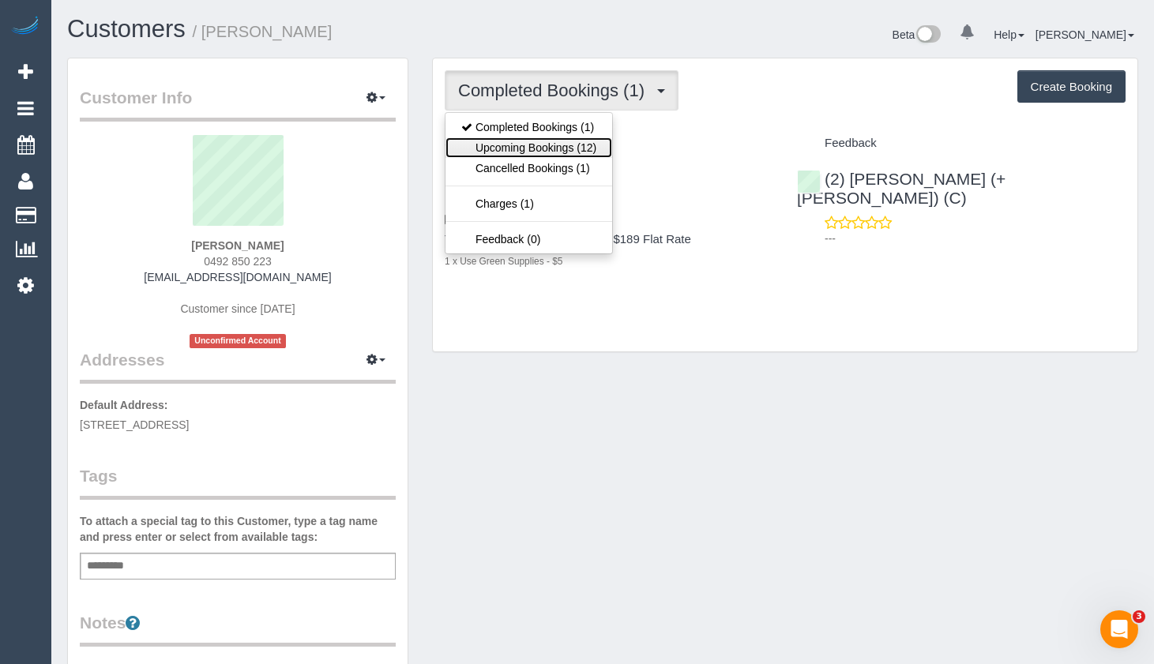
click at [549, 149] on link "Upcoming Bookings (12)" at bounding box center [529, 147] width 167 height 21
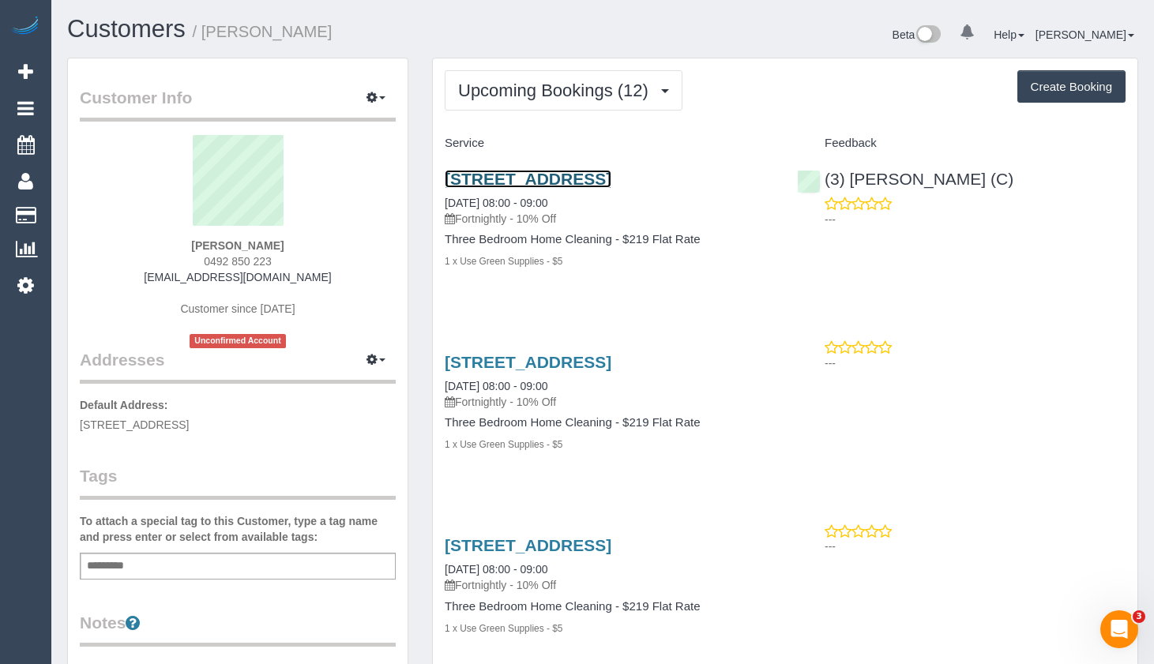
click at [605, 179] on link "36c Hotham St, Collingwood, VIC 3066" at bounding box center [528, 179] width 167 height 18
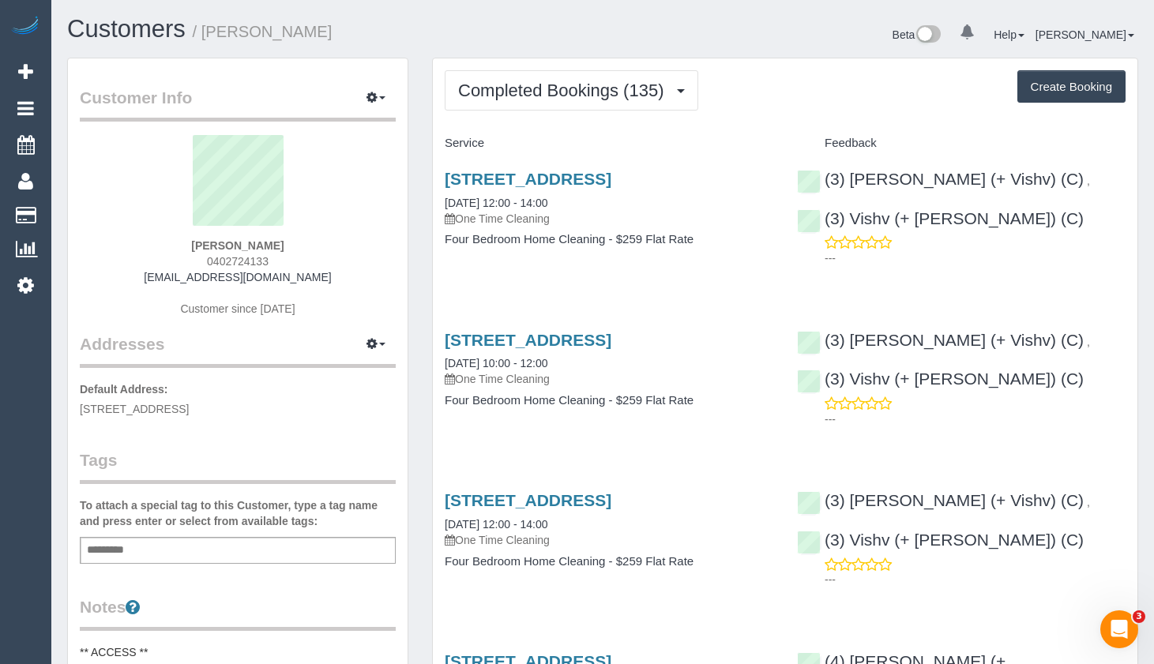
click at [1085, 91] on button "Create Booking" at bounding box center [1071, 86] width 108 height 33
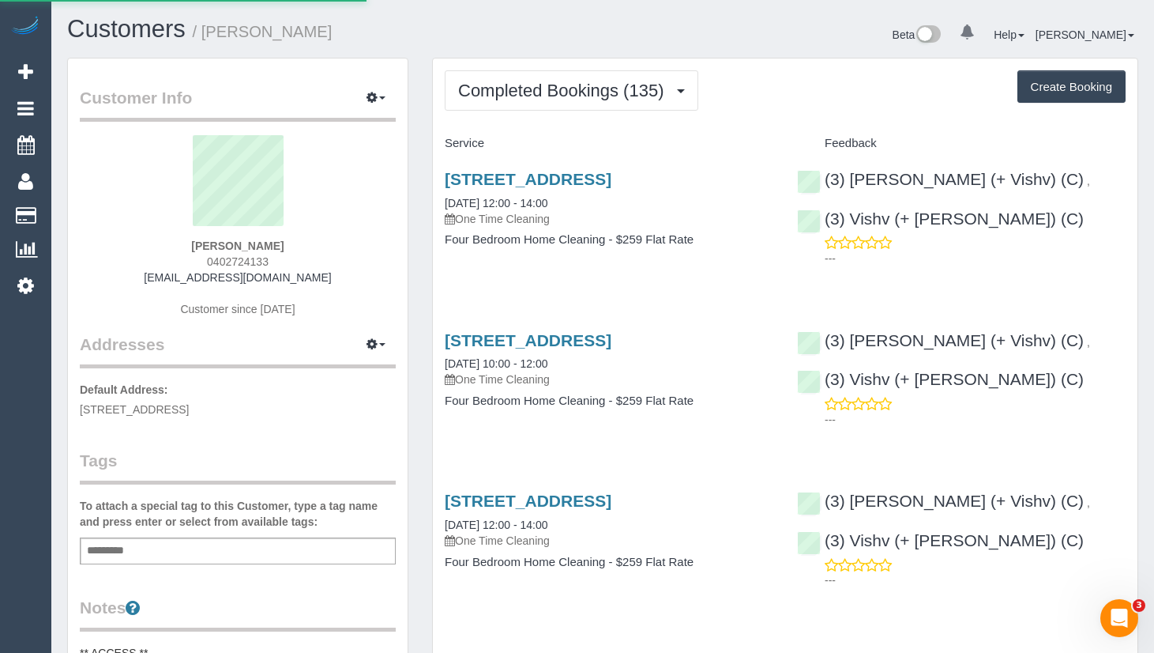
select select "VIC"
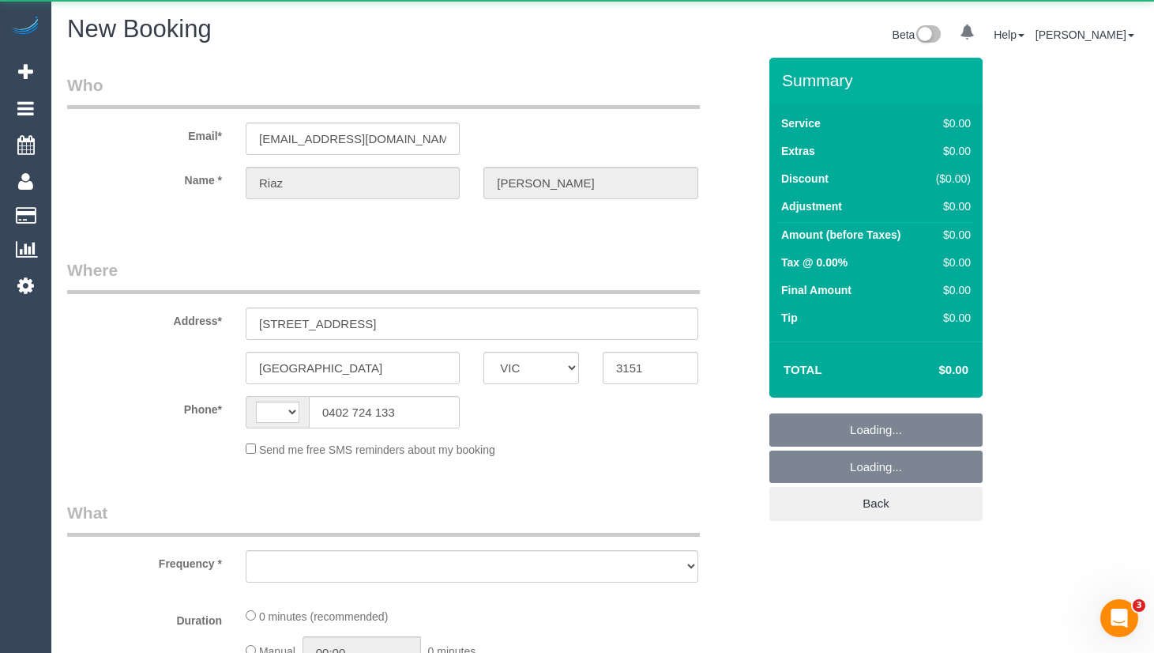
select select "object:1426"
select select "string:AU"
select select "string:stripe-pm_1PAlvb2GScqysDRVTBJSpKnj"
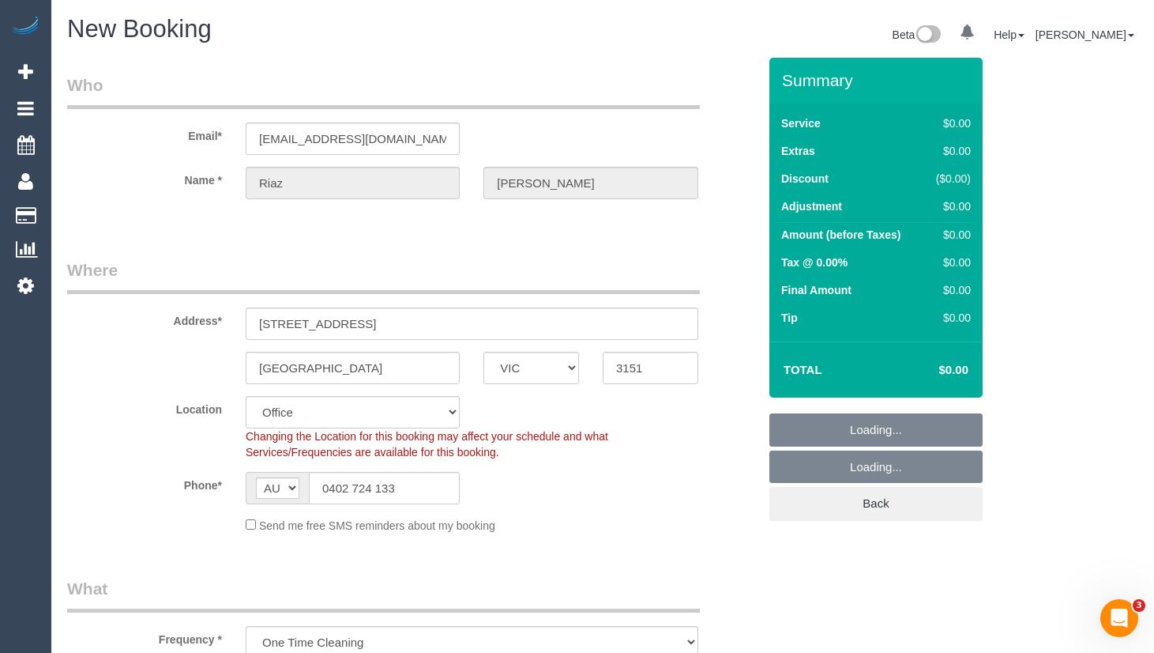
select select "object:1826"
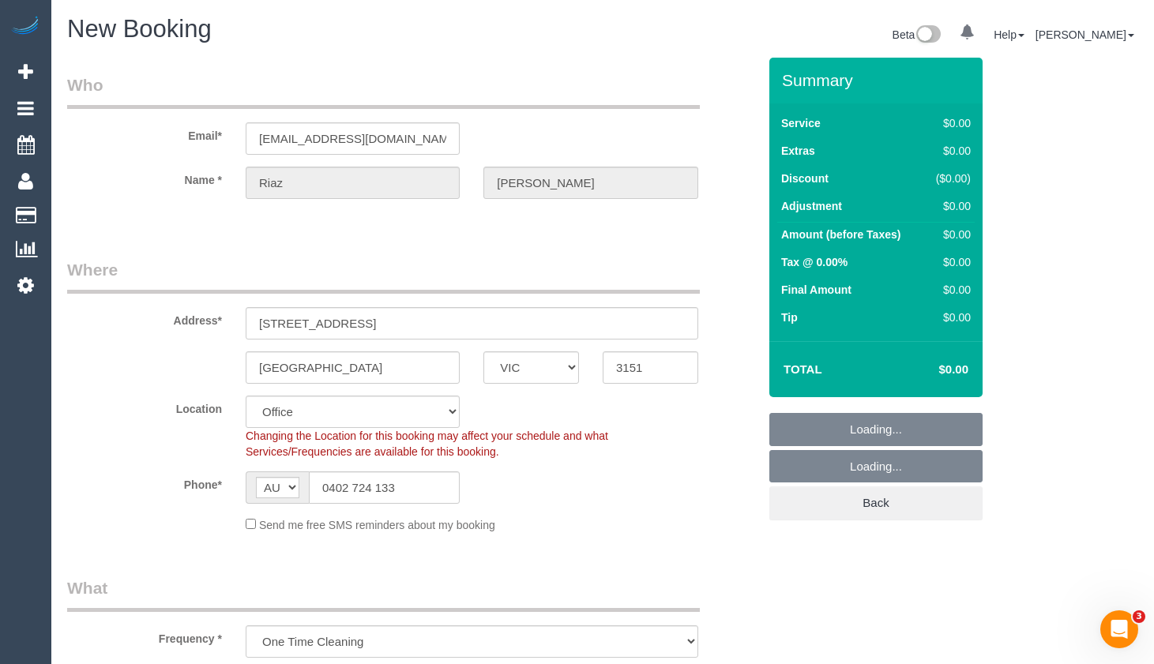
select select "48"
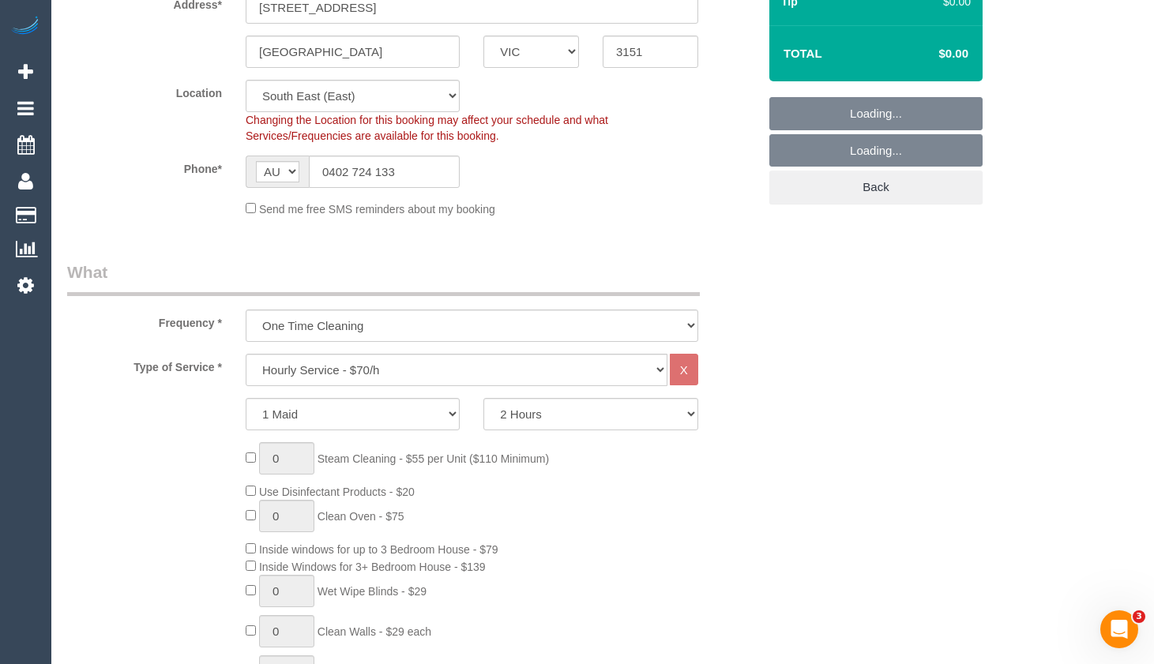
select select "object:3246"
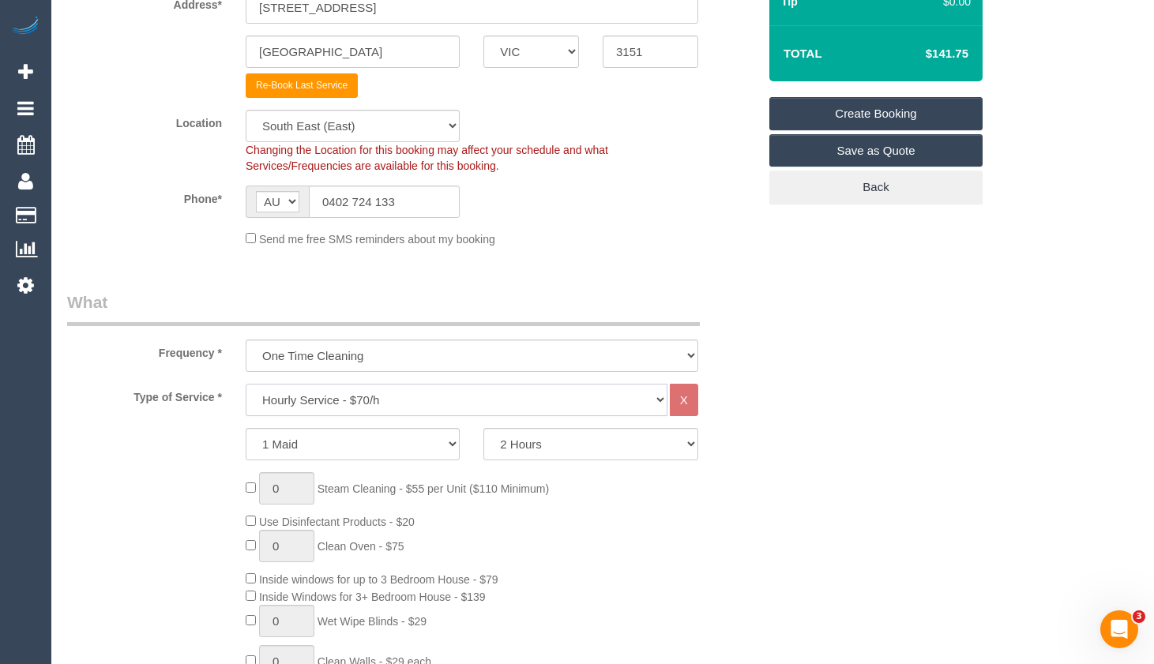
click at [478, 397] on select "Hourly Service - $70/h Hourly Service - $65/h Hourly Service - $60/h Hourly Ser…" at bounding box center [457, 400] width 422 height 32
select select "213"
click at [246, 384] on select "Hourly Service - $70/h Hourly Service - $65/h Hourly Service - $60/h Hourly Ser…" at bounding box center [457, 400] width 422 height 32
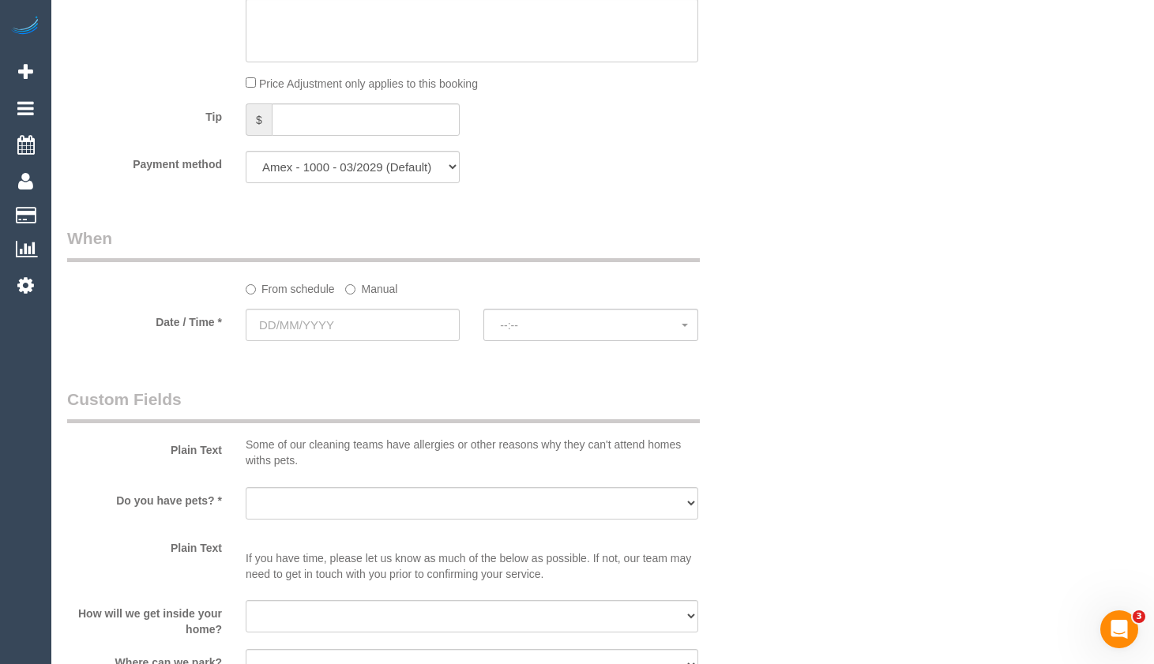
scroll to position [1659, 0]
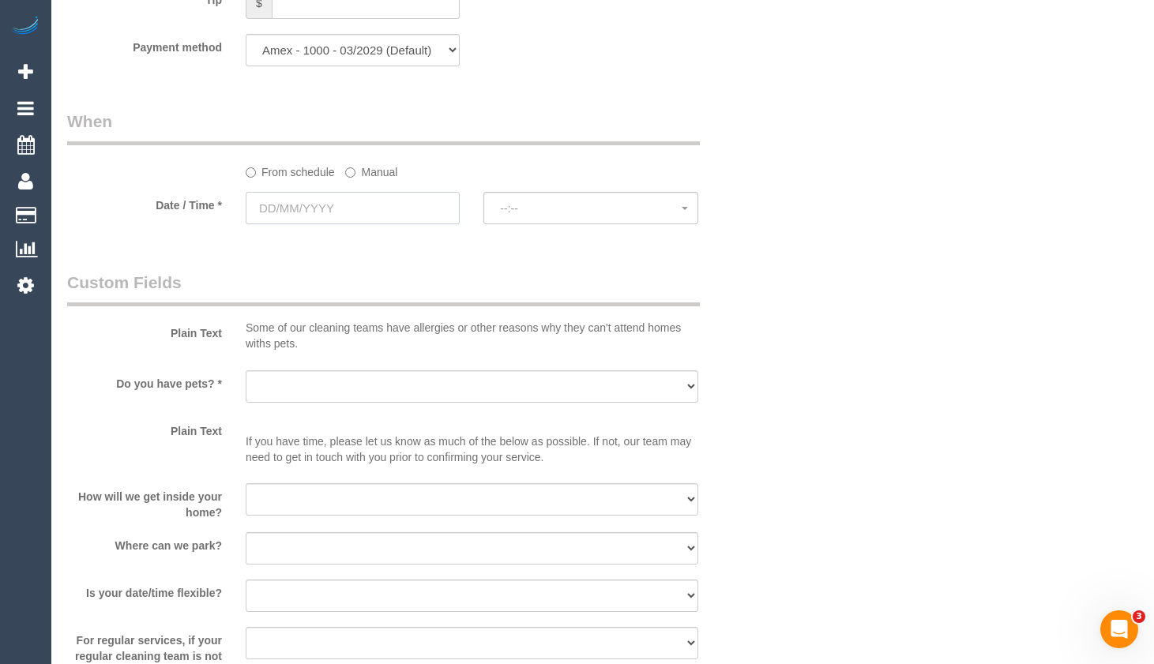
drag, startPoint x: 378, startPoint y: 211, endPoint x: 427, endPoint y: 215, distance: 48.3
click at [382, 209] on input "text" at bounding box center [353, 208] width 214 height 32
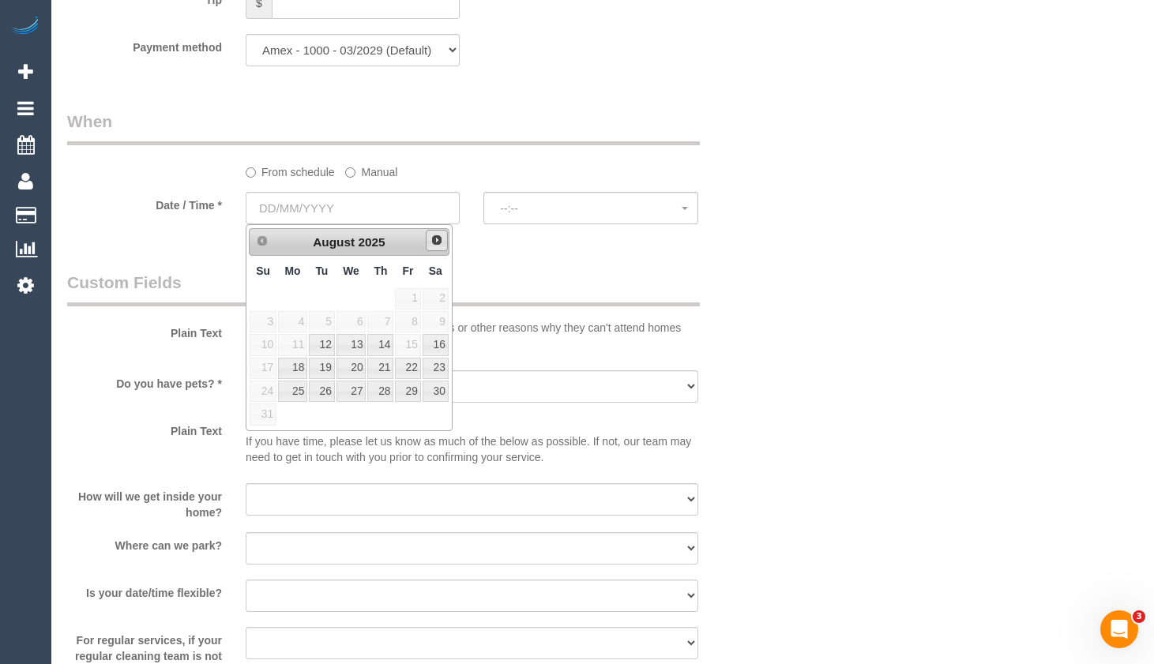
click at [440, 239] on span "Next" at bounding box center [437, 240] width 13 height 13
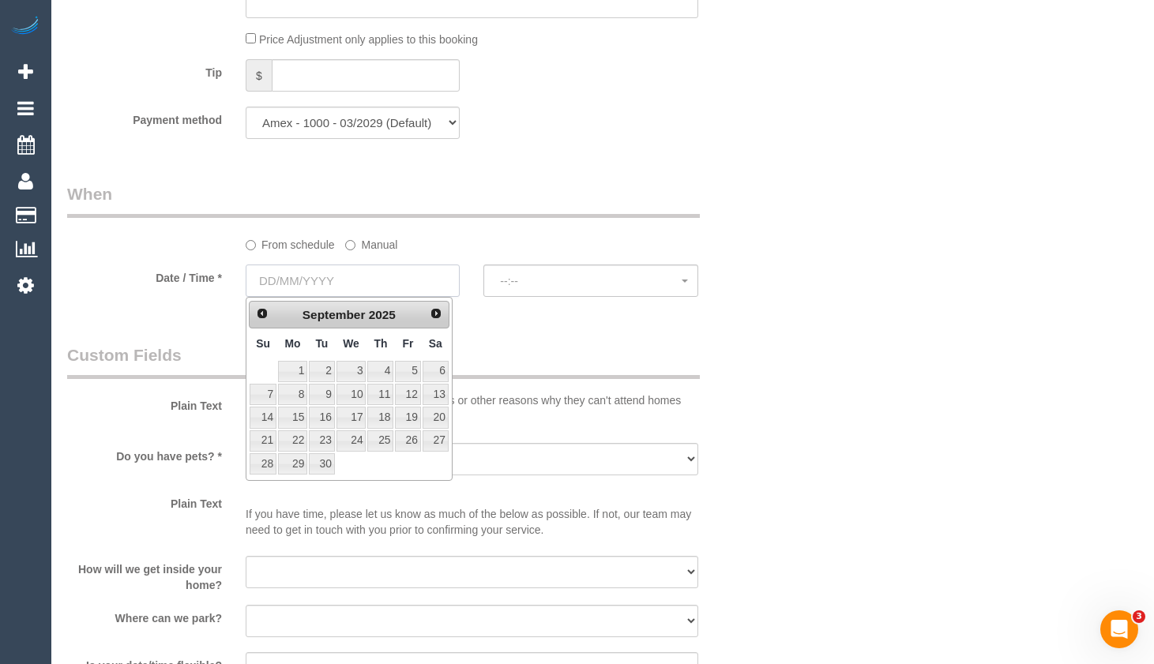
scroll to position [1580, 0]
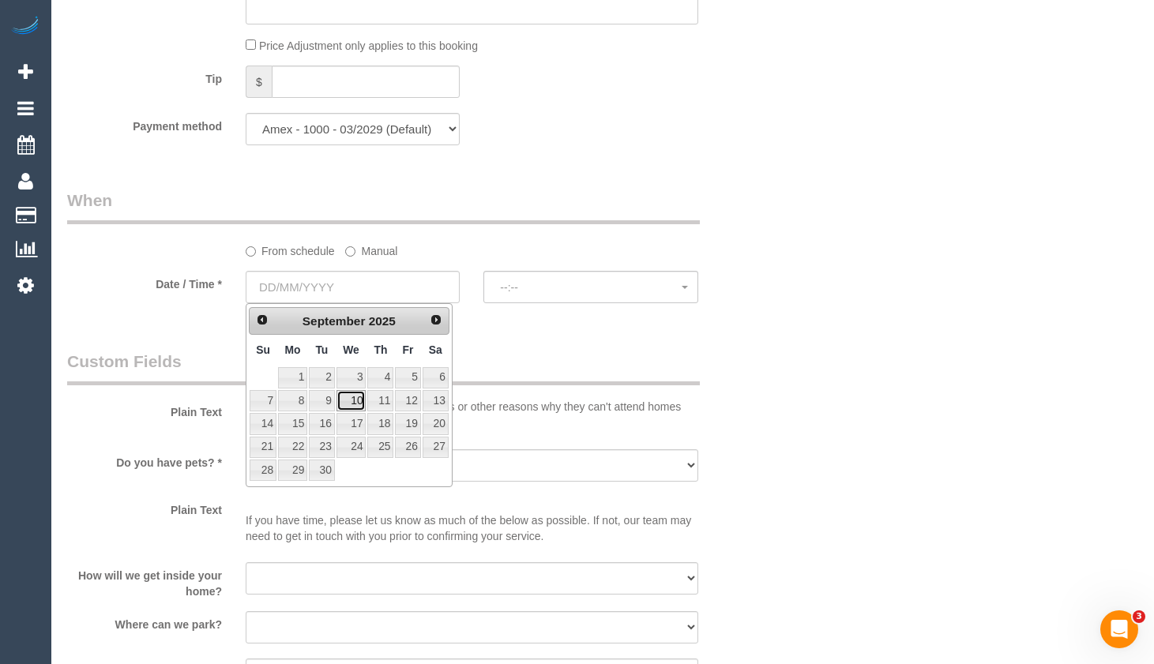
click at [363, 403] on link "10" at bounding box center [352, 400] width 30 height 21
type input "[DATE]"
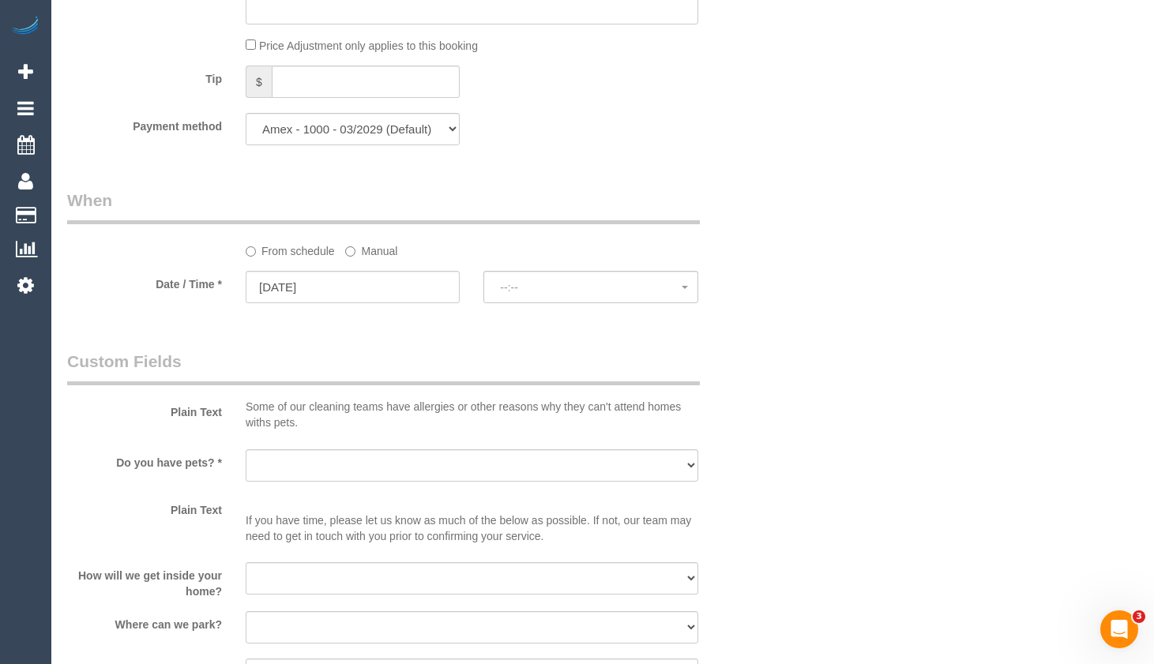
drag, startPoint x: 664, startPoint y: 197, endPoint x: 541, endPoint y: 180, distance: 124.3
click at [664, 190] on legend "When" at bounding box center [383, 207] width 633 height 36
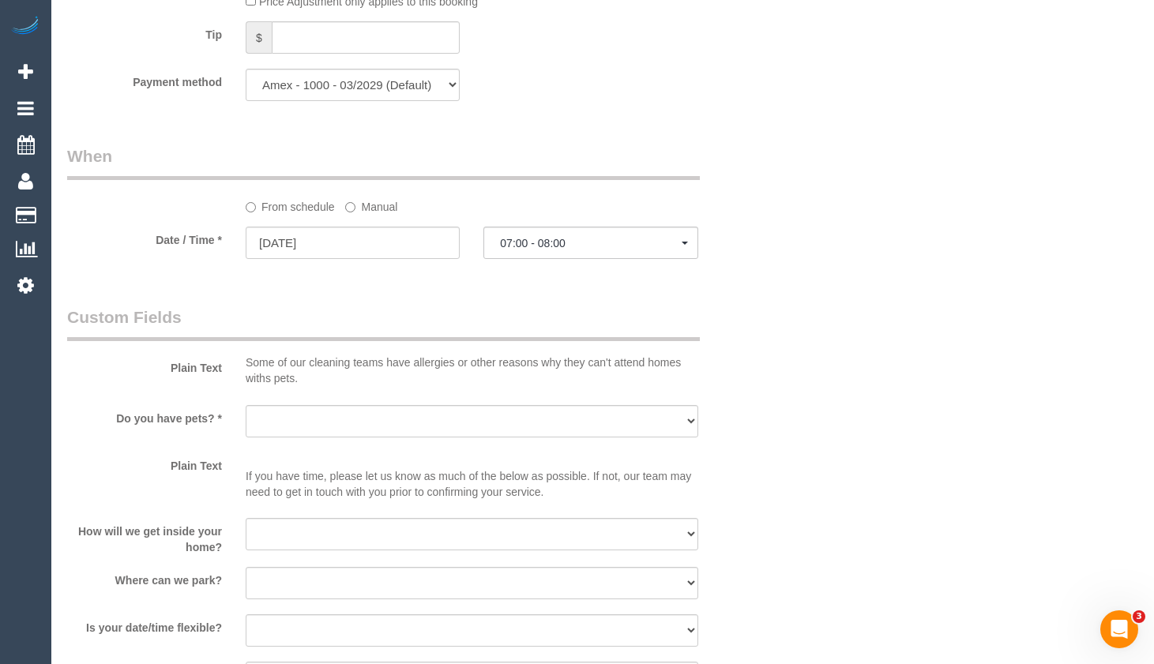
scroll to position [1738, 0]
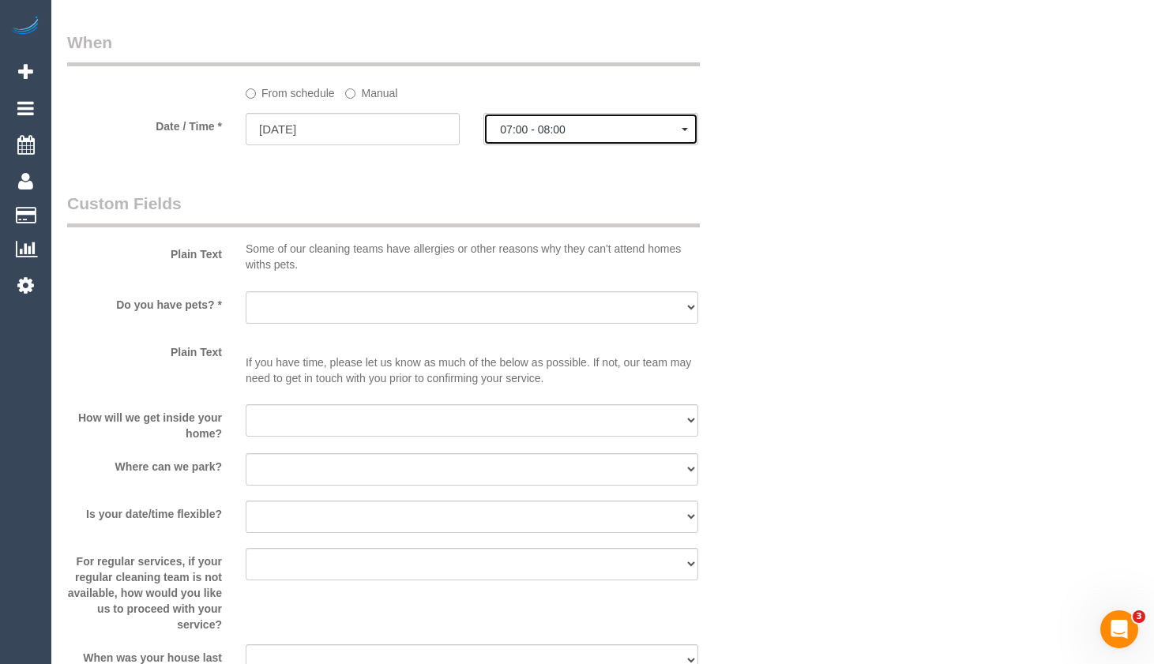
click at [611, 139] on button "07:00 - 08:00" at bounding box center [590, 129] width 214 height 32
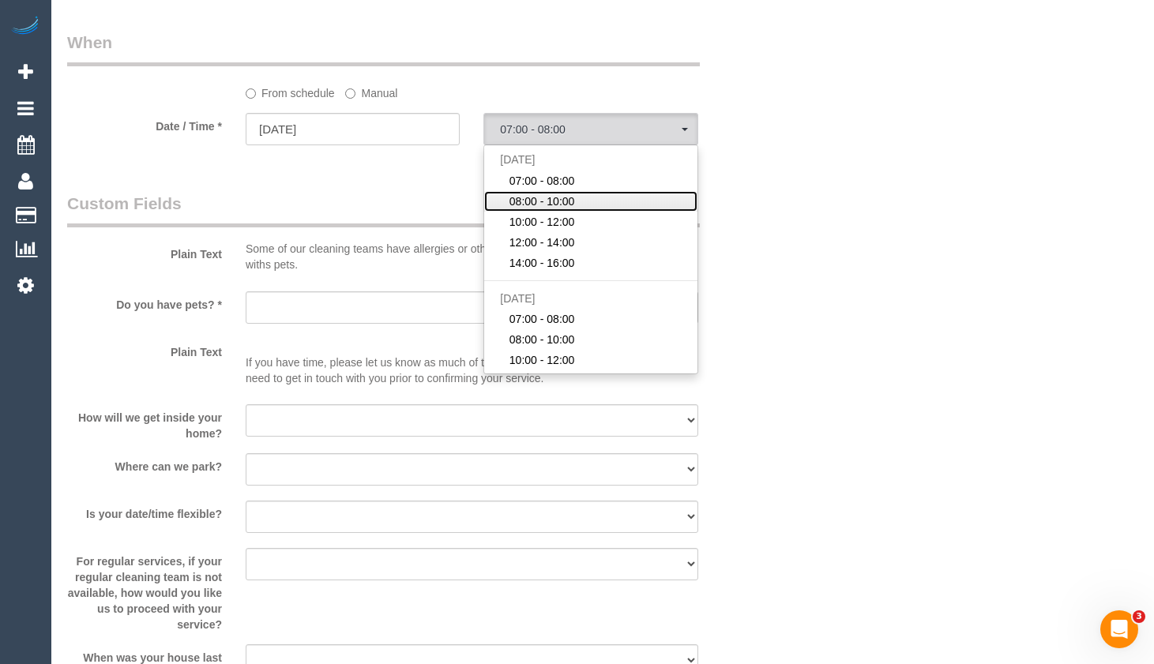
drag, startPoint x: 623, startPoint y: 200, endPoint x: 656, endPoint y: 199, distance: 32.4
click at [624, 200] on link "08:00 - 10:00" at bounding box center [590, 201] width 213 height 21
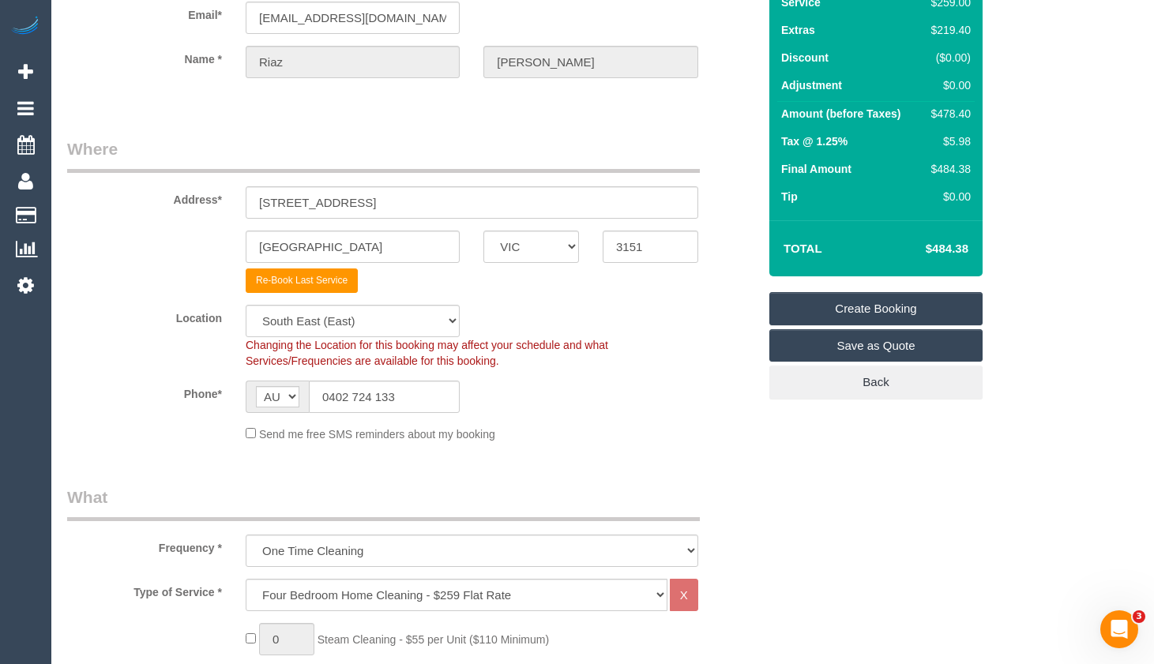
scroll to position [79, 0]
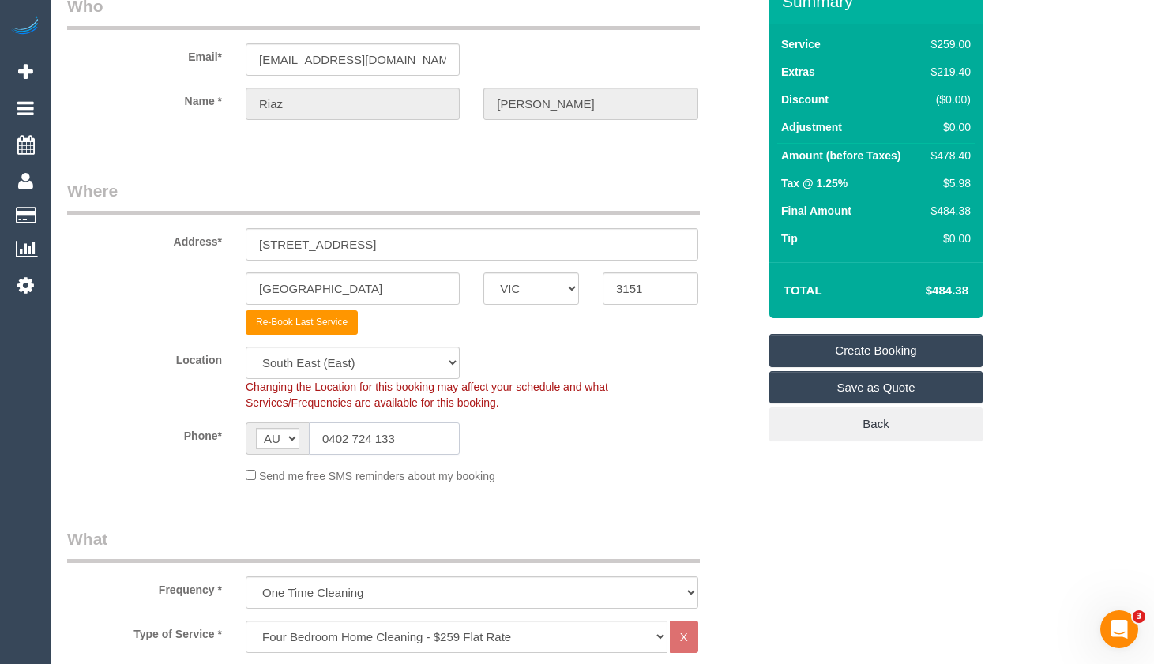
drag, startPoint x: 406, startPoint y: 441, endPoint x: 250, endPoint y: 453, distance: 156.1
click at [250, 453] on div "AF AL DZ AD AO AI AQ AG AR AM AW AU AT AZ BS BH BD BB BY BE BZ BJ BM BT BO BA B…" at bounding box center [353, 439] width 214 height 32
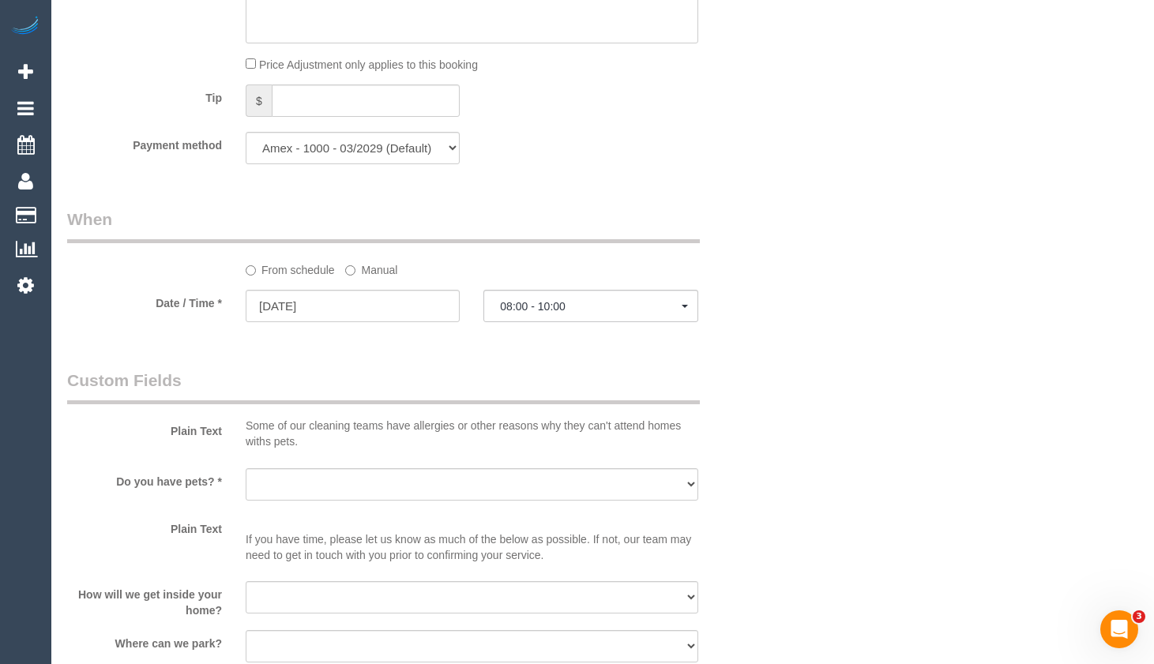
scroll to position [1817, 0]
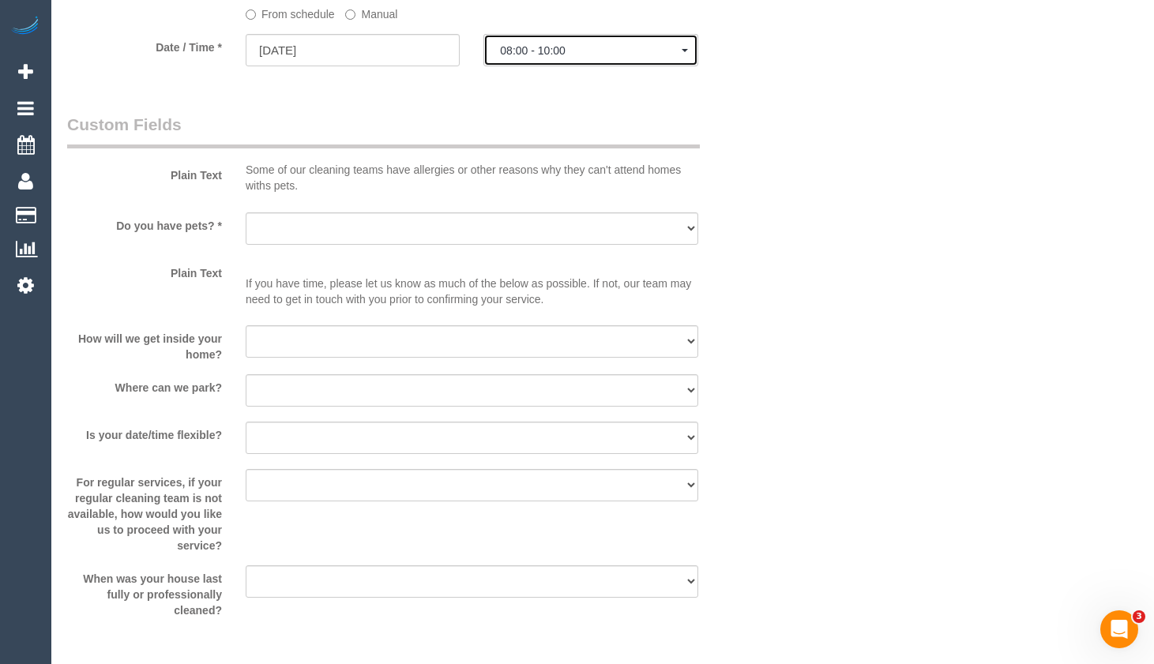
click at [554, 58] on button "08:00 - 10:00" at bounding box center [590, 50] width 214 height 32
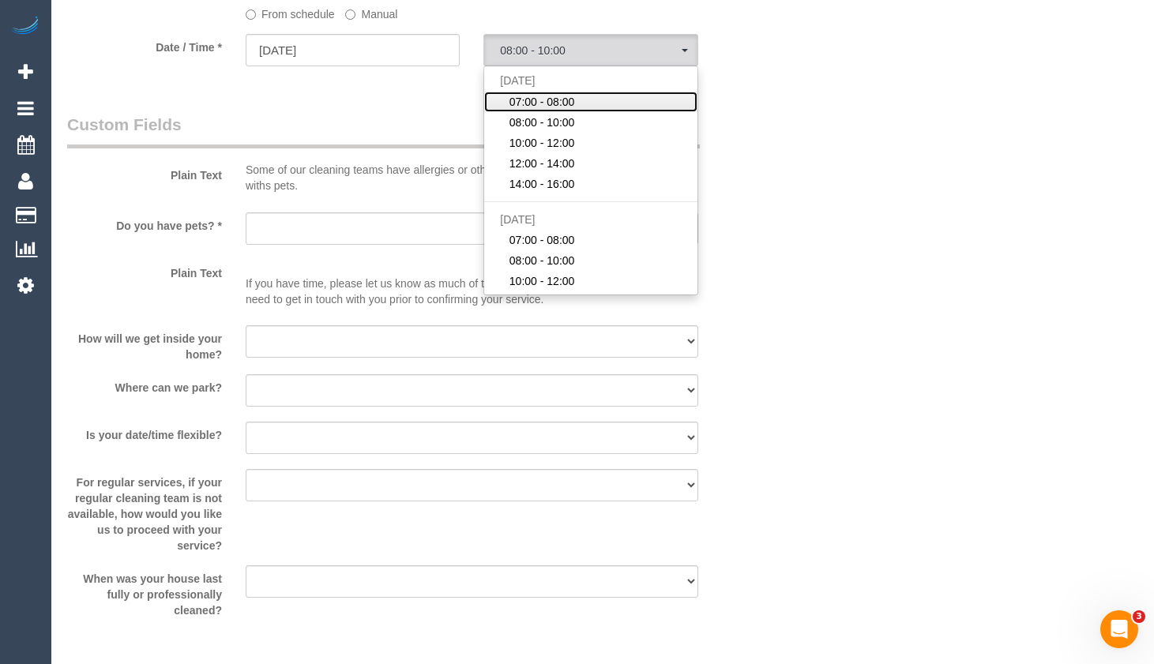
click at [556, 96] on span "07:00 - 08:00" at bounding box center [543, 102] width 66 height 16
select select "spot1"
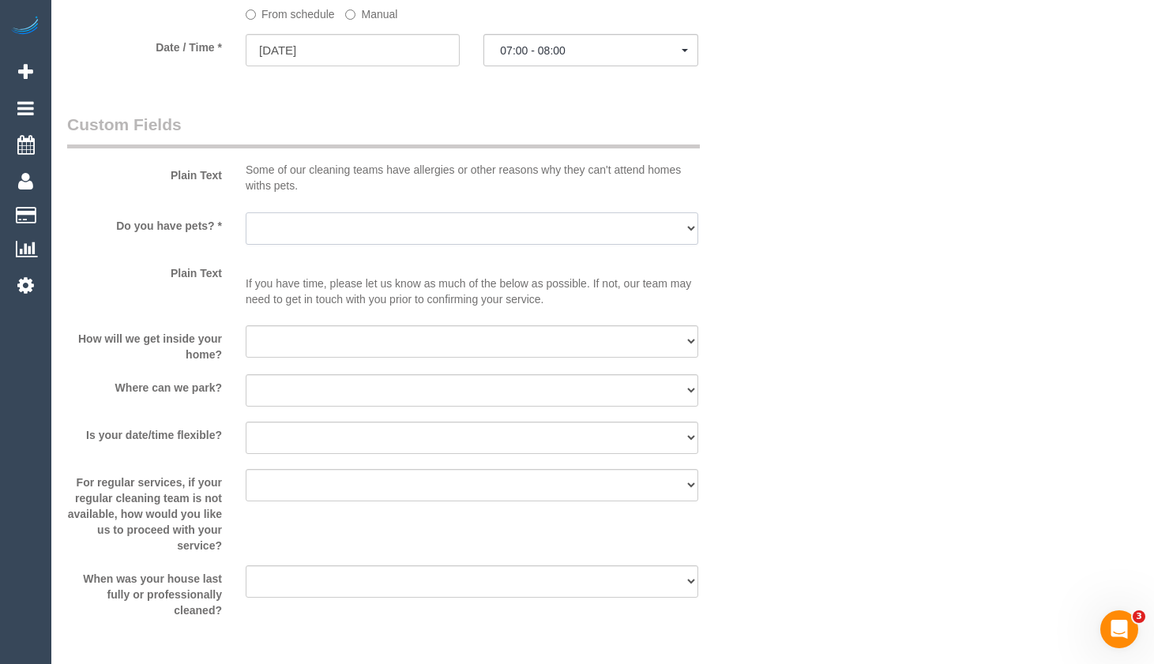
drag, startPoint x: 370, startPoint y: 238, endPoint x: 379, endPoint y: 240, distance: 9.8
click at [370, 239] on select "Yes - Cats Yes - Dogs No pets Yes - Dogs and Cats Yes - Other" at bounding box center [472, 229] width 453 height 32
select select "number:28"
click at [246, 213] on select "Yes - Cats Yes - Dogs No pets Yes - Dogs and Cats Yes - Other" at bounding box center [472, 229] width 453 height 32
click at [408, 230] on select "Yes - Cats Yes - Dogs No pets Yes - Dogs and Cats Yes - Other" at bounding box center [472, 229] width 453 height 32
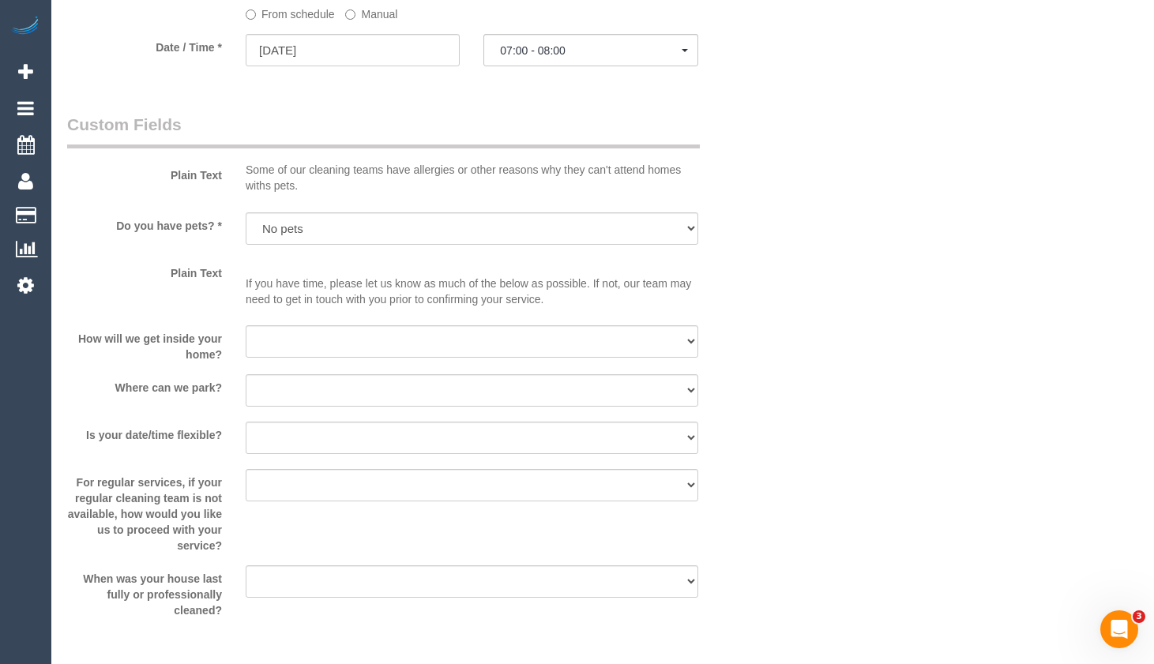
click at [724, 157] on div "Plain Text Some of our cleaning teams have allergies or other reasons why they …" at bounding box center [412, 157] width 714 height 88
drag, startPoint x: 358, startPoint y: 337, endPoint x: 363, endPoint y: 350, distance: 13.5
click at [359, 339] on select "I will be home Key will be left (please provide details below) Lock box/Access …" at bounding box center [472, 341] width 453 height 32
select select "number:14"
click at [246, 325] on select "I will be home Key will be left (please provide details below) Lock box/Access …" at bounding box center [472, 341] width 453 height 32
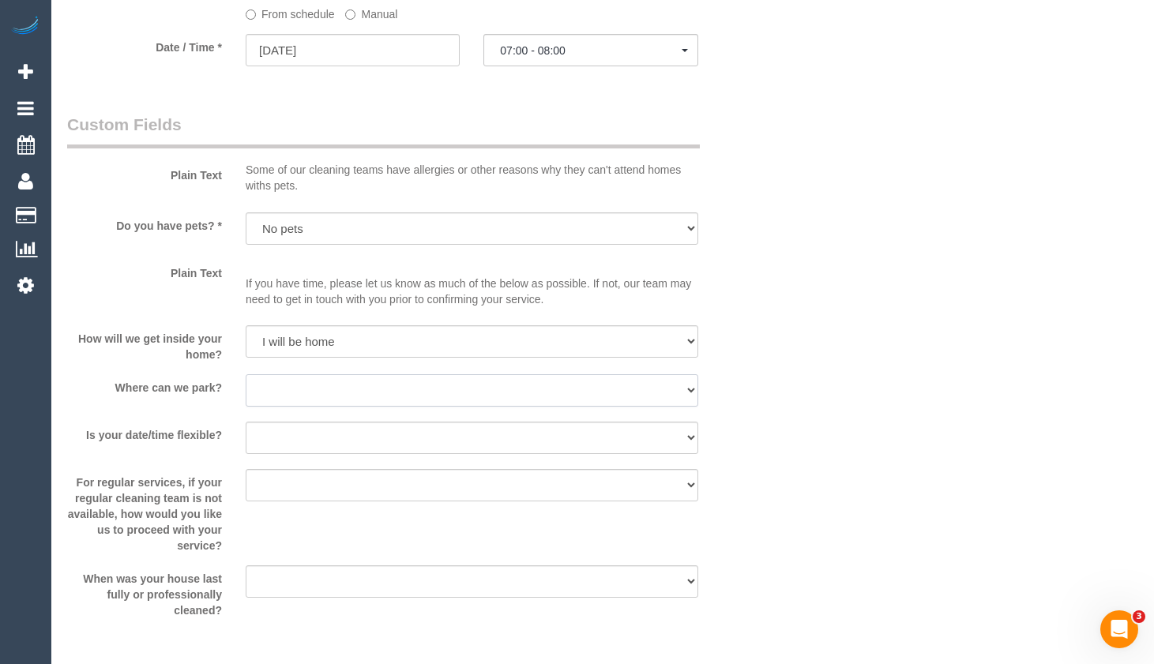
drag, startPoint x: 341, startPoint y: 385, endPoint x: 346, endPoint y: 404, distance: 20.3
click at [343, 391] on select "I will provide parking on-site Free street parking Paid street parking (cost wi…" at bounding box center [472, 390] width 453 height 32
click at [246, 374] on select "I will provide parking on-site Free street parking Paid street parking (cost wi…" at bounding box center [472, 390] width 453 height 32
click at [437, 389] on select "I will provide parking on-site Free street parking Paid street parking (cost wi…" at bounding box center [472, 390] width 453 height 32
select select "number:18"
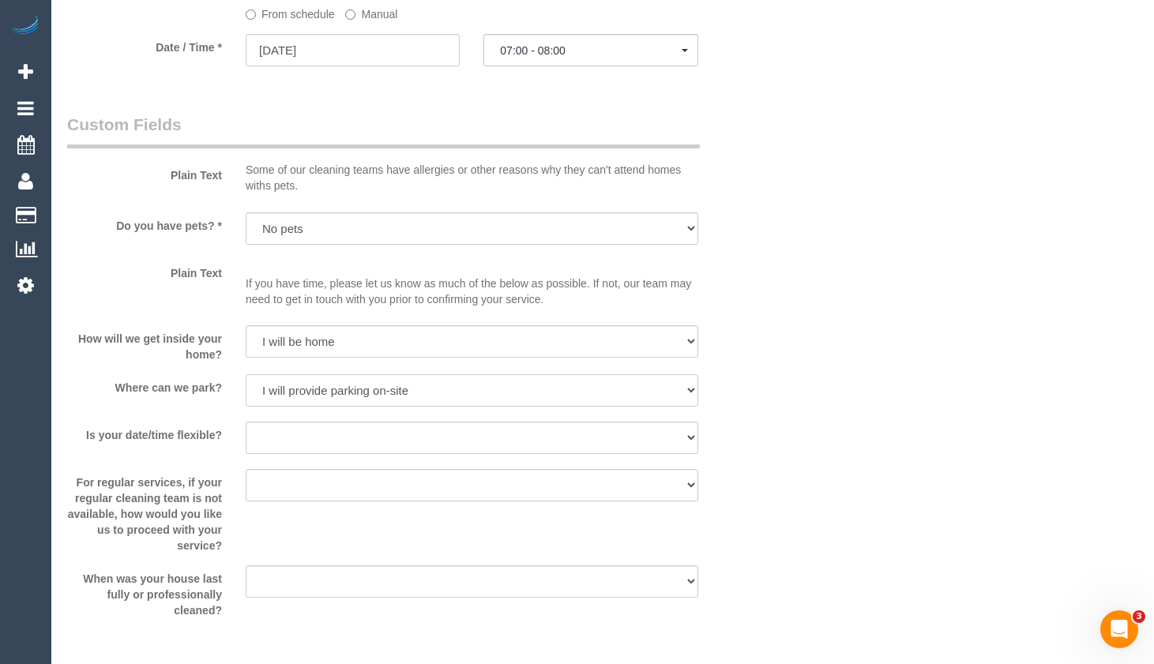
click at [246, 374] on select "I will provide parking on-site Free street parking Paid street parking (cost wi…" at bounding box center [472, 390] width 453 height 32
click at [388, 450] on select "Yes - date and time Yes - date but not time Yes - time but not date No - No fle…" at bounding box center [472, 438] width 453 height 32
select select "number:24"
click at [246, 422] on select "Yes - date and time Yes - date but not time Yes - time but not date No - No fle…" at bounding box center [472, 438] width 453 height 32
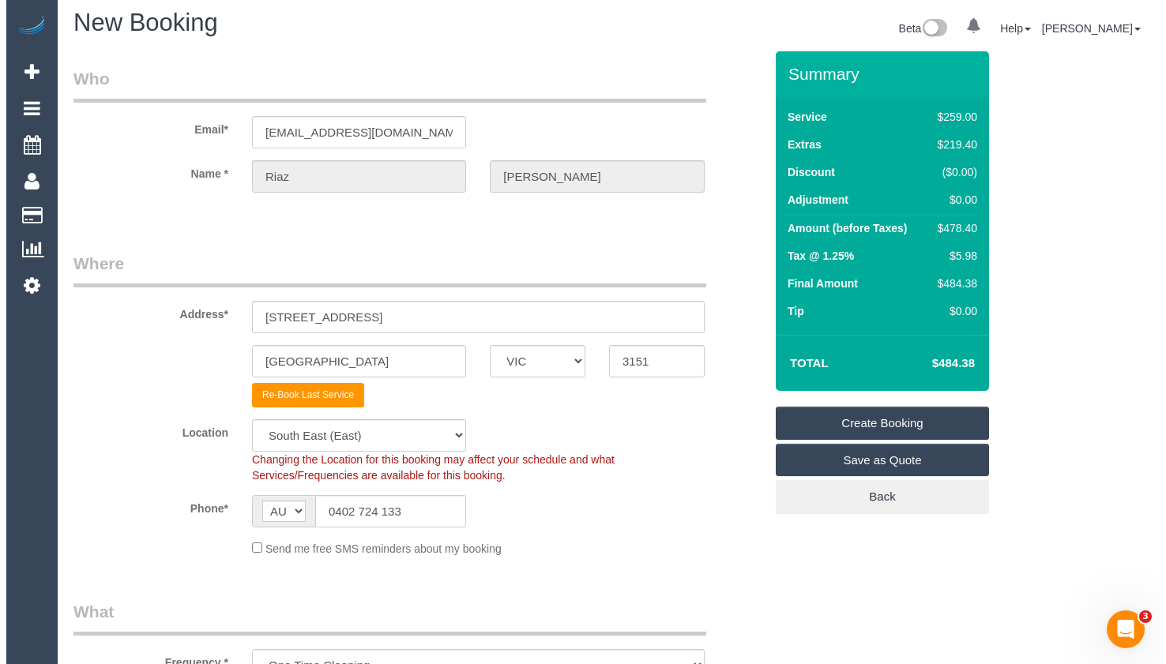
scroll to position [0, 0]
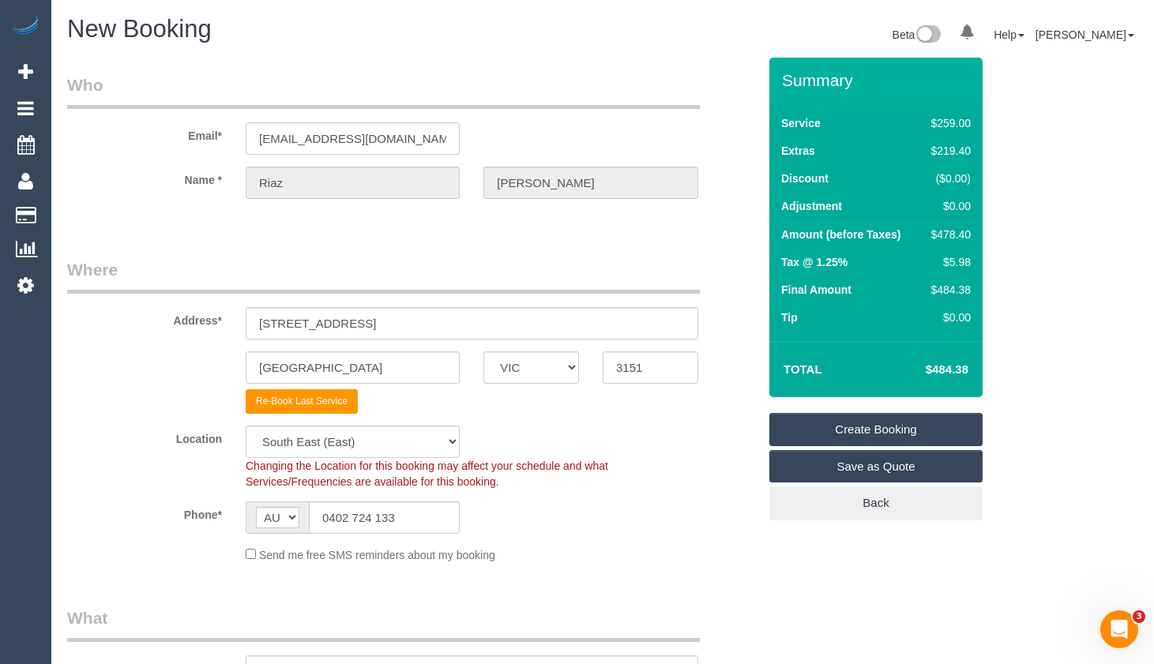
click at [901, 429] on link "Create Booking" at bounding box center [875, 429] width 213 height 33
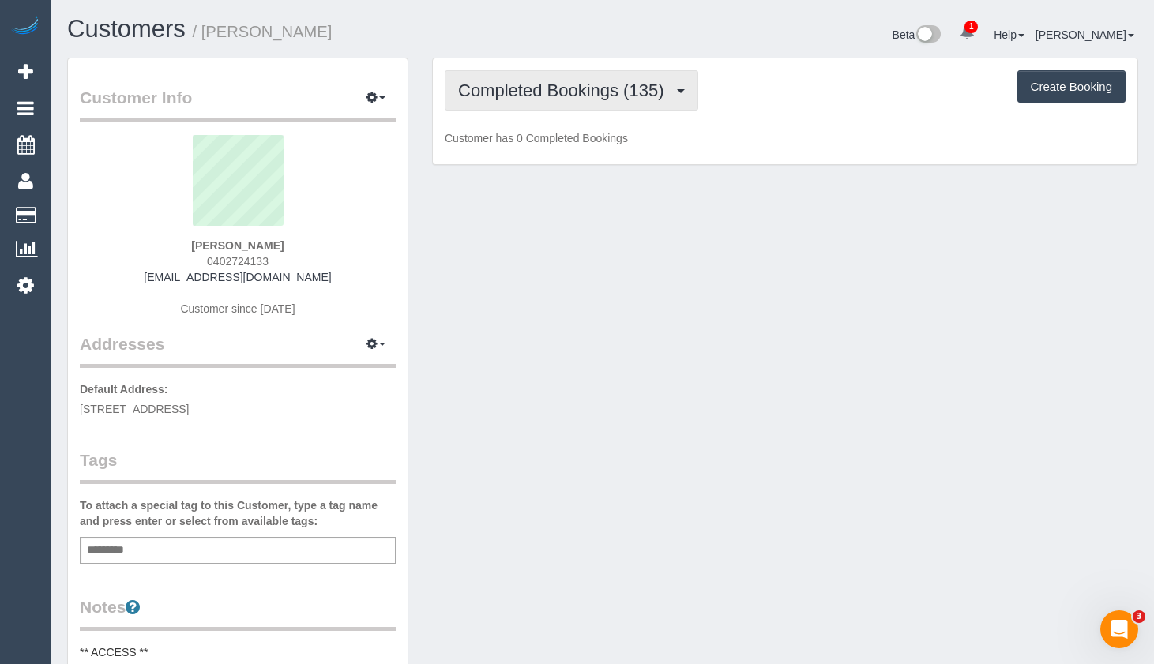
click at [573, 95] on span "Completed Bookings (135)" at bounding box center [564, 91] width 213 height 20
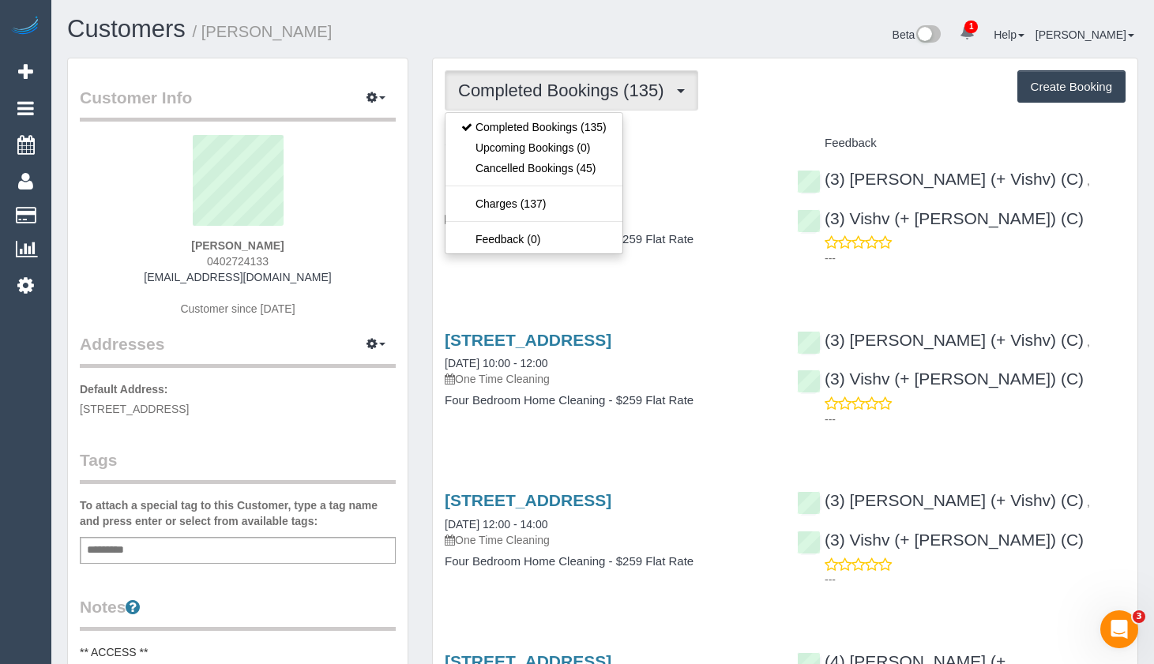
click at [611, 179] on link "[STREET_ADDRESS]" at bounding box center [528, 179] width 167 height 18
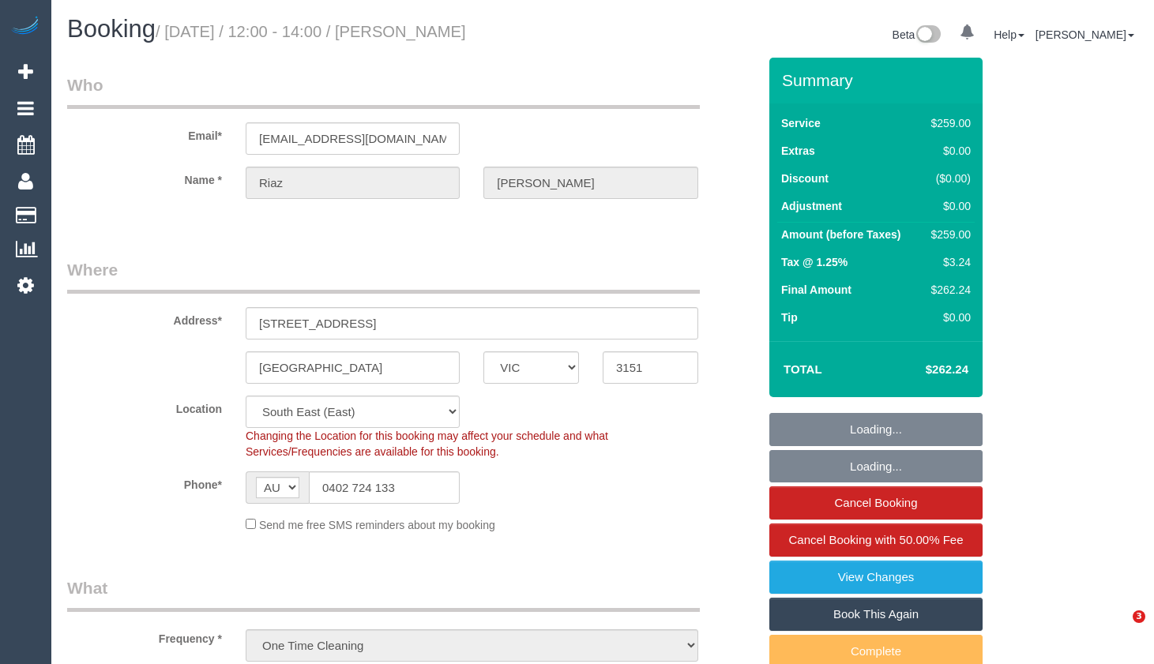
select select "VIC"
select select "string:stripe-pm_1PAlvb2GScqysDRVTBJSpKnj"
select select "object:1173"
select select "spot1"
select select "number:28"
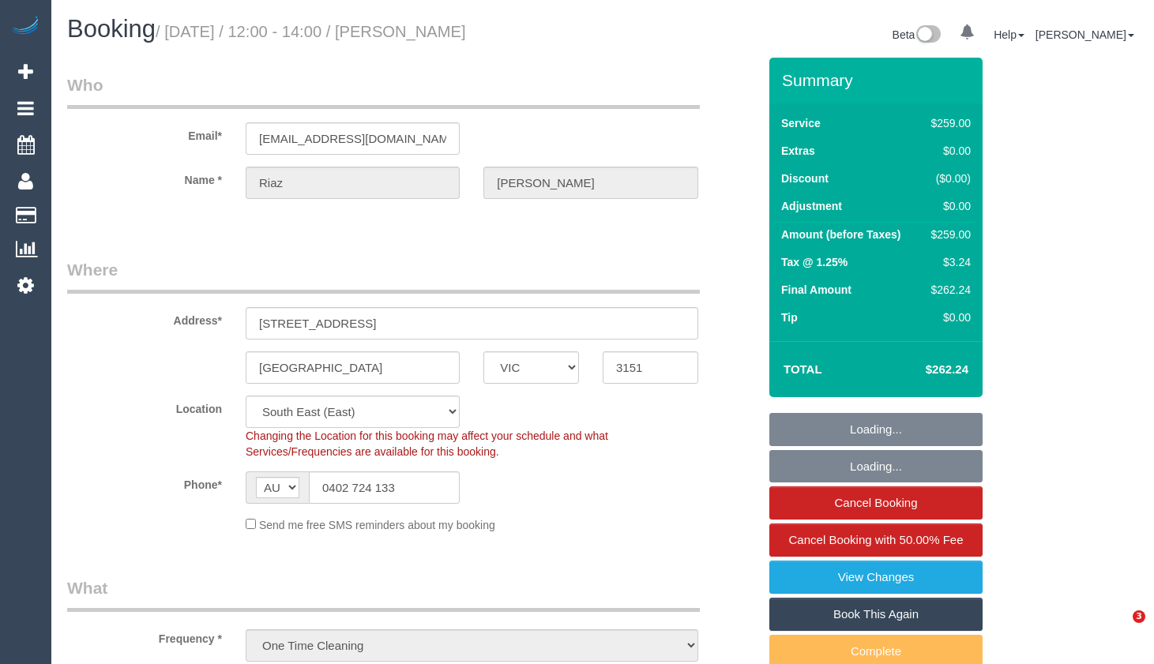
select select "number:14"
select select "number:18"
select select "number:24"
select select "number:35"
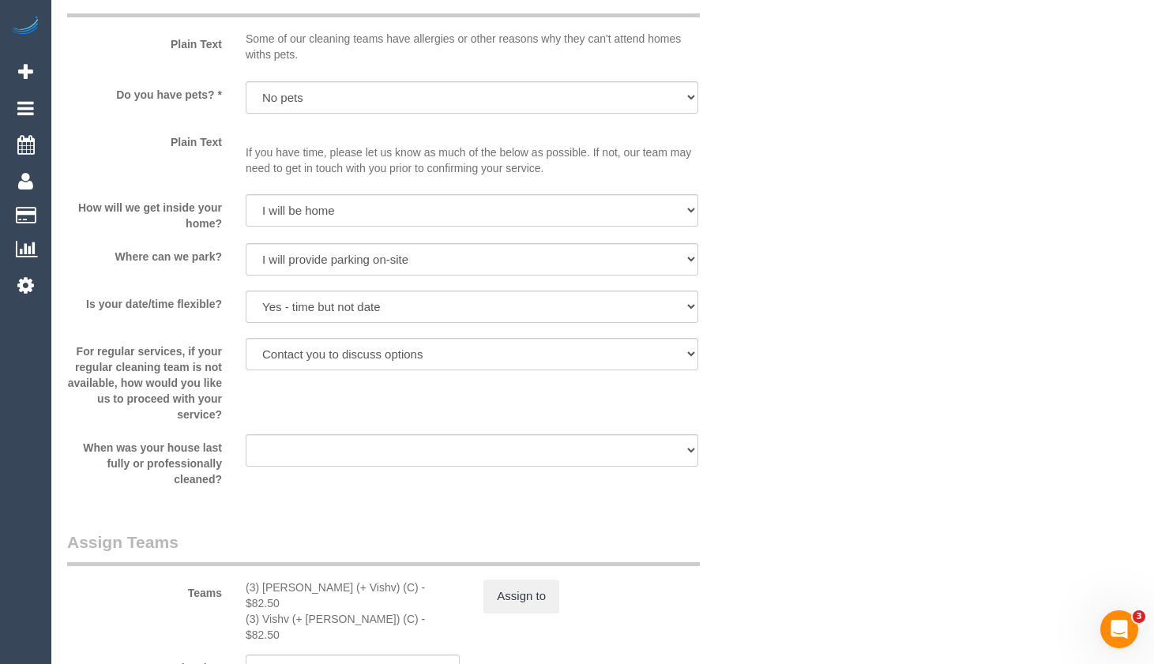
scroll to position [1975, 0]
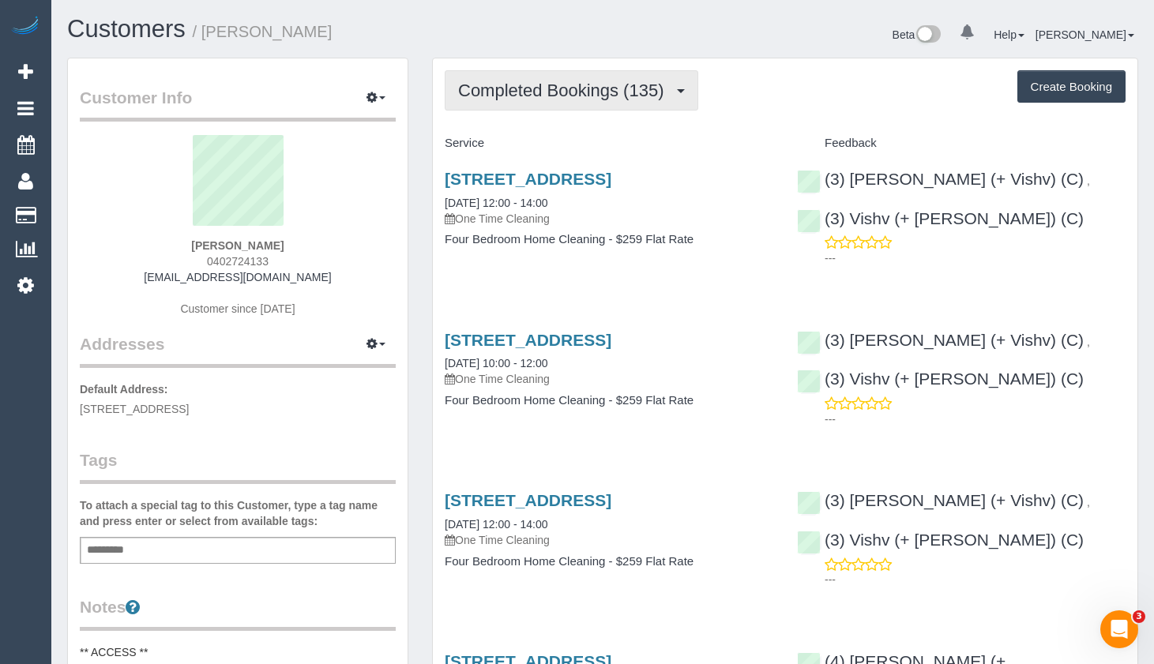
click at [586, 95] on span "Completed Bookings (135)" at bounding box center [564, 91] width 213 height 20
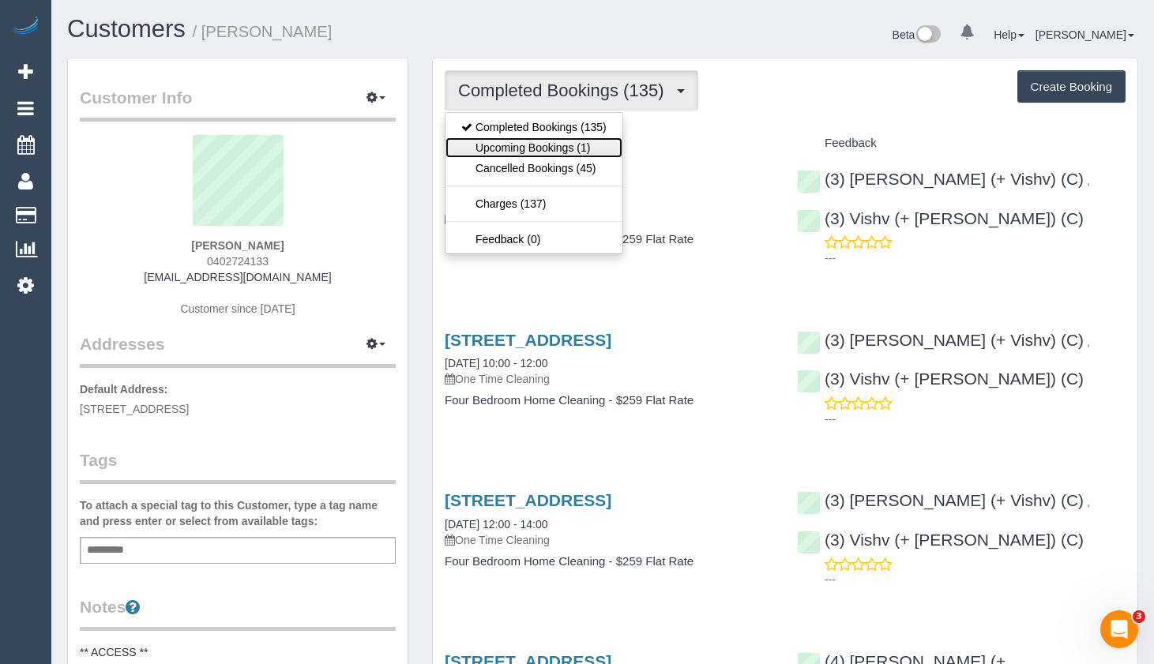
click at [568, 150] on link "Upcoming Bookings (1)" at bounding box center [534, 147] width 177 height 21
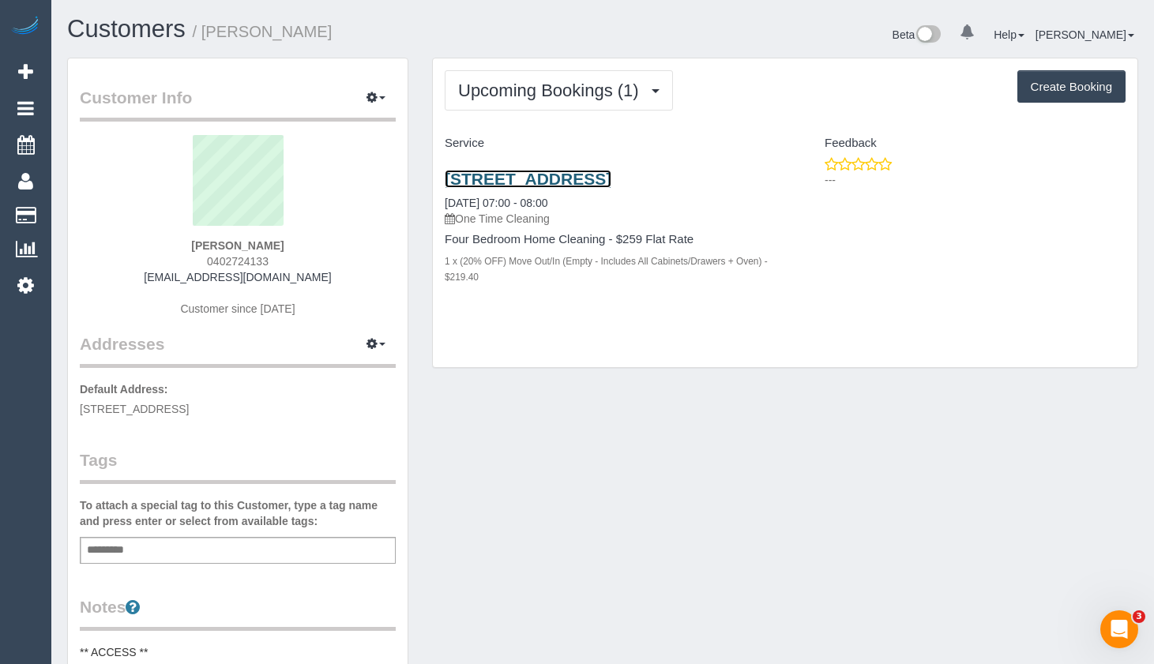
click at [611, 183] on link "10 Sugarloaf Close, Burwood East, VIC 3151" at bounding box center [528, 179] width 167 height 18
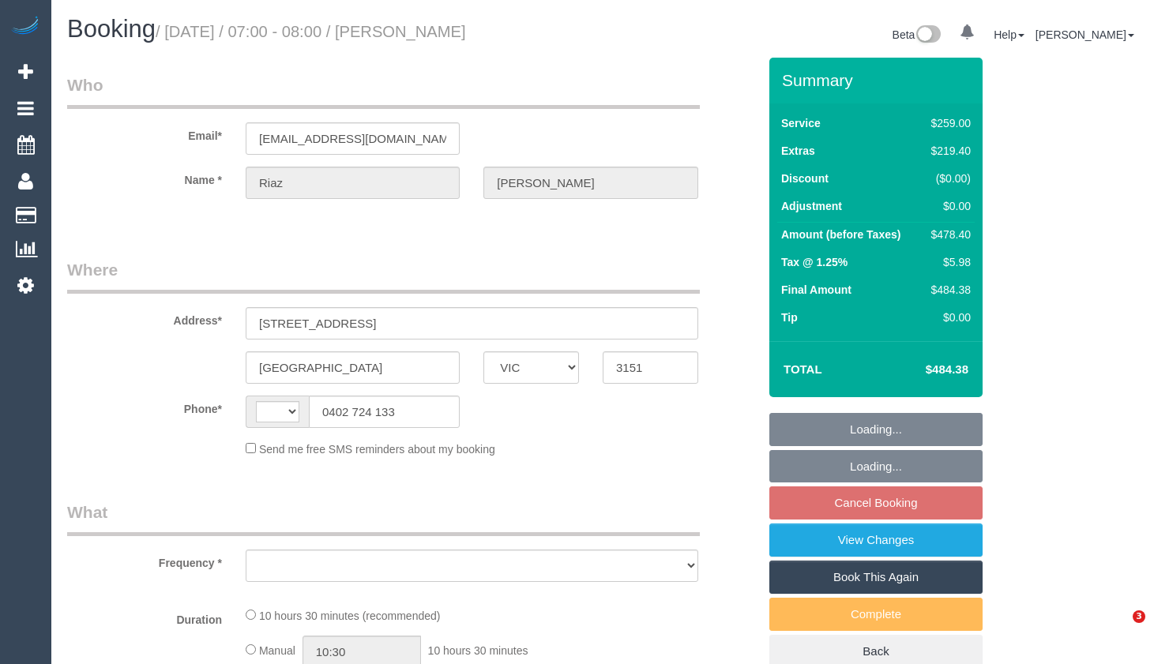
select select "VIC"
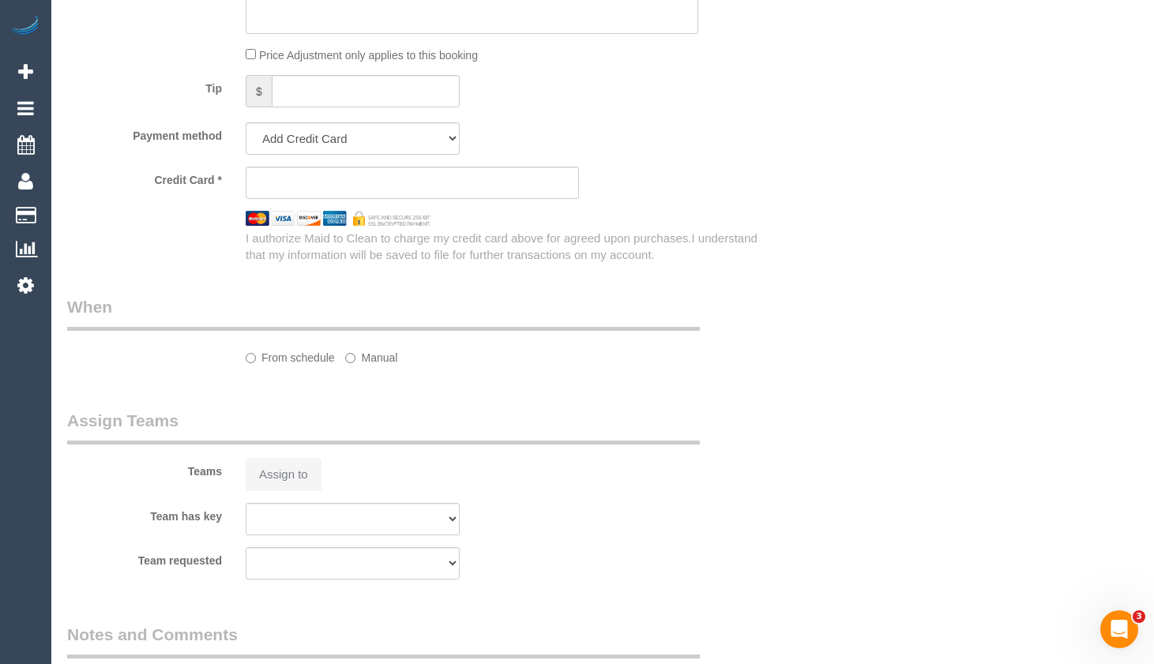
select select "string:AU"
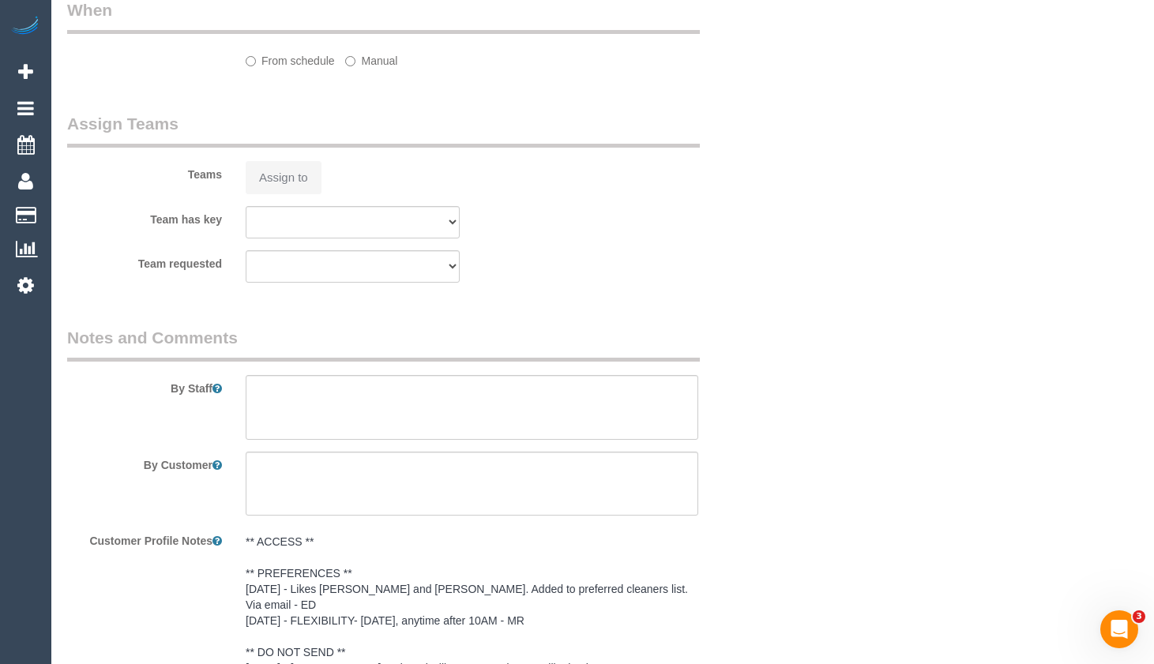
select select "string:stripe-pm_1PAlvb2GScqysDRVTBJSpKnj"
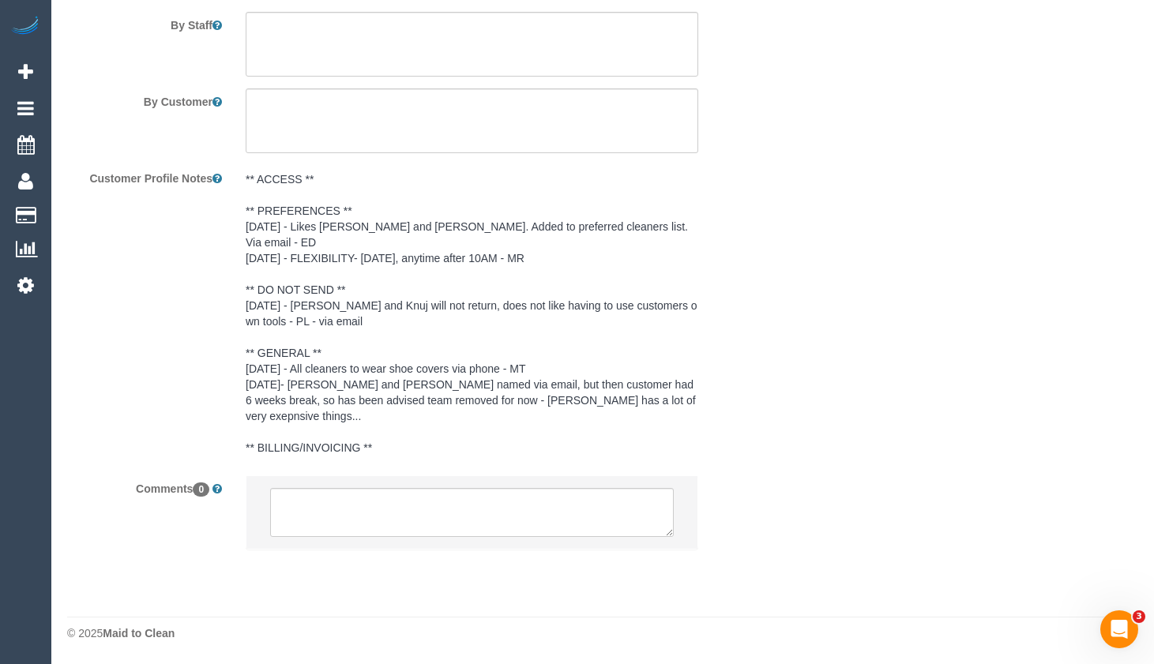
select select "object:625"
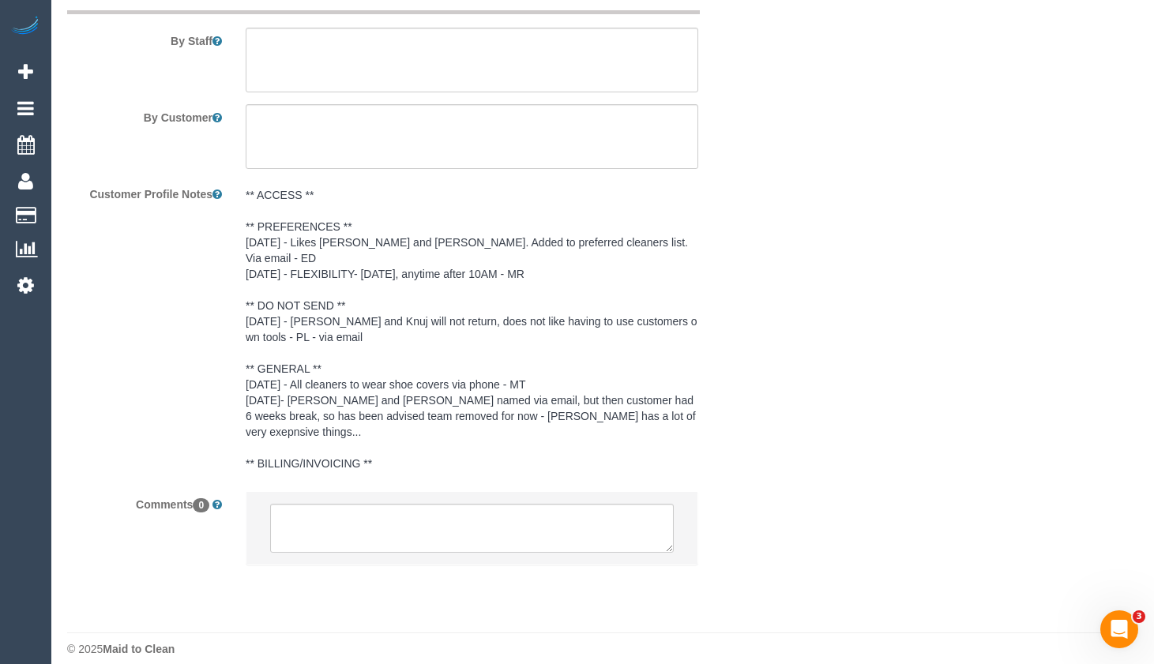
select select "number:28"
select select "number:14"
select select "number:18"
select select "number:24"
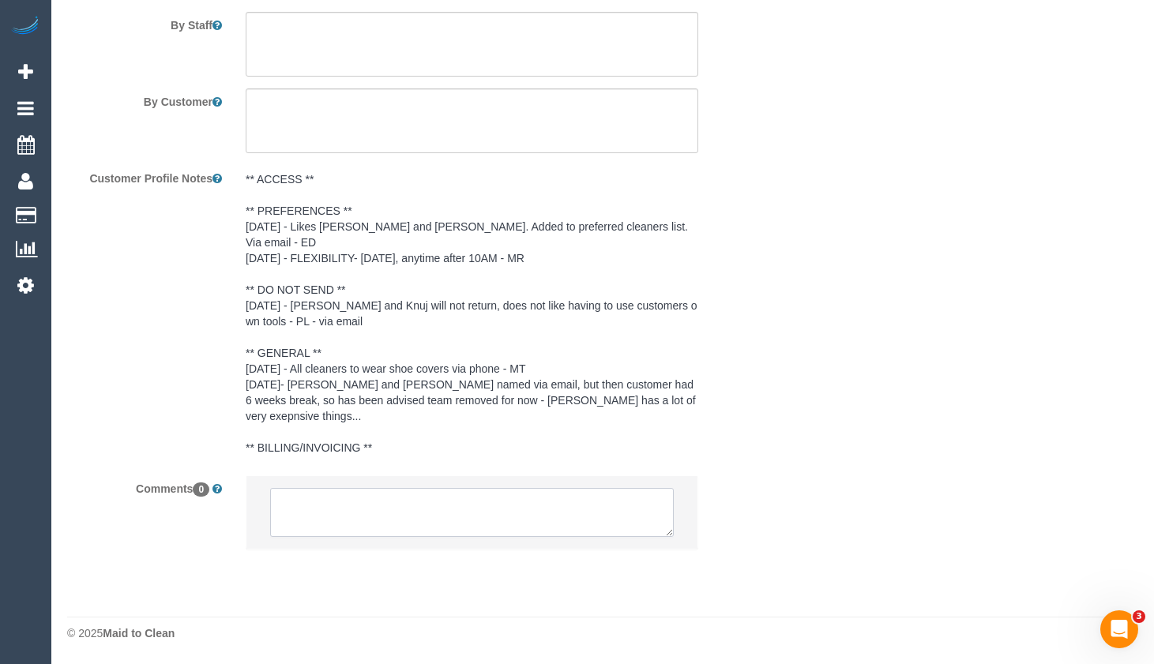
click at [470, 507] on textarea at bounding box center [472, 512] width 404 height 49
select select "spot1"
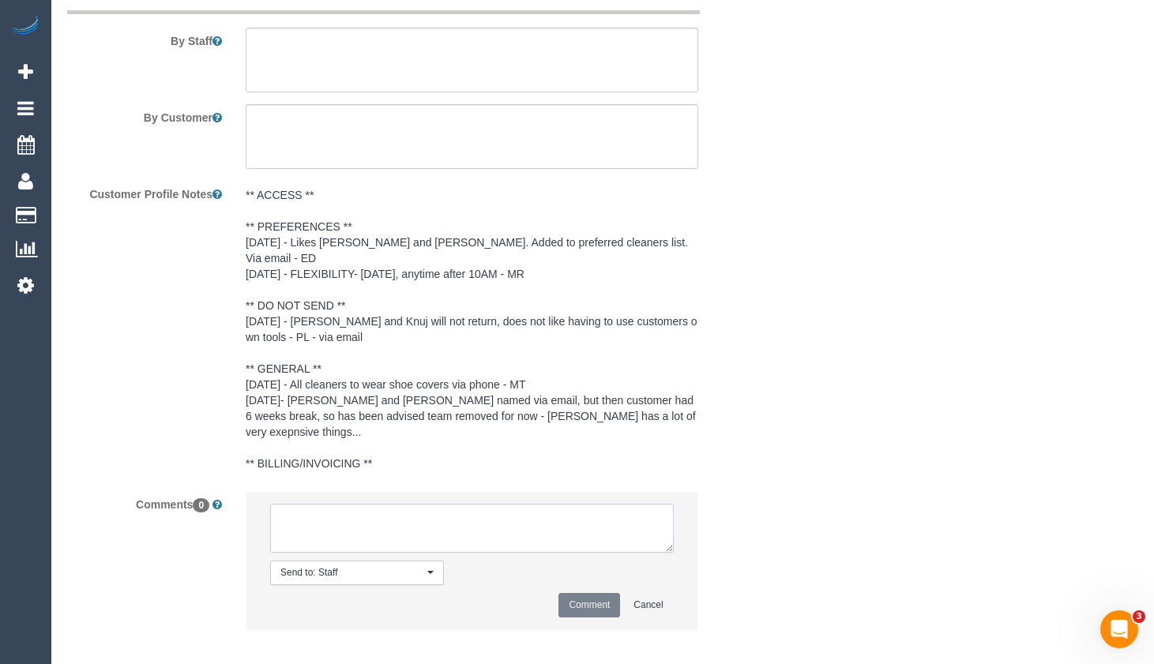
paste textarea "Flexibility dates: Flexibility times: Notes: Knows we need to review Contact vi…"
click at [498, 504] on textarea at bounding box center [472, 528] width 404 height 49
click at [506, 506] on textarea at bounding box center [472, 528] width 404 height 49
click at [419, 522] on textarea at bounding box center [472, 528] width 404 height 49
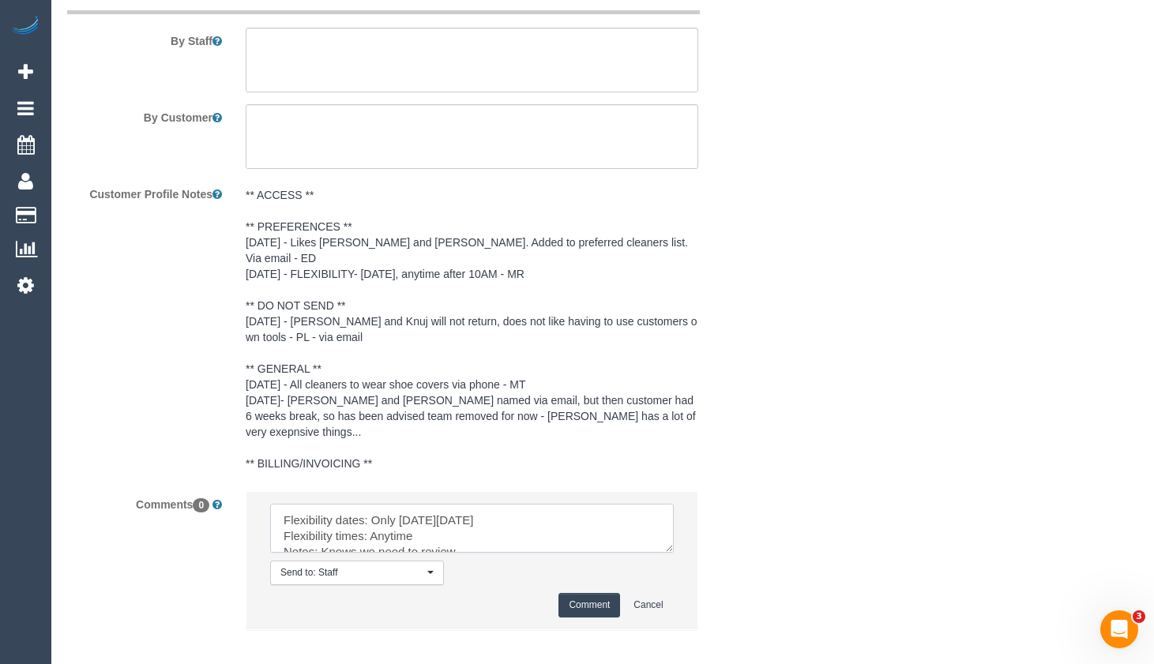
type textarea "Flexibility dates: Only on Wednesday 10/09 Flexibility times: Anytime Notes: Kn…"
click at [574, 593] on button "Comment" at bounding box center [590, 605] width 62 height 24
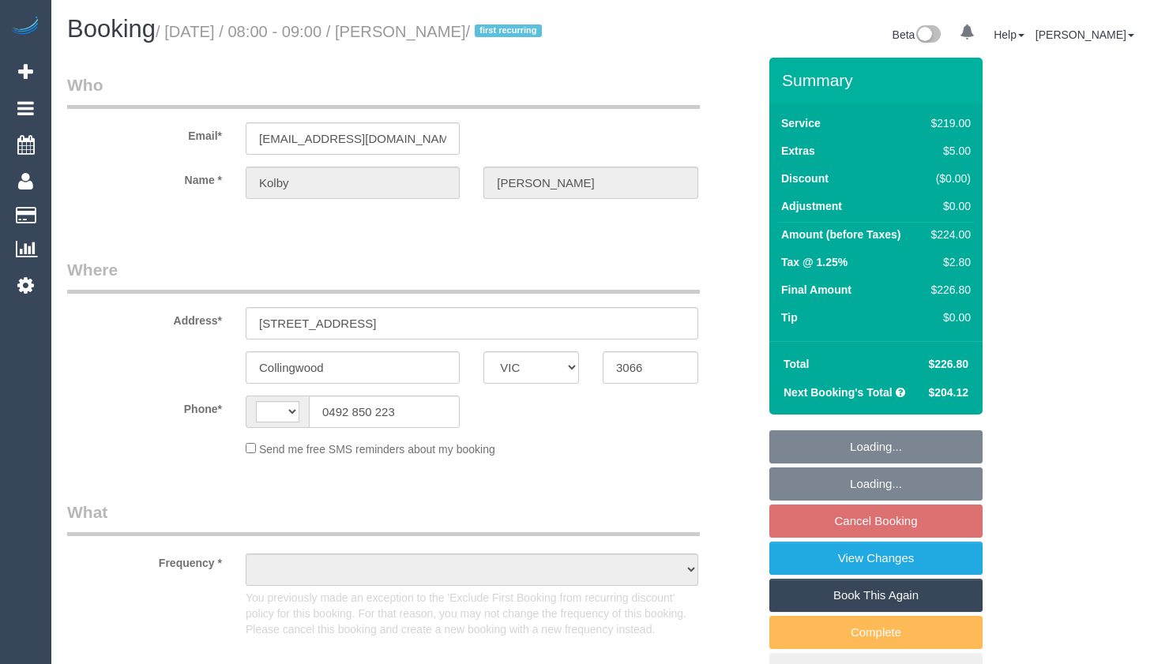
select select "VIC"
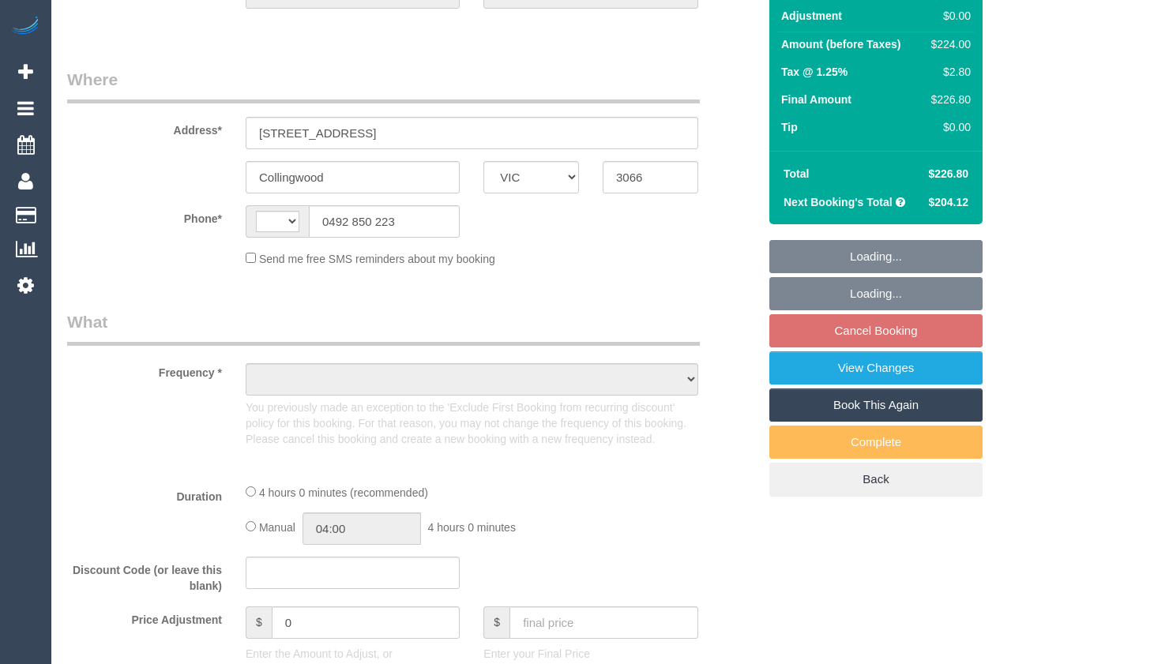
select select "string:AU"
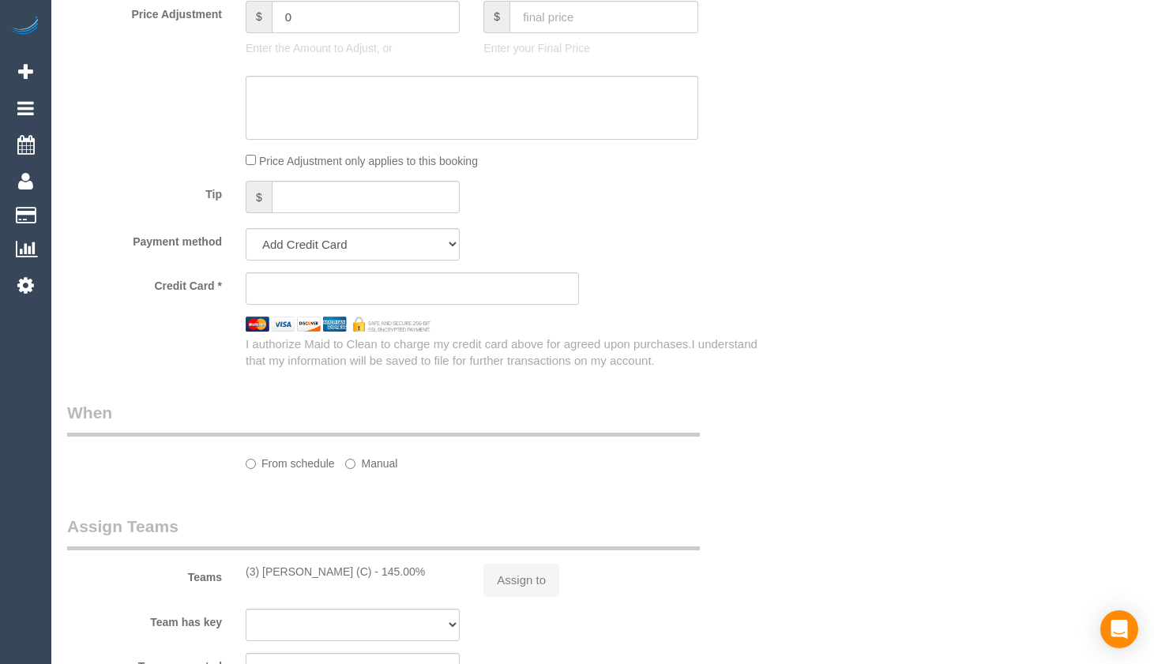
select select "number:29"
select select "number:14"
select select "number:19"
select select "number:25"
select select "number:33"
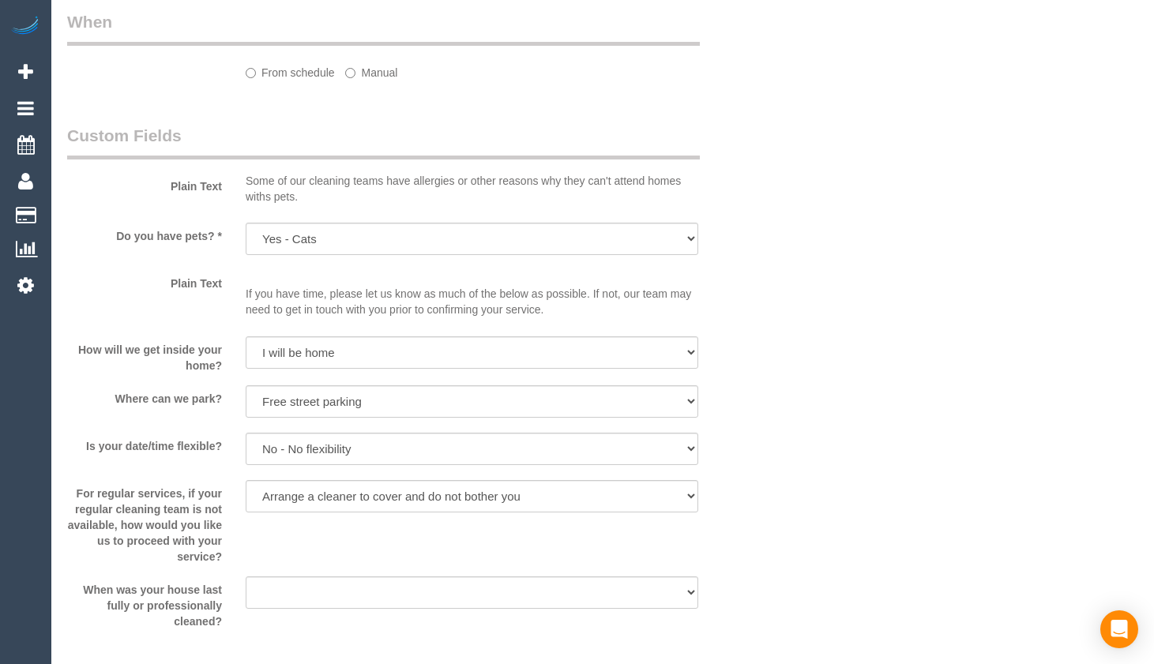
select select "object:1588"
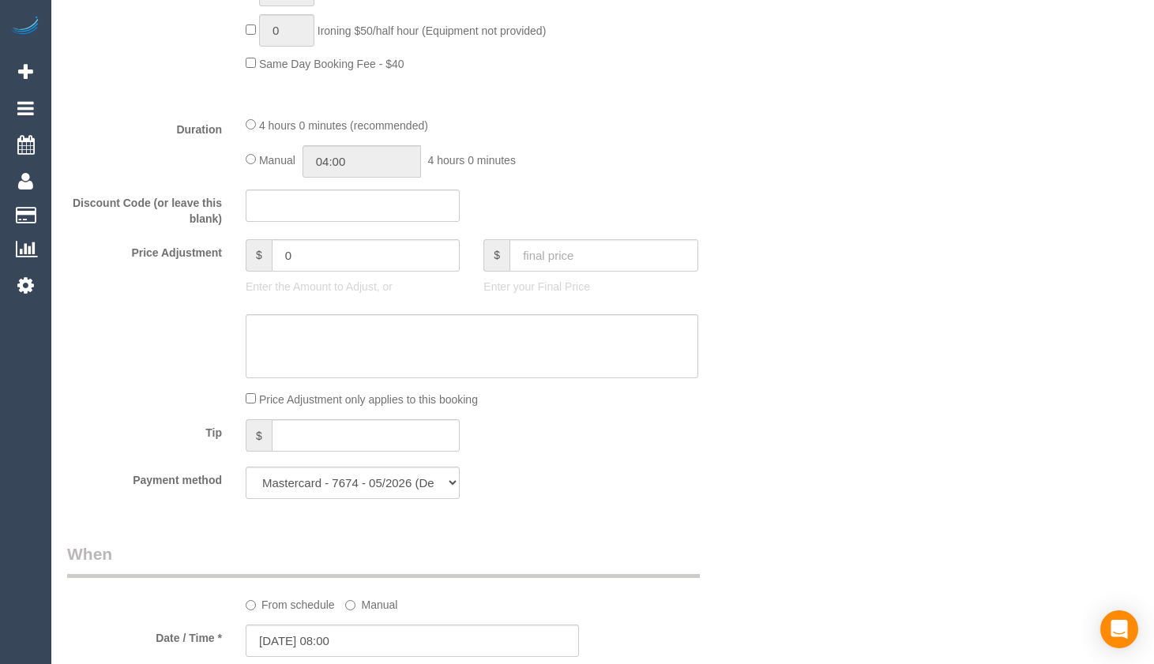
select select "string:stripe-pm_1RscCD2GScqysDRVJxaIrK2B"
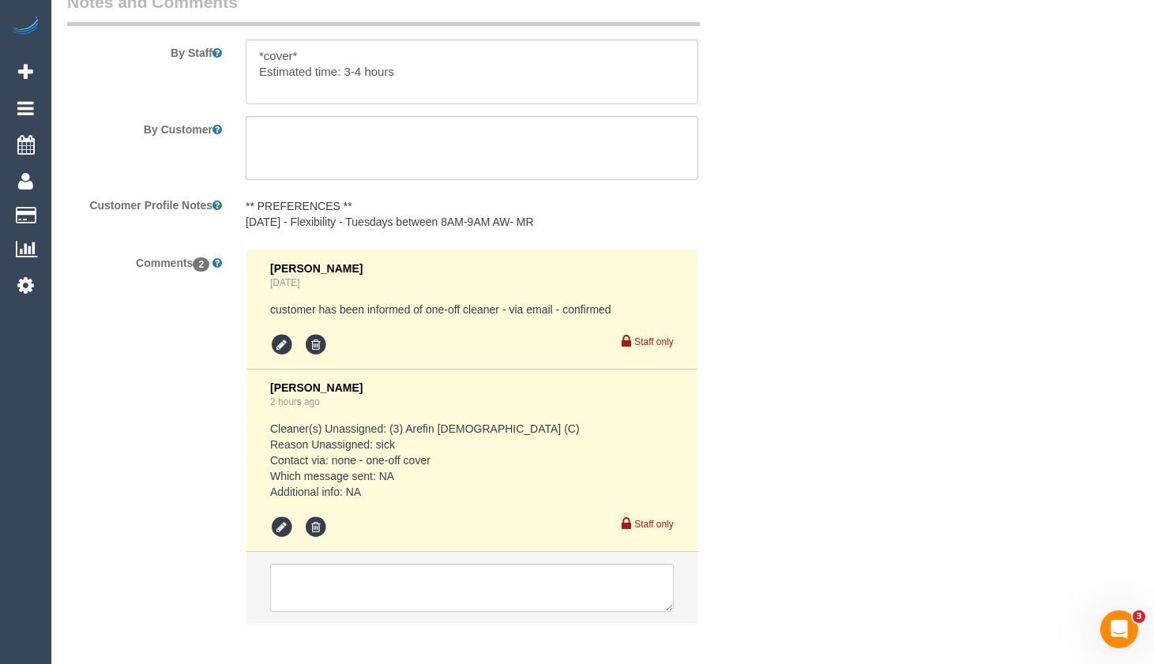
scroll to position [2866, 0]
